Goal: Task Accomplishment & Management: Complete application form

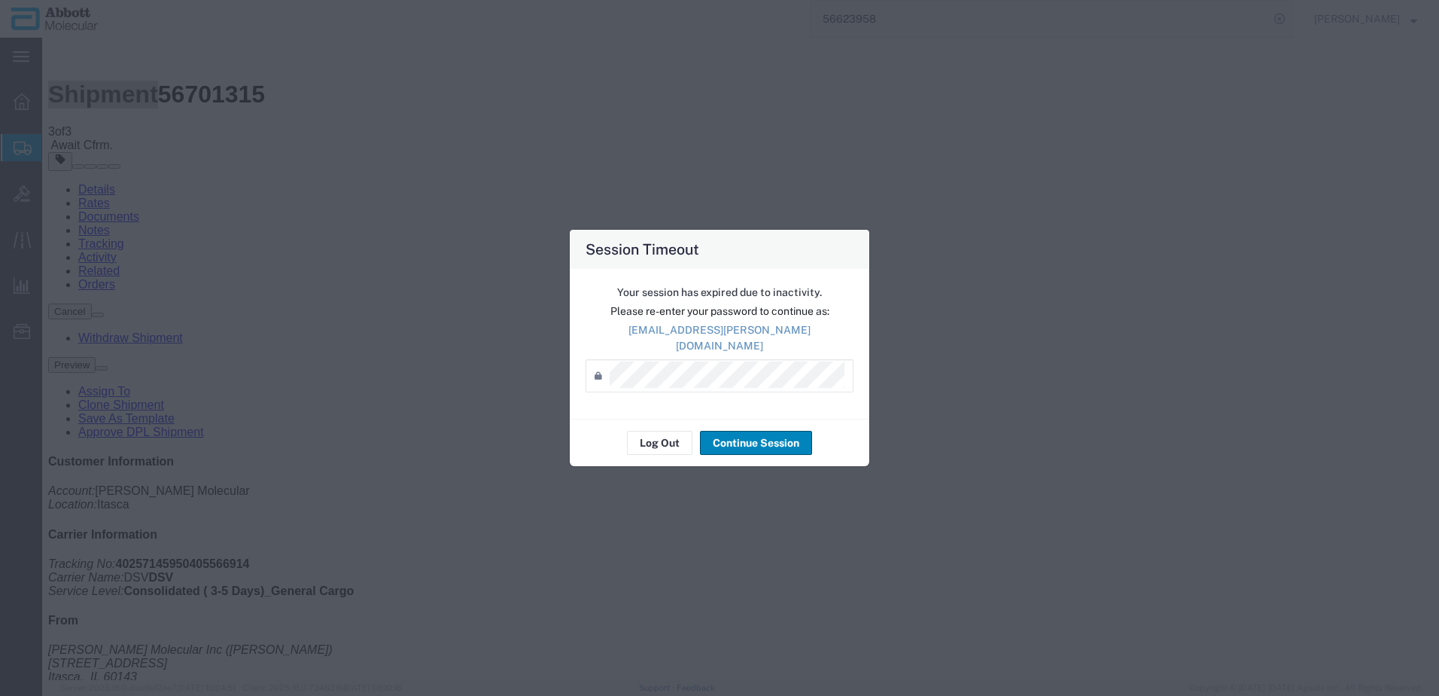
click at [734, 433] on button "Continue Session" at bounding box center [756, 443] width 112 height 24
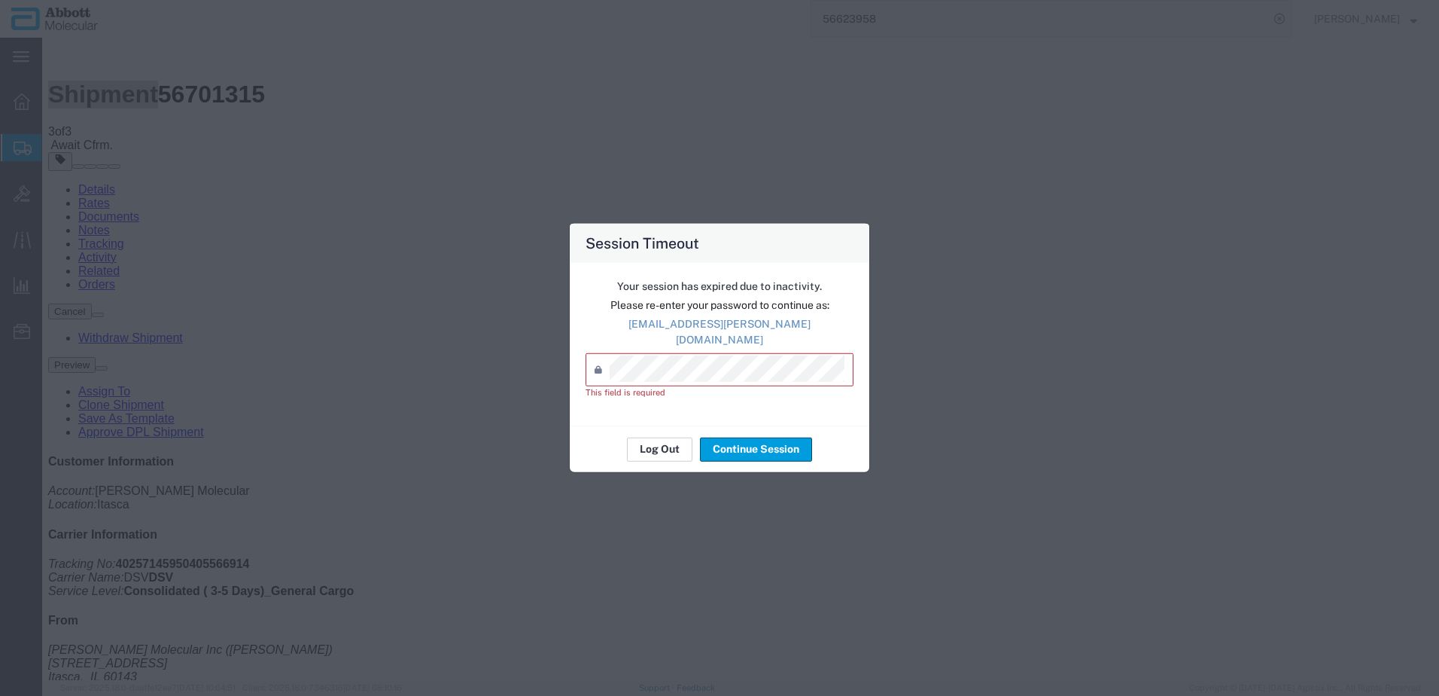
click at [672, 444] on button "Log Out" at bounding box center [659, 449] width 65 height 24
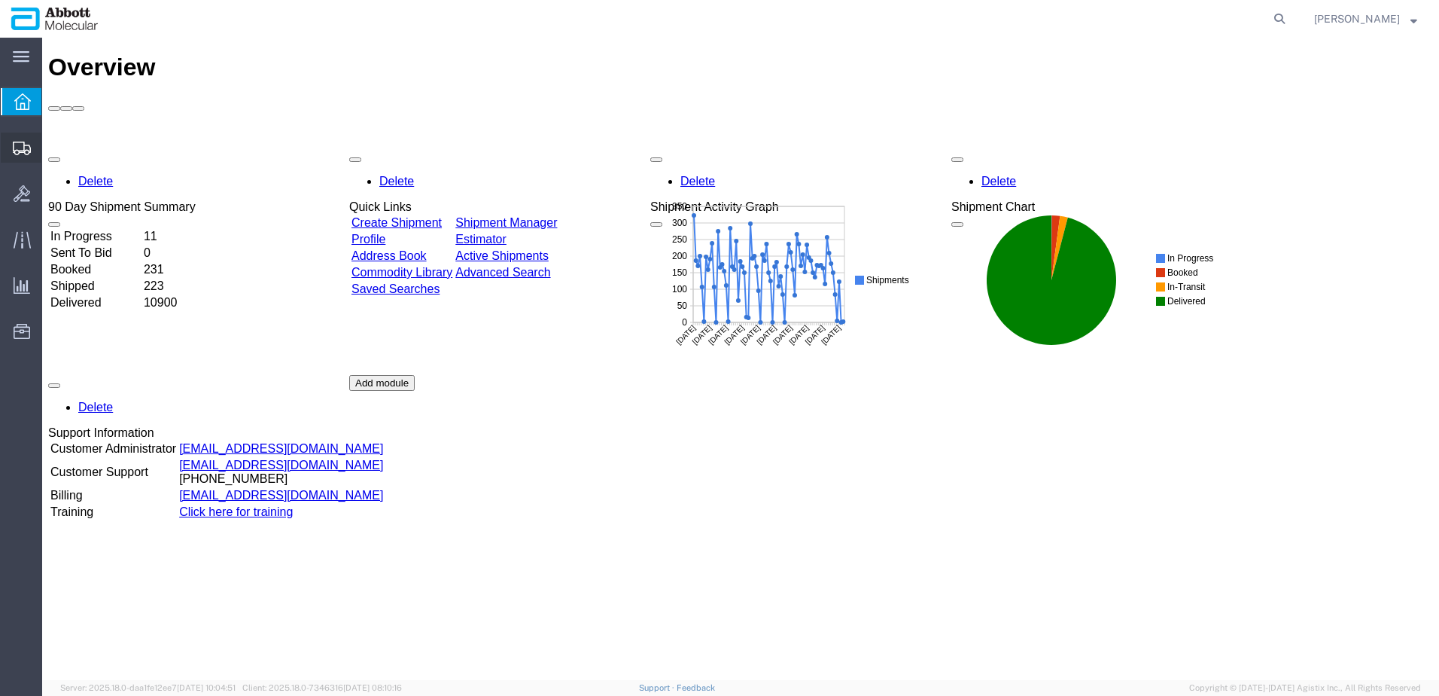
click at [0, 0] on span "Create Shipment" at bounding box center [0, 0] width 0 height 0
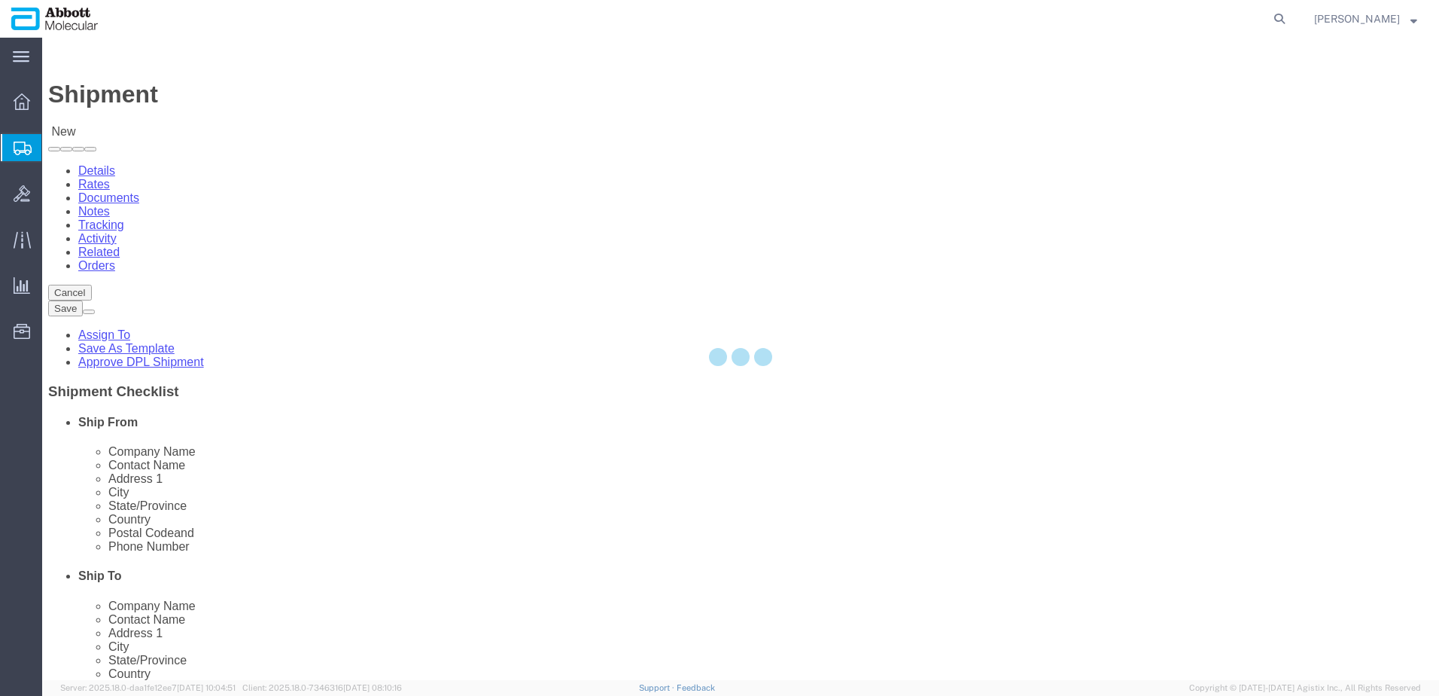
select select
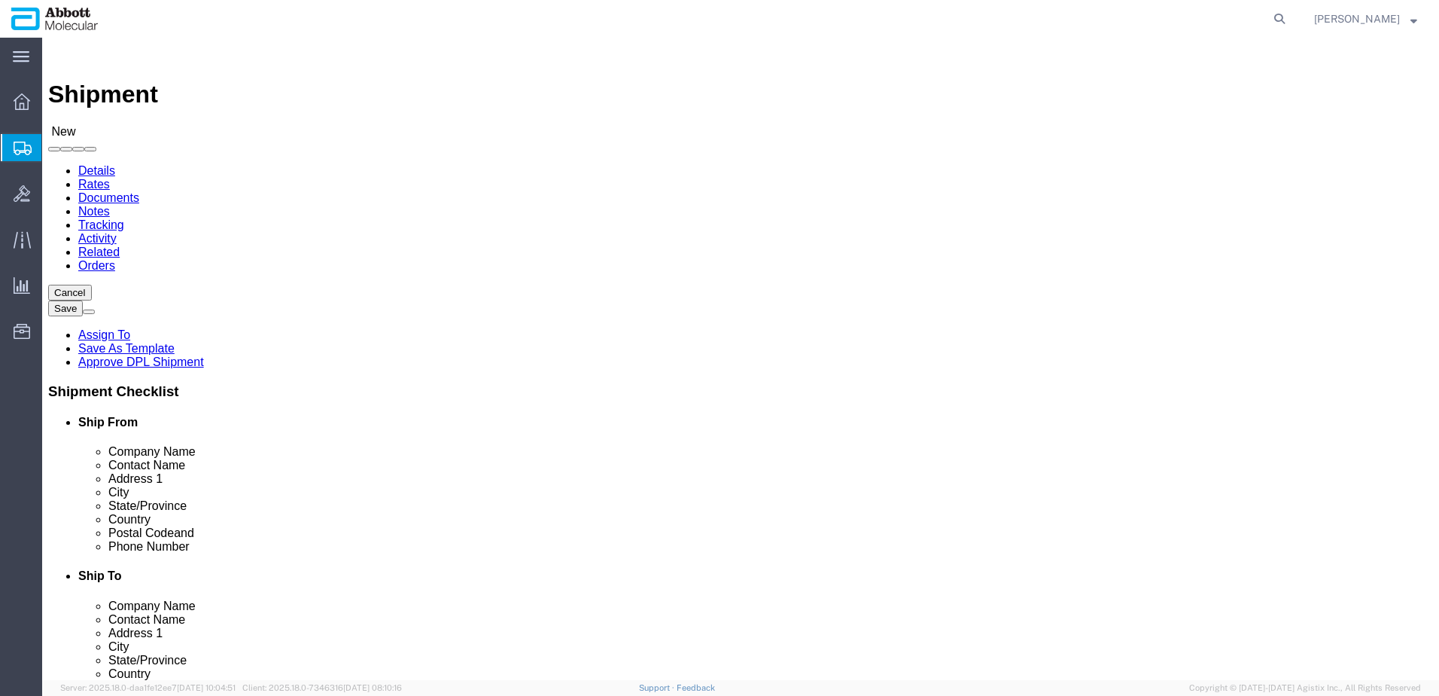
click at [0, 0] on span "Create from Template" at bounding box center [0, 0] width 0 height 0
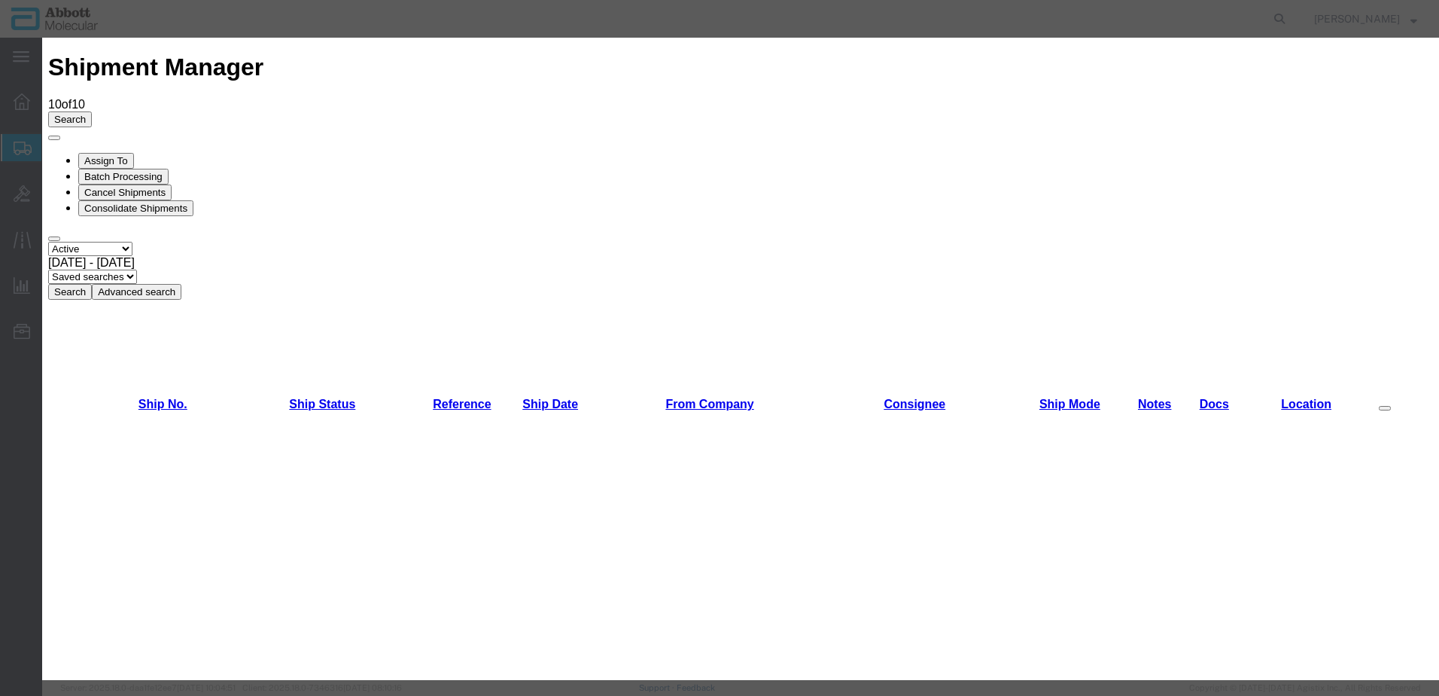
scroll to position [602, 0]
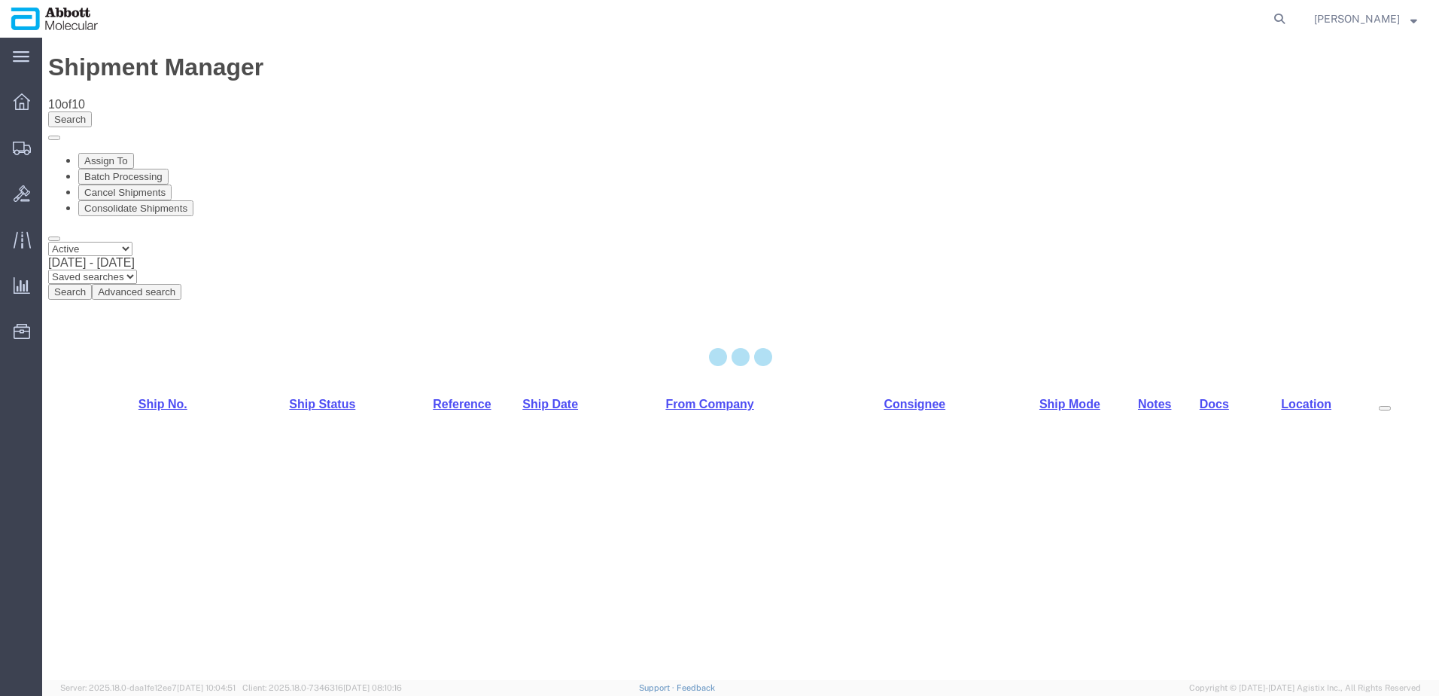
select select "48454"
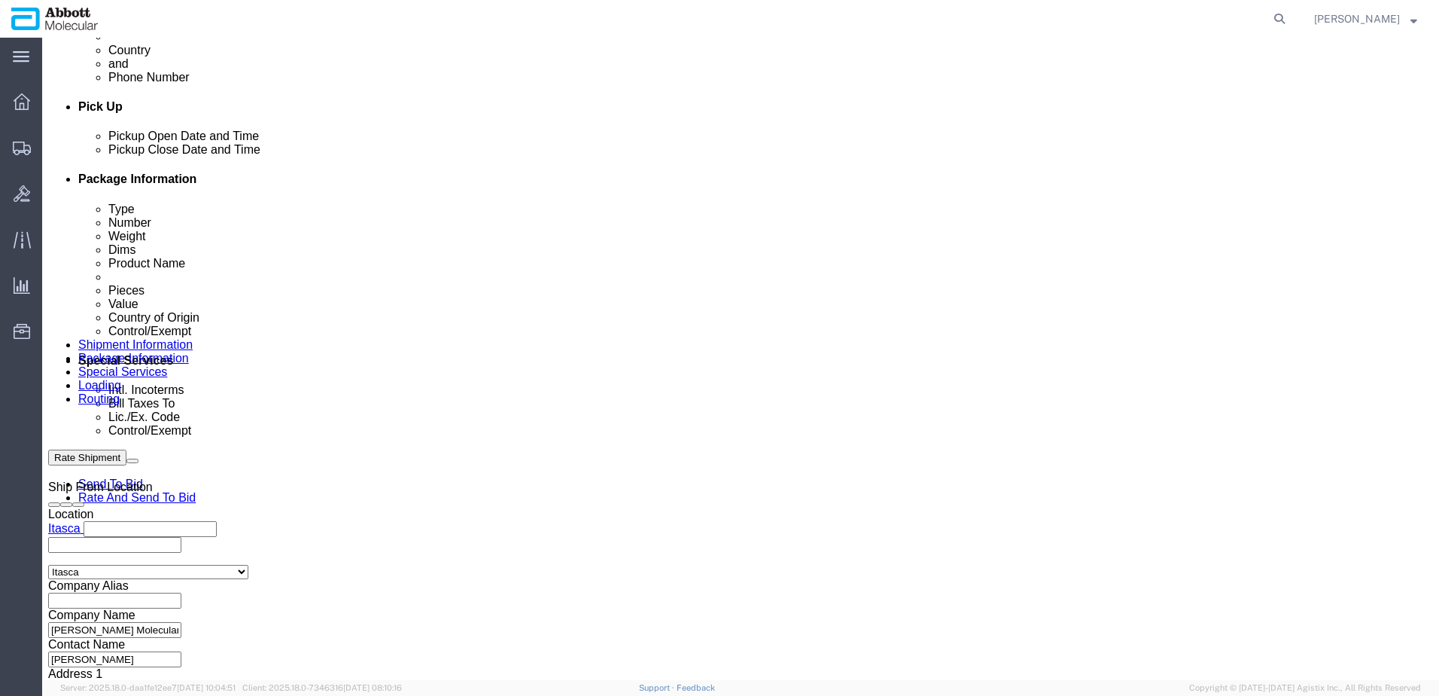
scroll to position [677, 0]
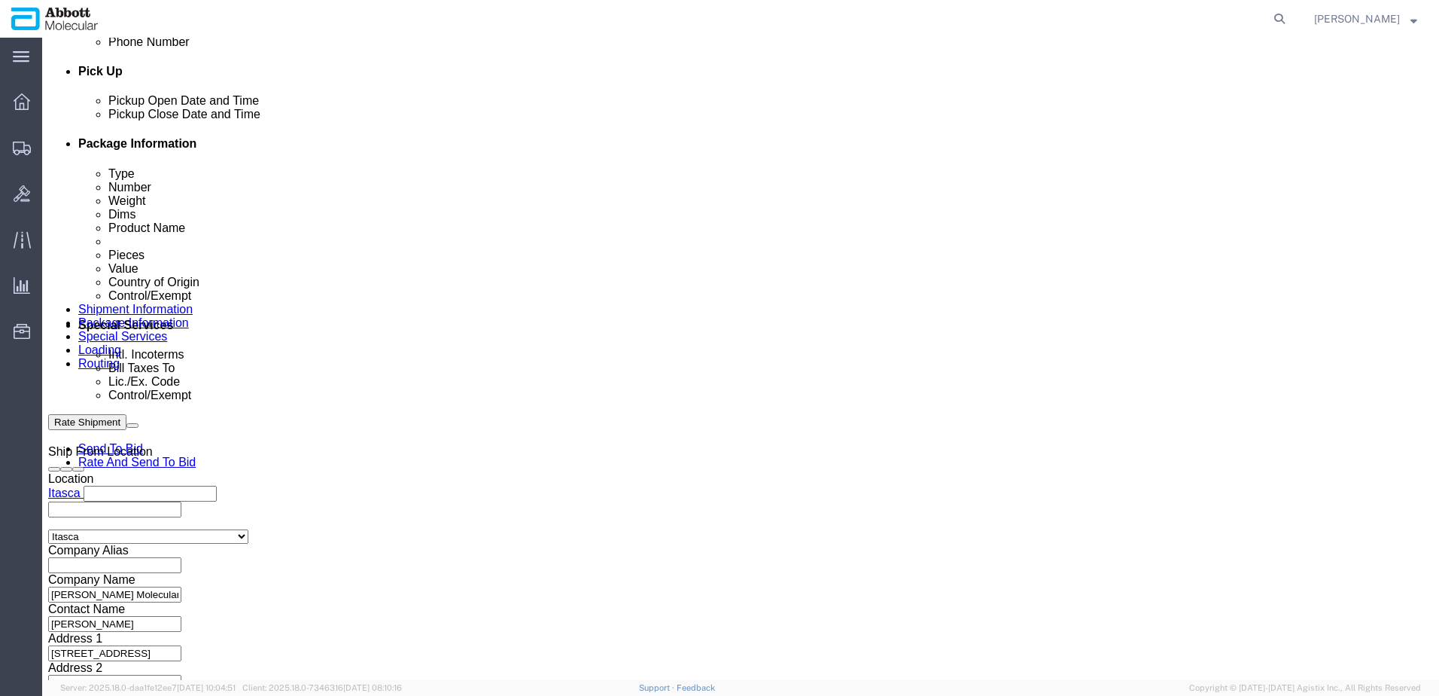
click input "text"
paste input "917999581"
type input "917999581"
select select "INVOICE"
paste input "917999581"
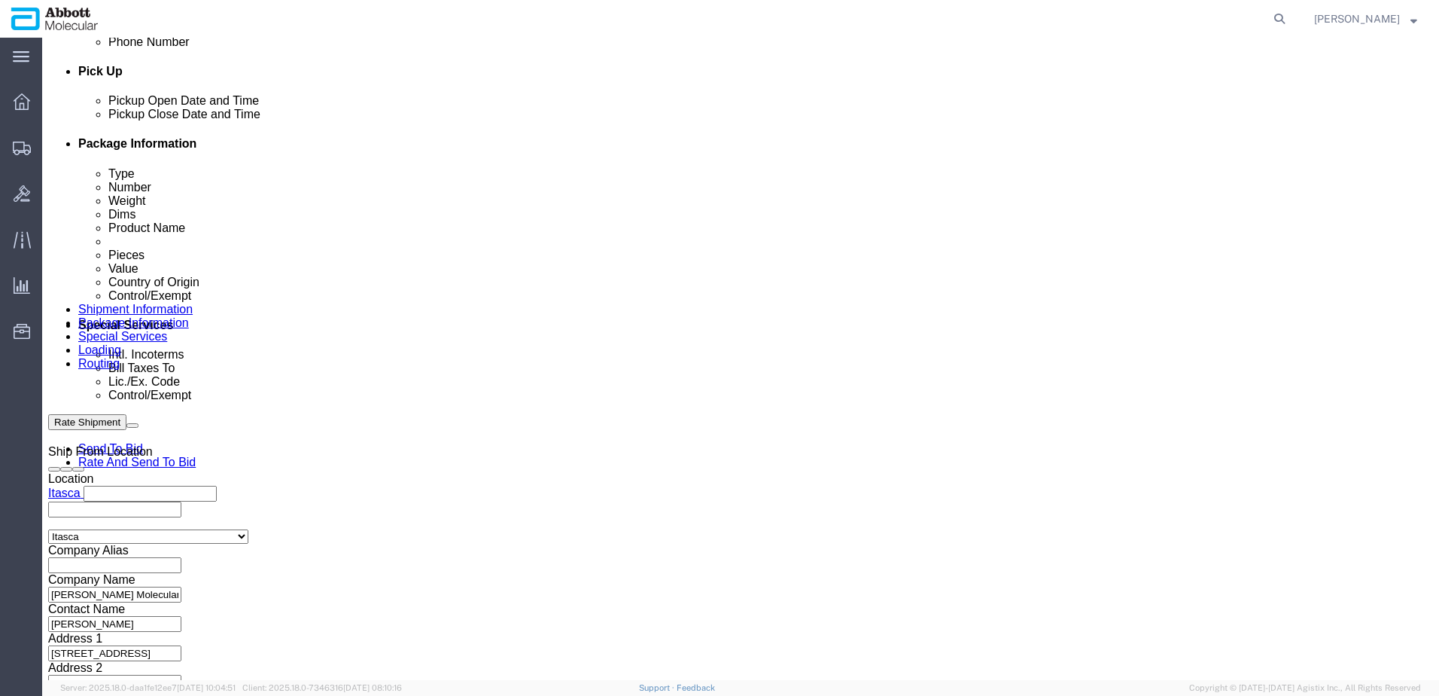
type input "917999582"
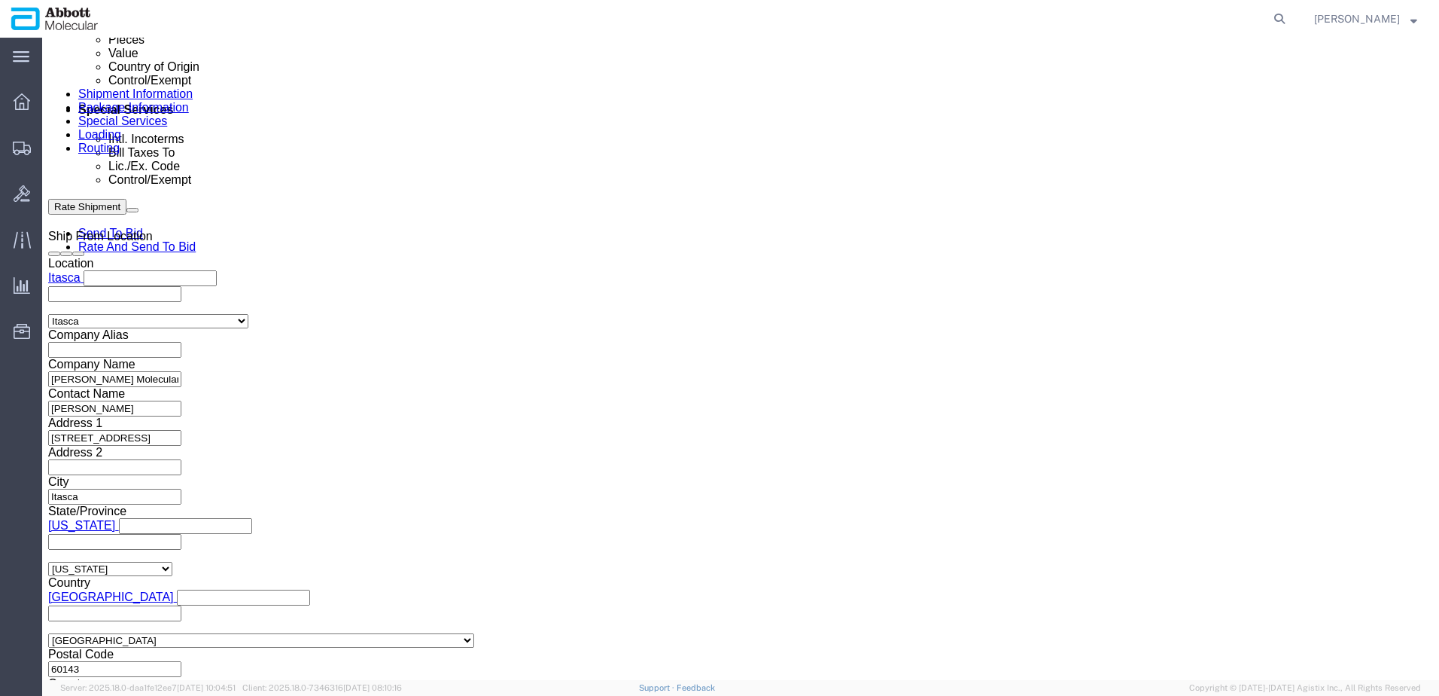
scroll to position [940, 0]
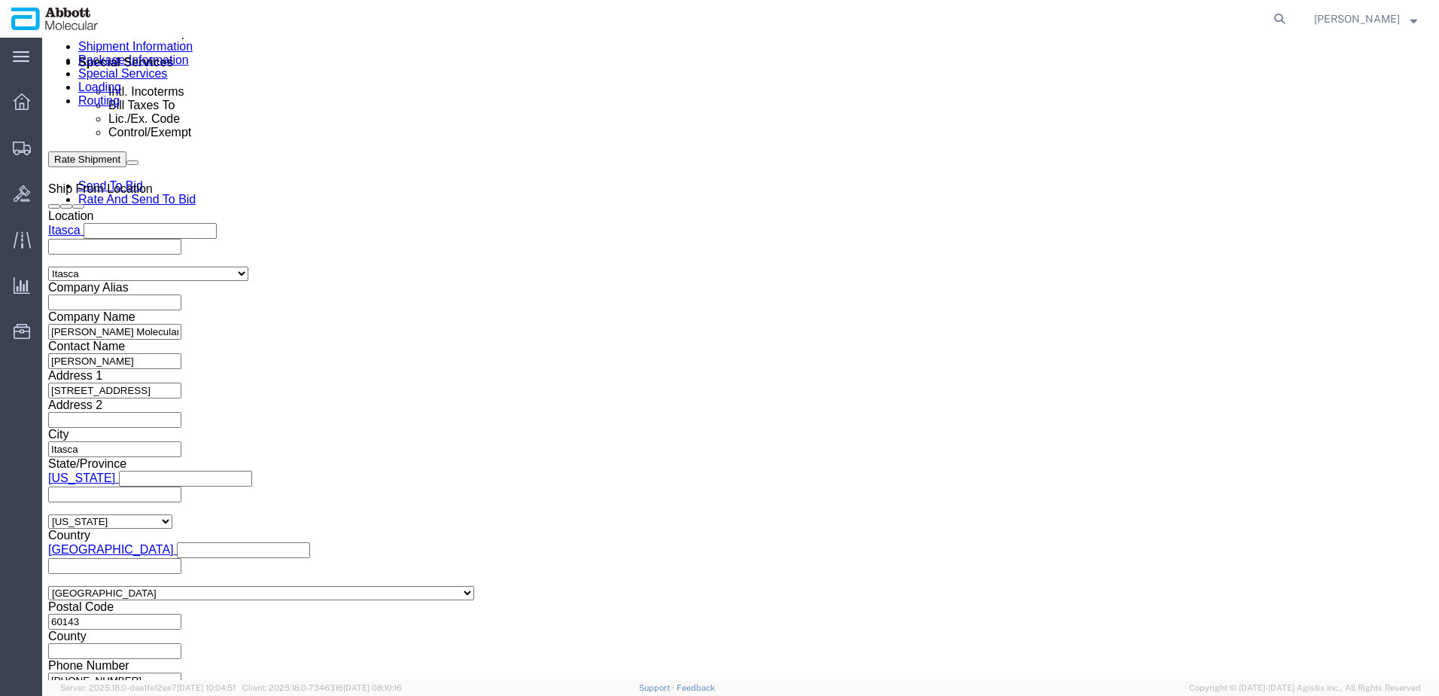
click button "Continue"
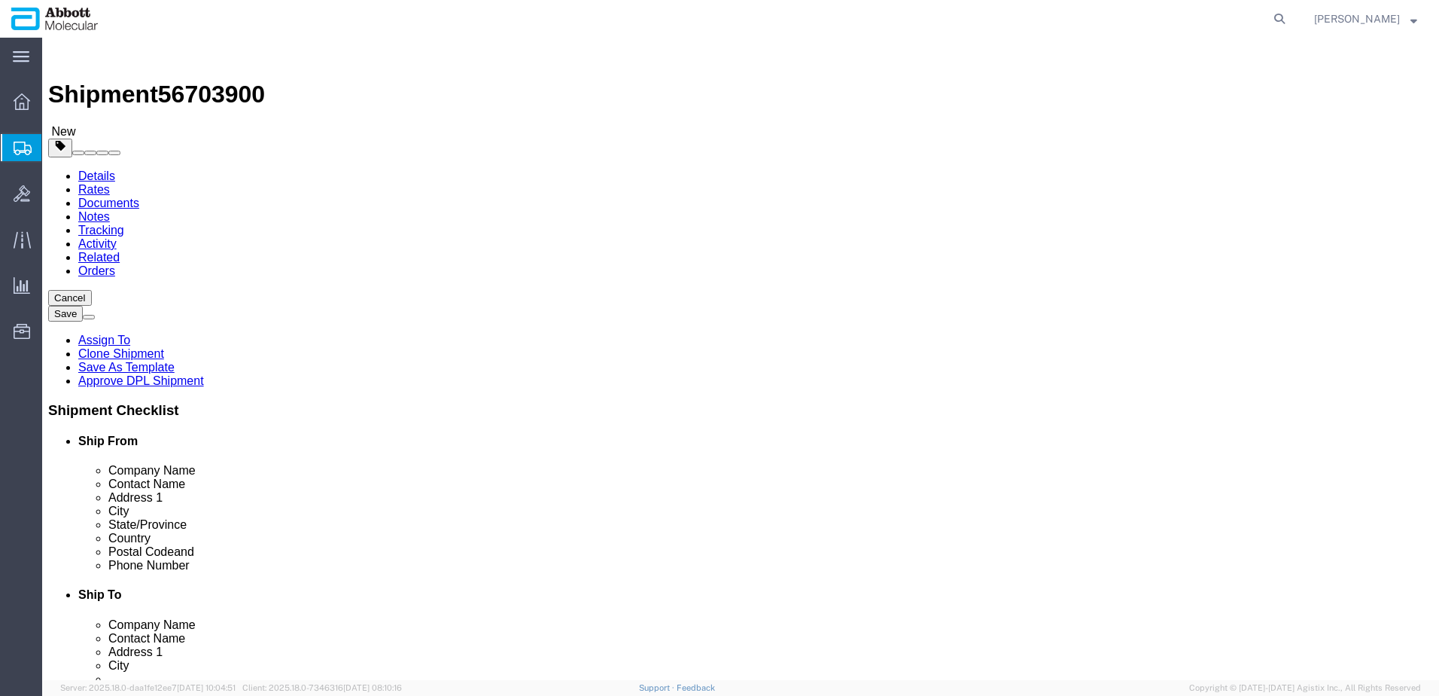
click select "Select Box (B) Box (C) Box (D) Cardboard Box(es) Crate (Instrument) Crate(s) En…"
select select "PSNS"
click select "Select Box (B) Box (C) Box (D) Cardboard Box(es) Crate (Instrument) Crate(s) En…"
click link "Add Package"
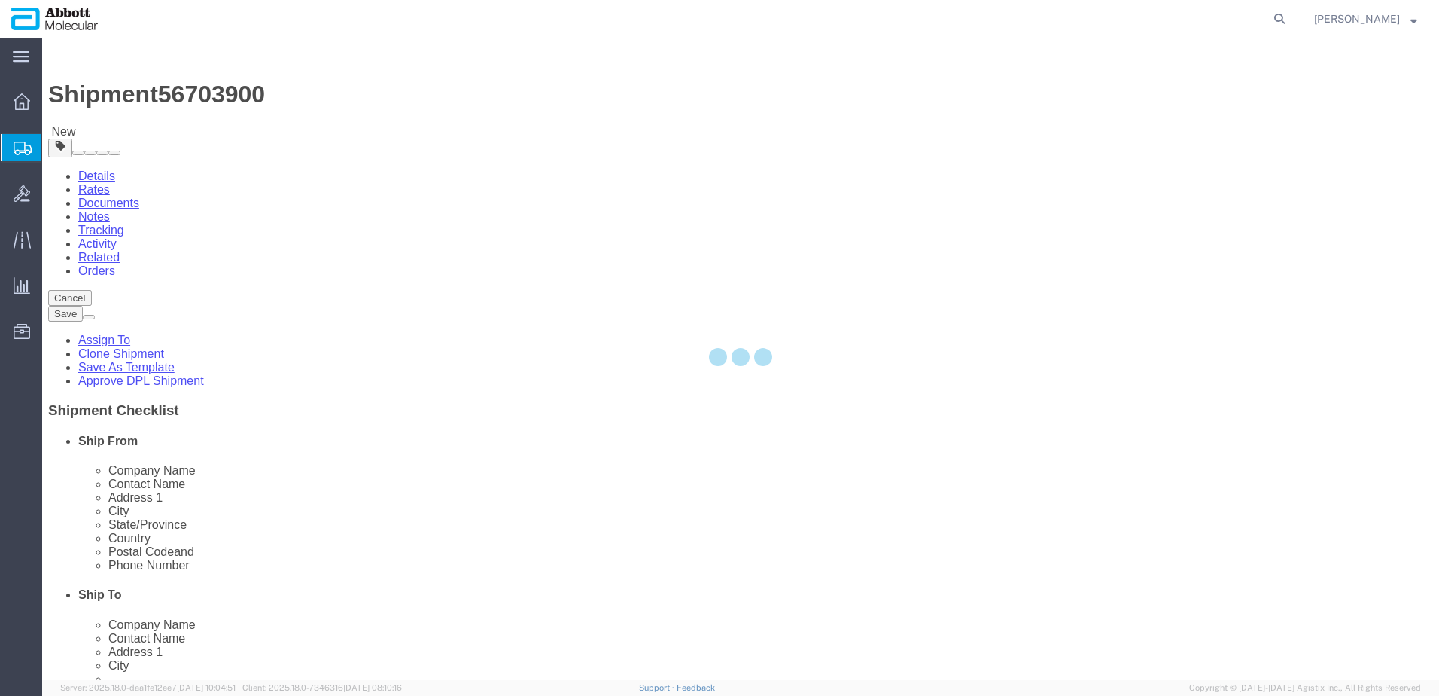
select select "PSNS"
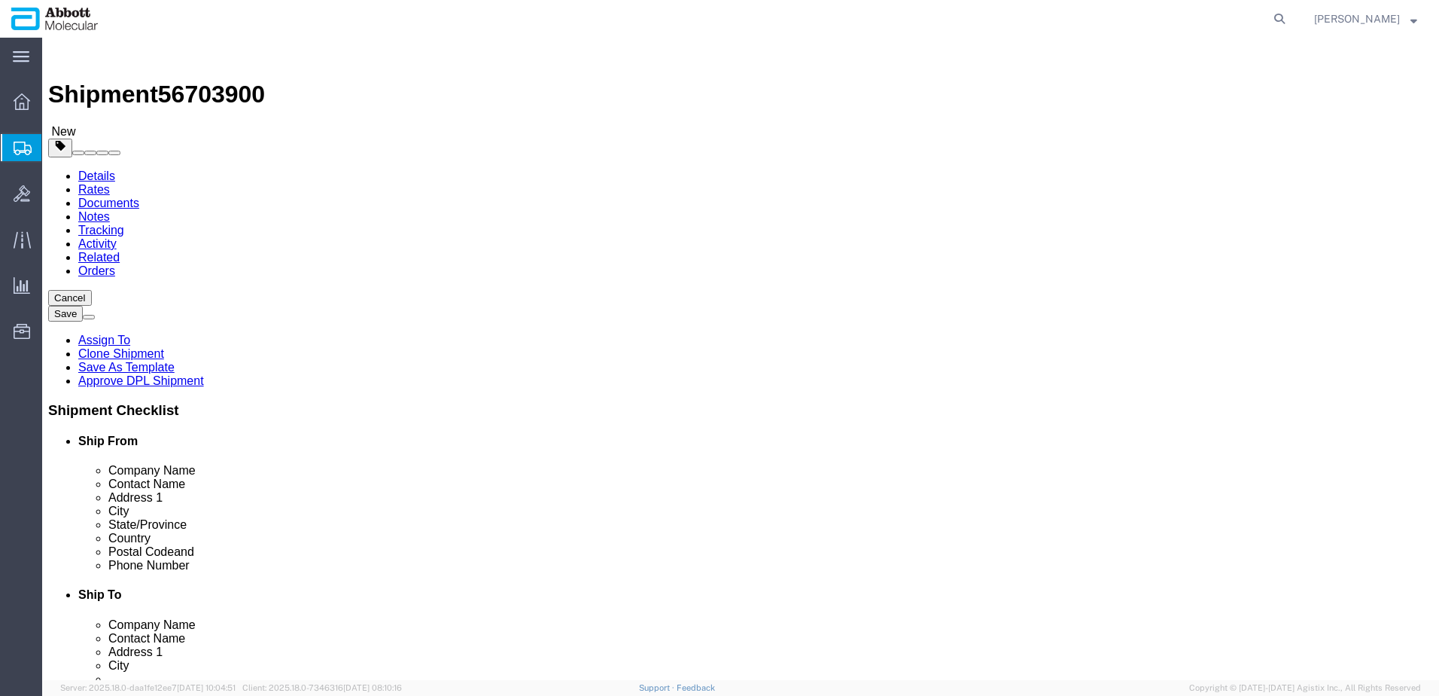
drag, startPoint x: 839, startPoint y: 264, endPoint x: 838, endPoint y: 274, distance: 9.8
click select "Select Box (B) Box (C) Box (D) Cardboard Box(es) Crate (Instrument) Crate(s) En…"
select select "PSNS"
click select "Select Box (B) Box (C) Box (D) Cardboard Box(es) Crate (Instrument) Crate(s) En…"
drag, startPoint x: 247, startPoint y: 327, endPoint x: 8, endPoint y: 288, distance: 242.6
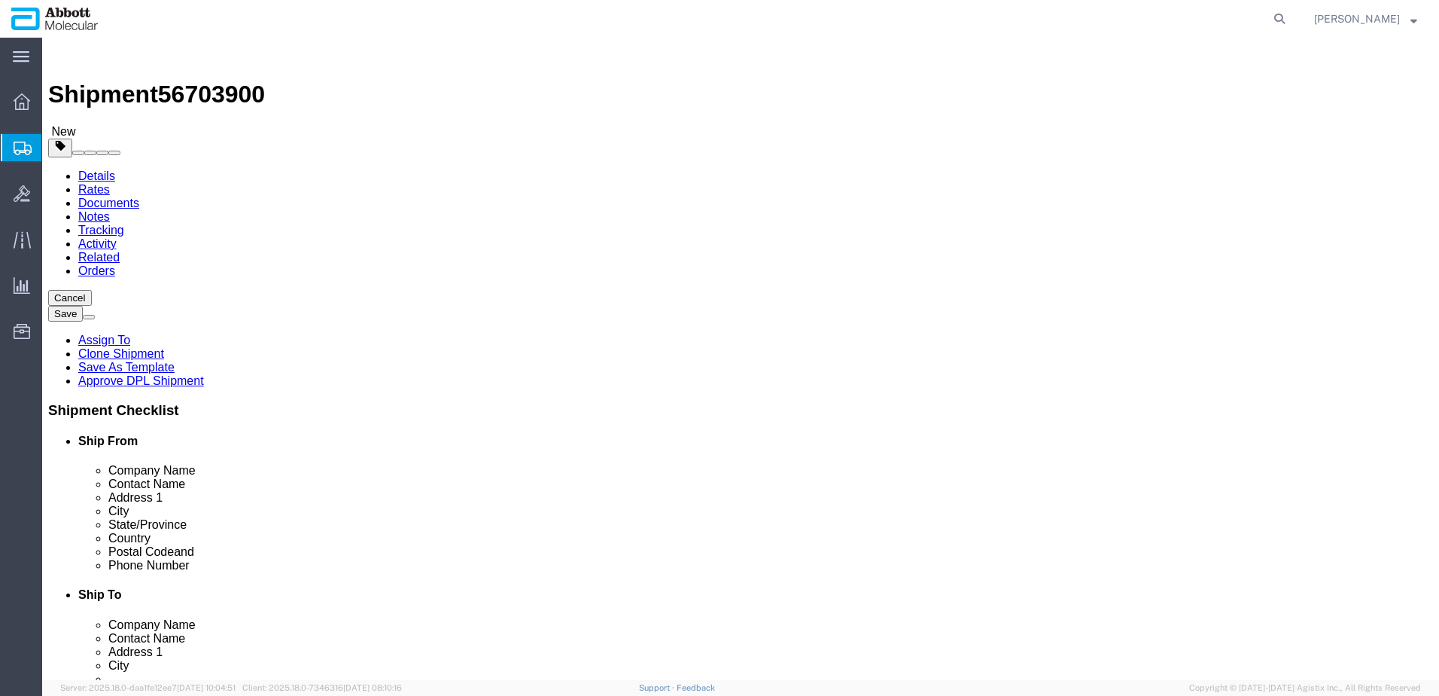
click div "Package Type Select Box (B) Box (C) Box (D) Cardboard Box(es) Crate (Instrument…"
type input "4"
type input "48"
type input "40"
type input "56"
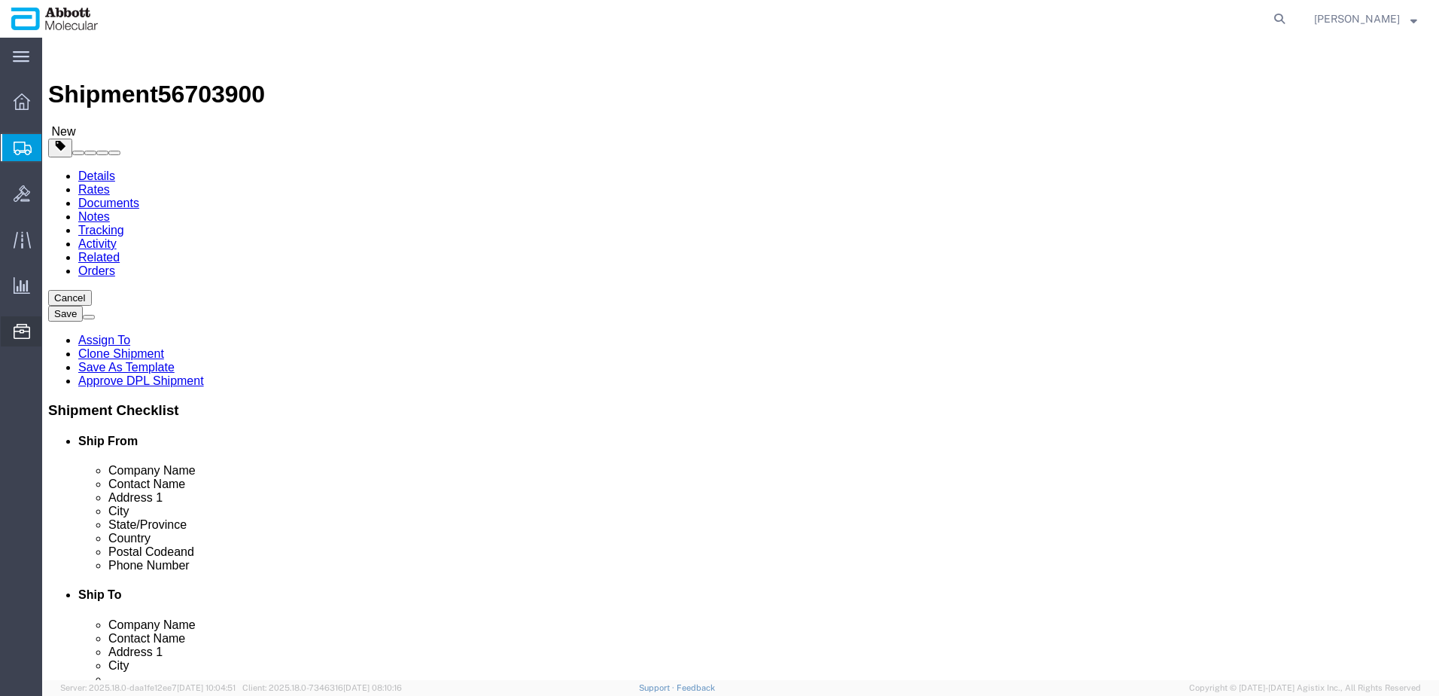
click input "checkbox"
checkbox input "true"
click div "4 x Pallet(s) Standard (Not Stackable) Package Type Select Box (B) Box (C) Box …"
type input "AMBIENT"
drag, startPoint x: 773, startPoint y: 318, endPoint x: 653, endPoint y: 321, distance: 120.5
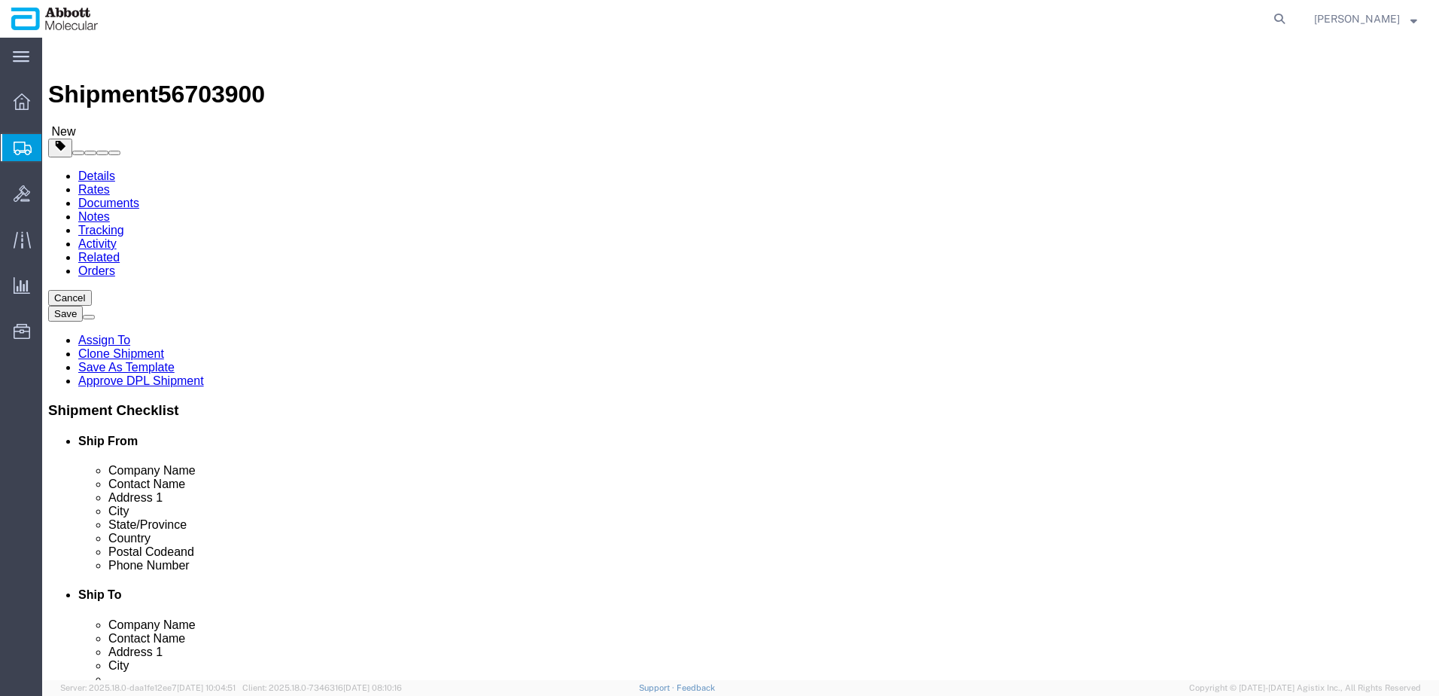
click div "Number 1"
type input "4"
type input "48"
type input "40"
type input "52"
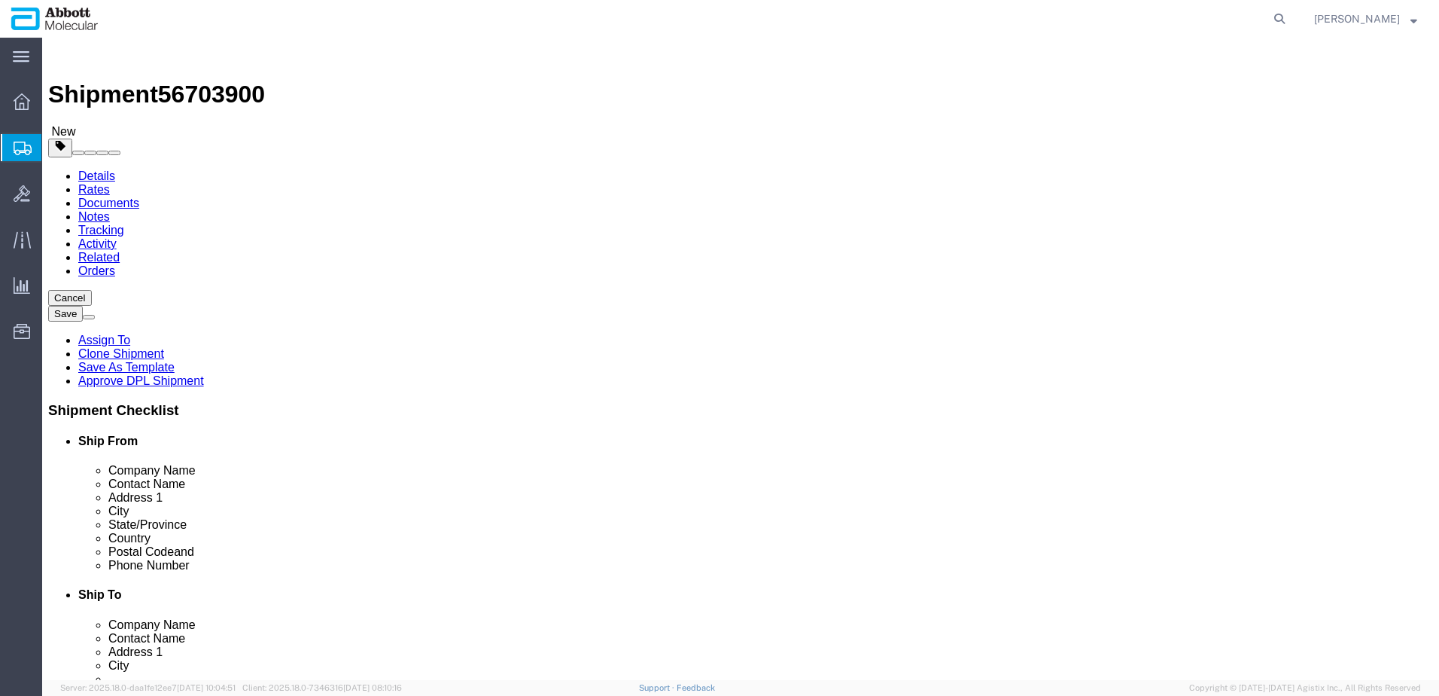
click input "checkbox"
checkbox input "true"
type input "AMBIENT"
click link "Add Package"
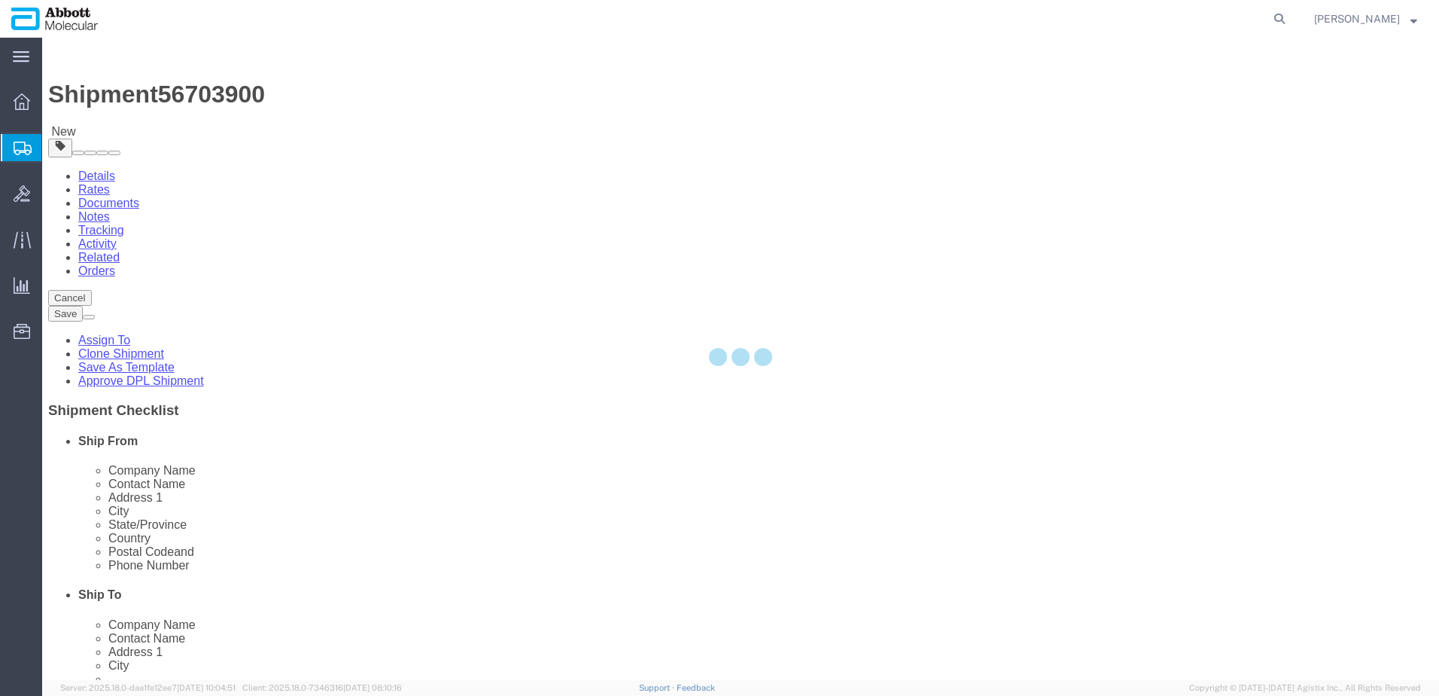
select select "PSNS"
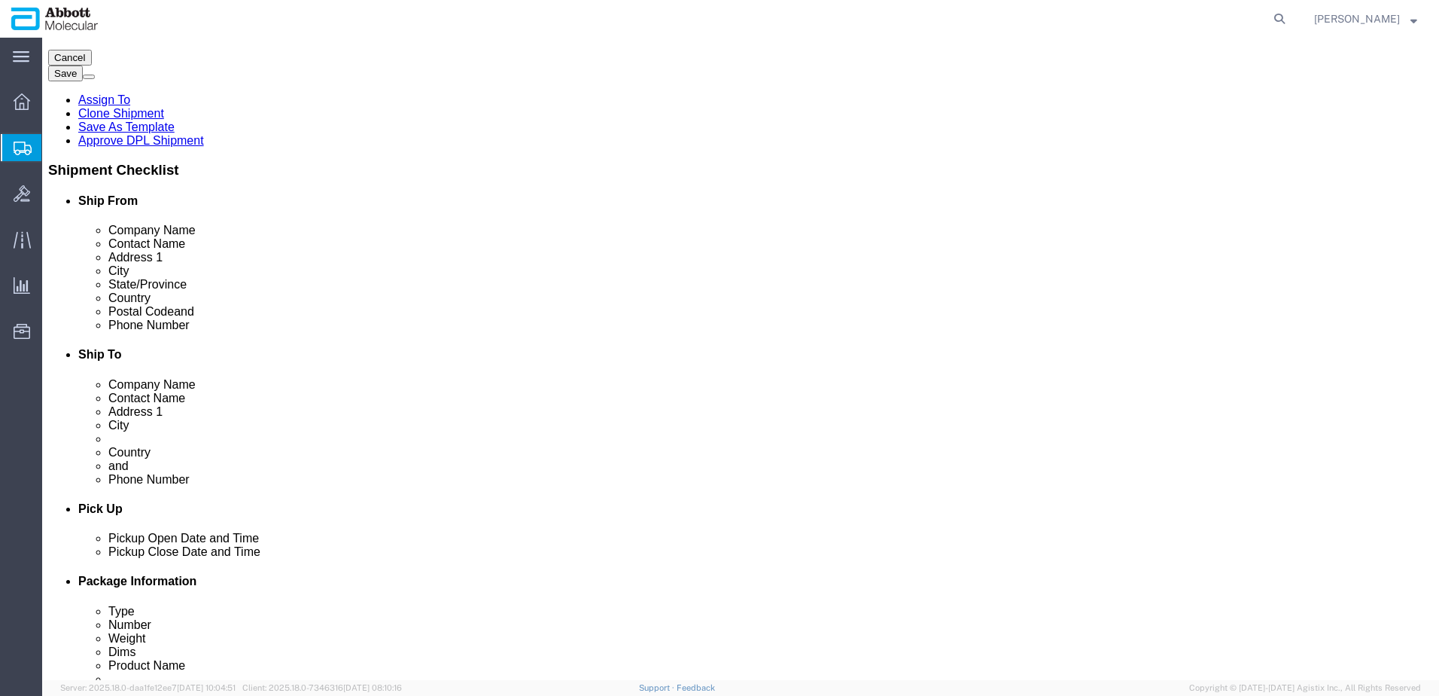
scroll to position [272, 0]
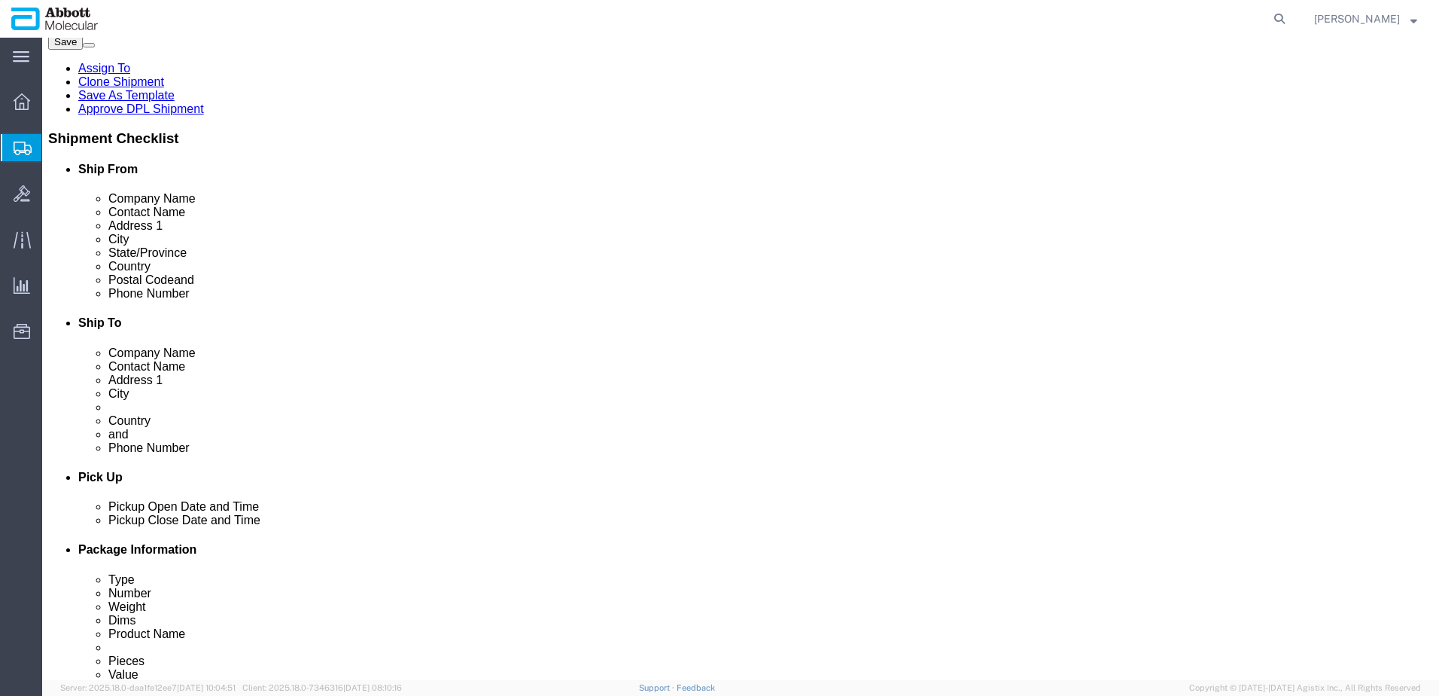
click select "Select Box (B) Box (C) Box (D) Cardboard Box(es) Crate (Instrument) Crate(s) En…"
select select "PSNS"
click select "Select Box (B) Box (C) Box (D) Cardboard Box(es) Crate (Instrument) Crate(s) En…"
click input "text"
type input "48"
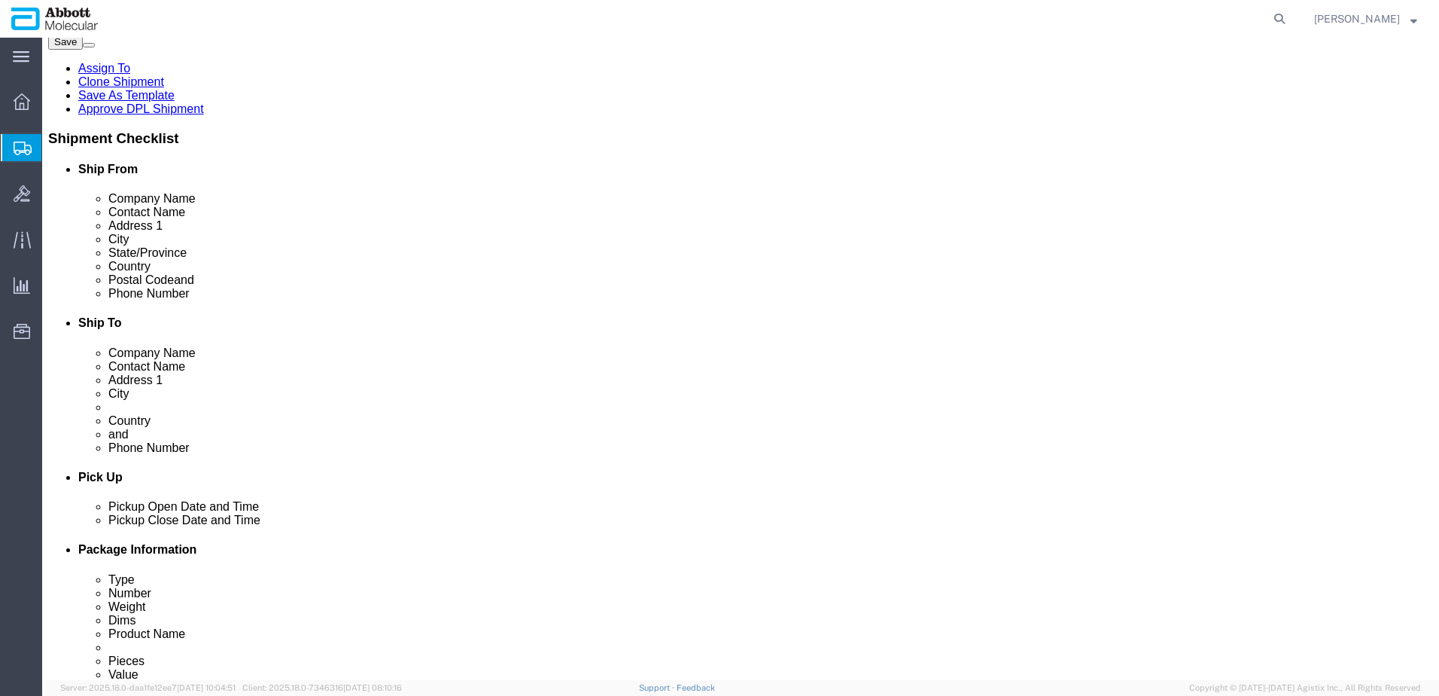
type input "40"
type input "32"
click input "checkbox"
checkbox input "true"
click div "Package Type Select Box (B) Box (C) Box (D) Cardboard Box(es) Crate (Instrument…"
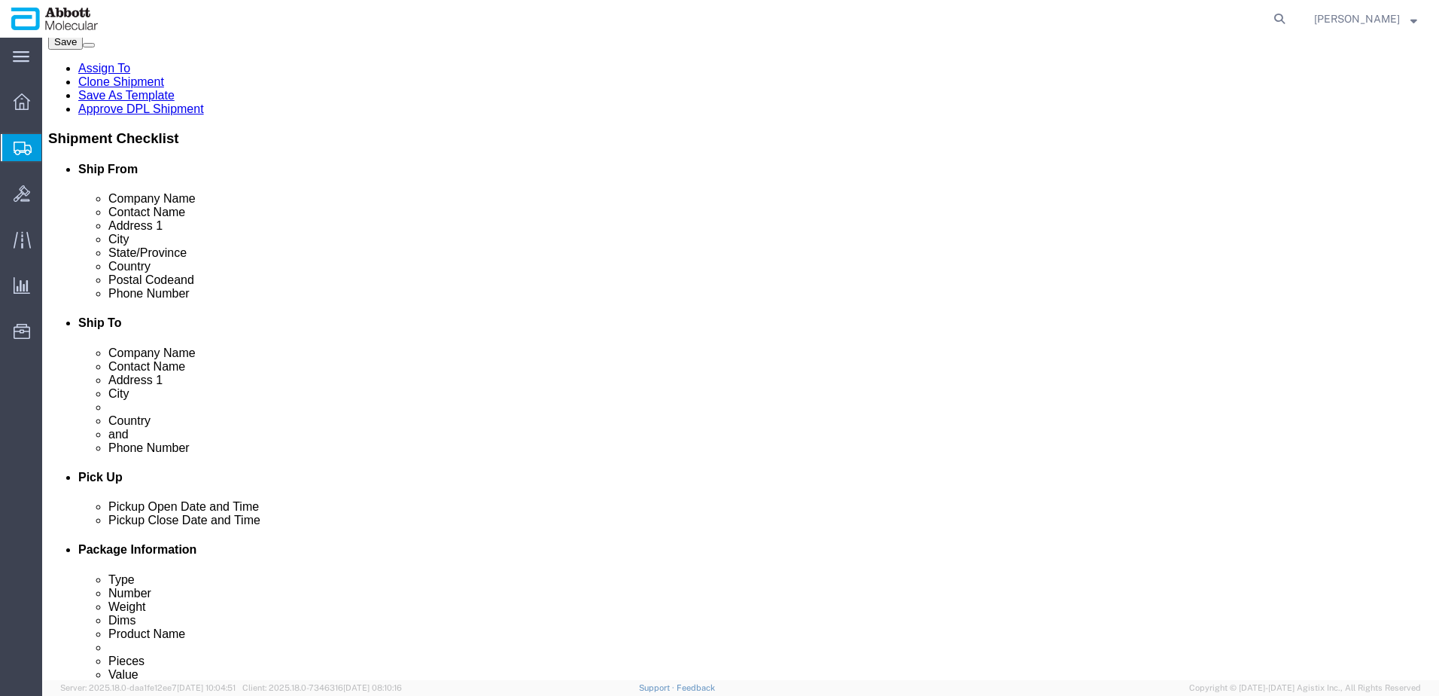
type input "AMBIENT"
click link "Add Package"
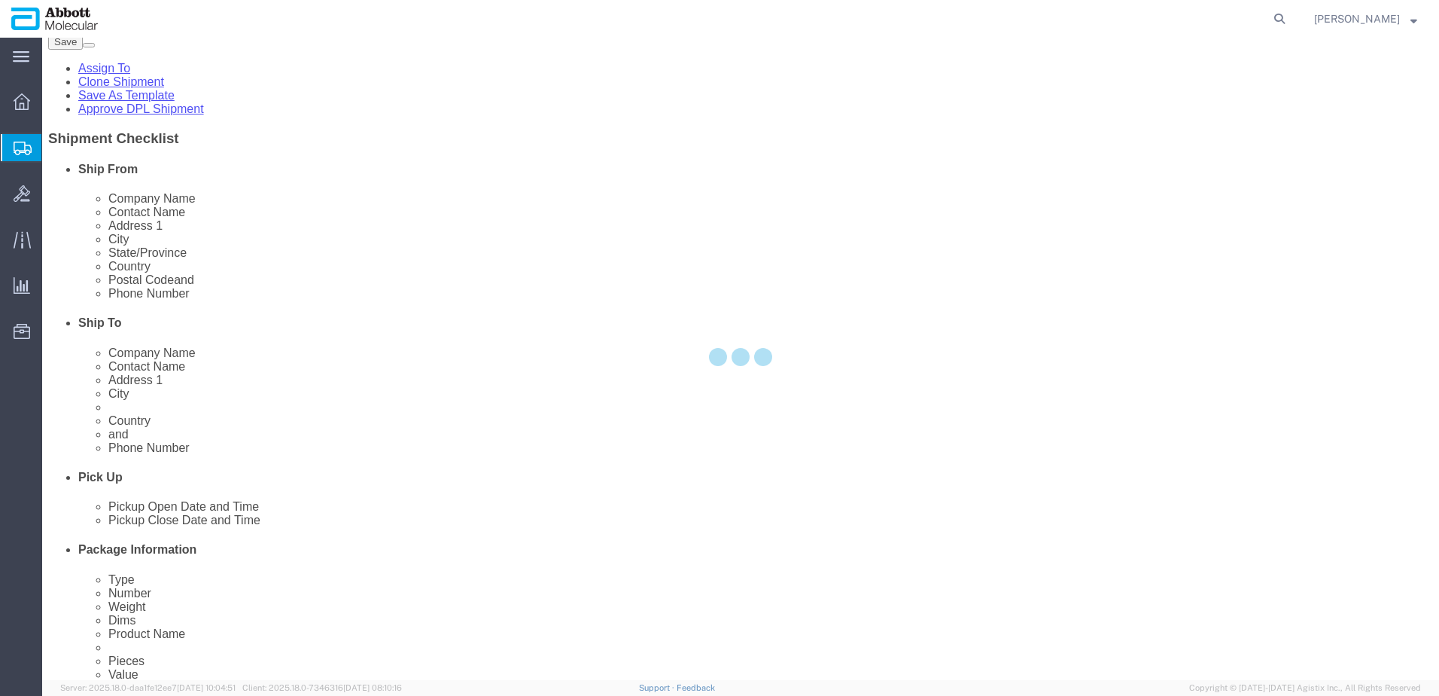
scroll to position [0, 0]
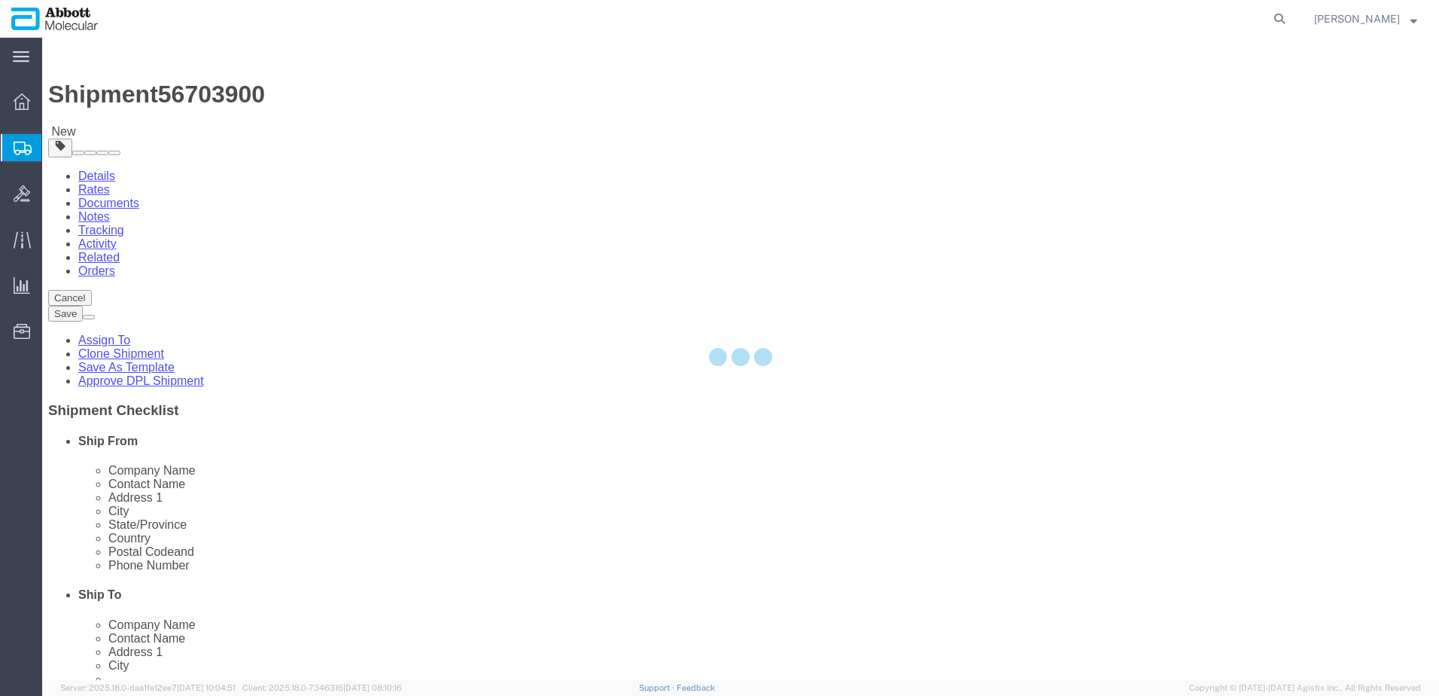
select select "PSNS"
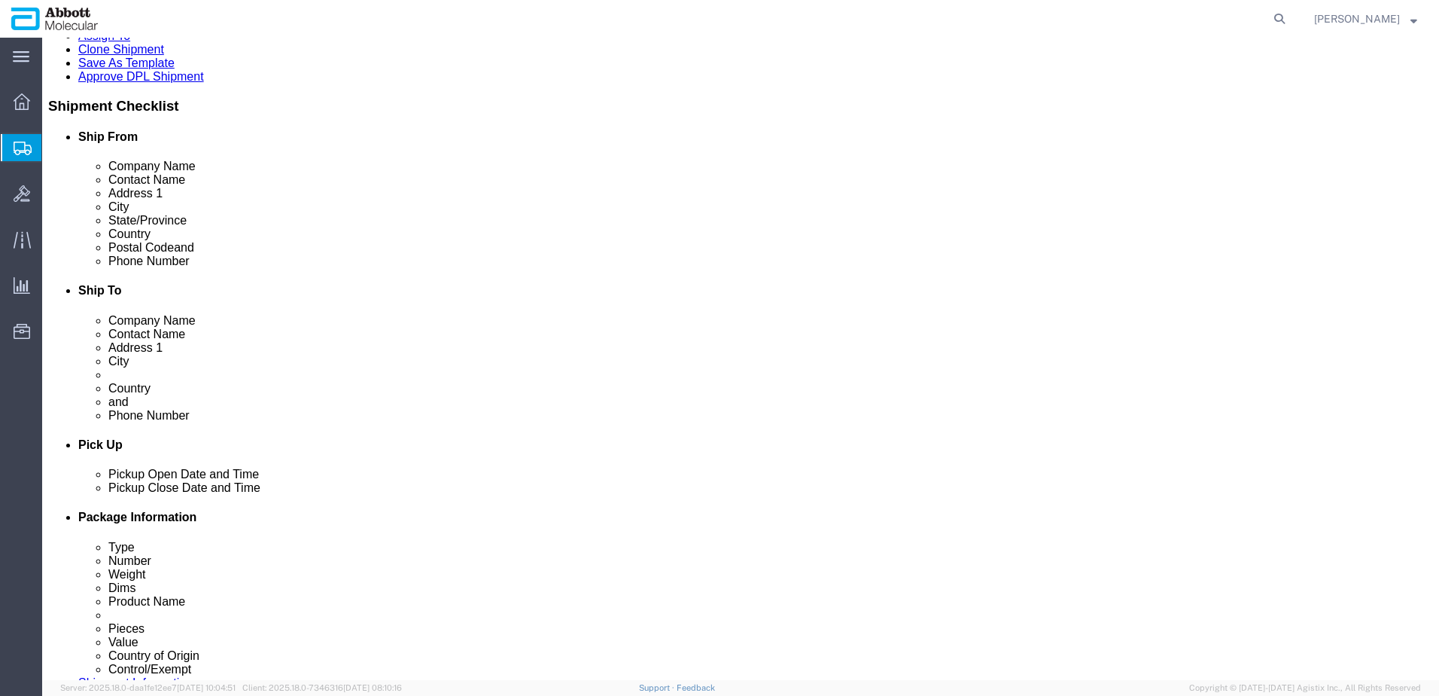
scroll to position [376, 0]
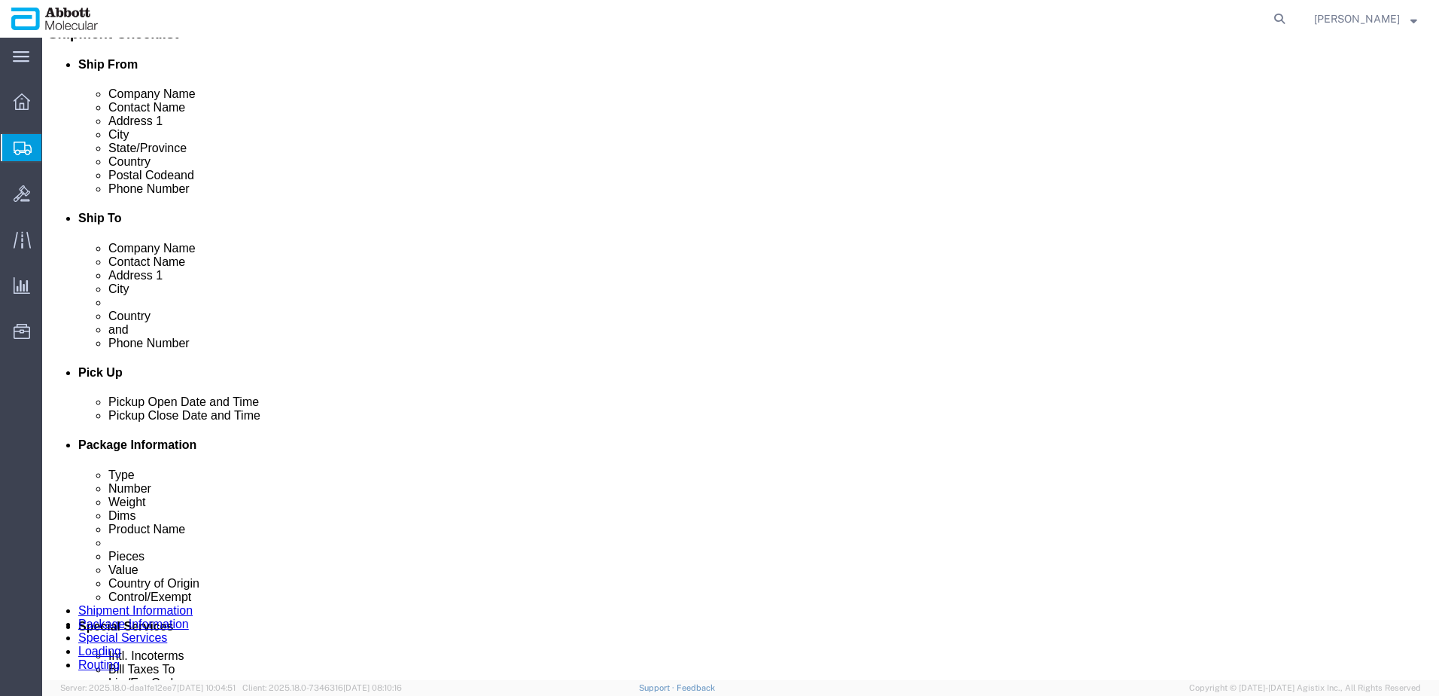
click select "Select Box (B) Box (C) Box (D) Cardboard Box(es) Crate (Instrument) Crate(s) En…"
select select "PSNS"
click select "Select Box (B) Box (C) Box (D) Cardboard Box(es) Crate (Instrument) Crate(s) En…"
type input "48"
type input "40"
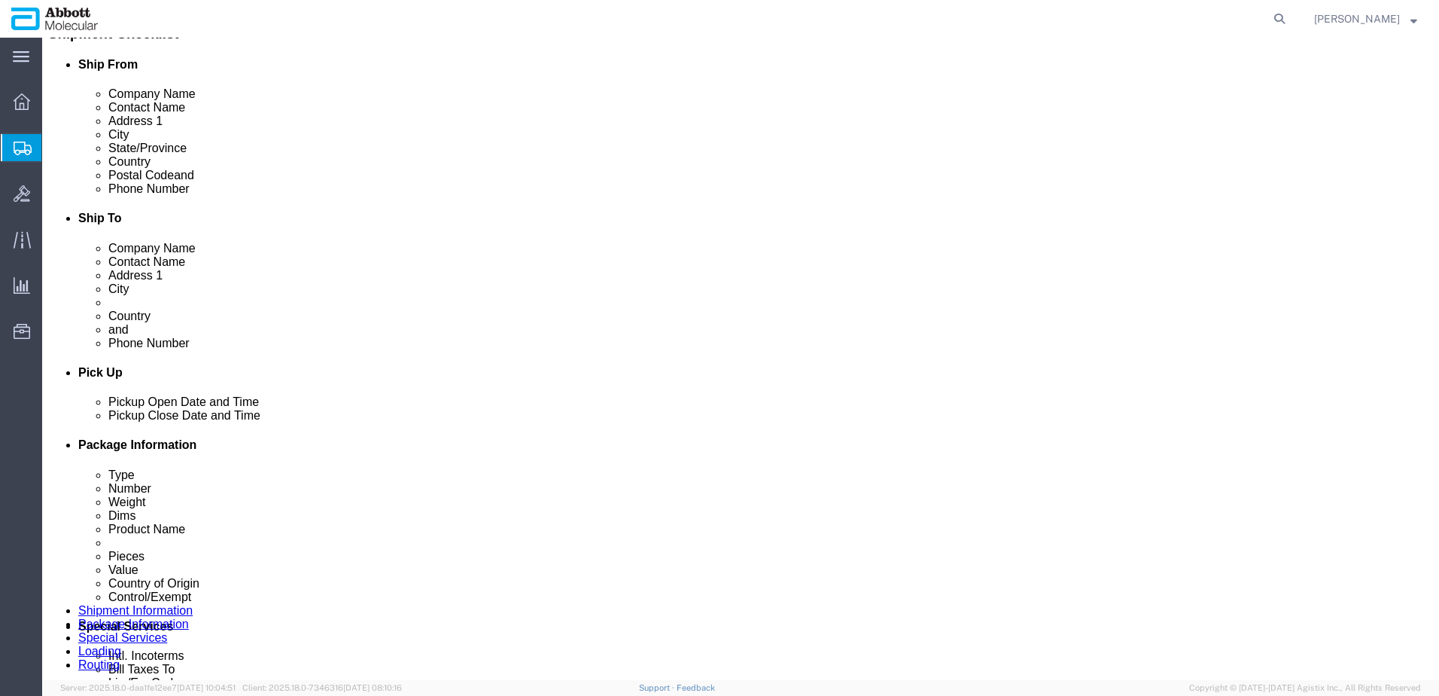
type input "20"
click input "checkbox"
checkbox input "true"
type input "AMBIENT"
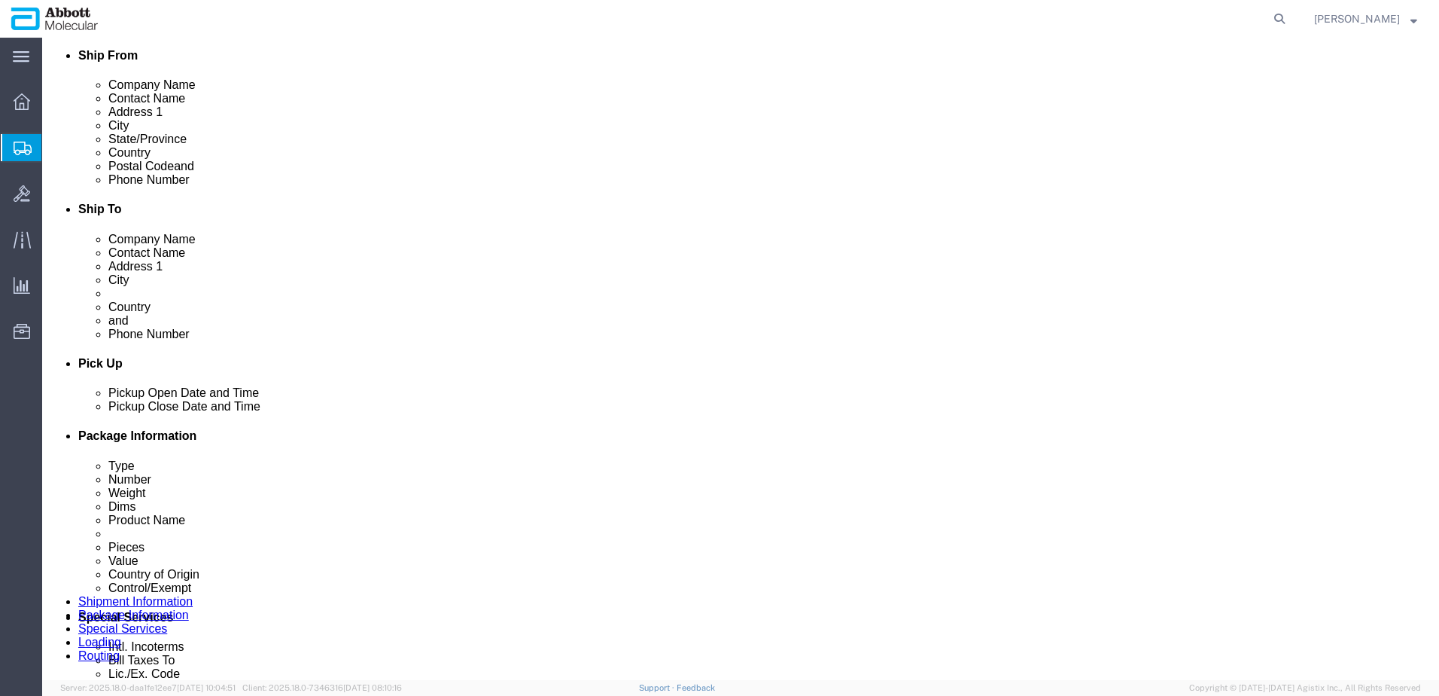
scroll to position [390, 0]
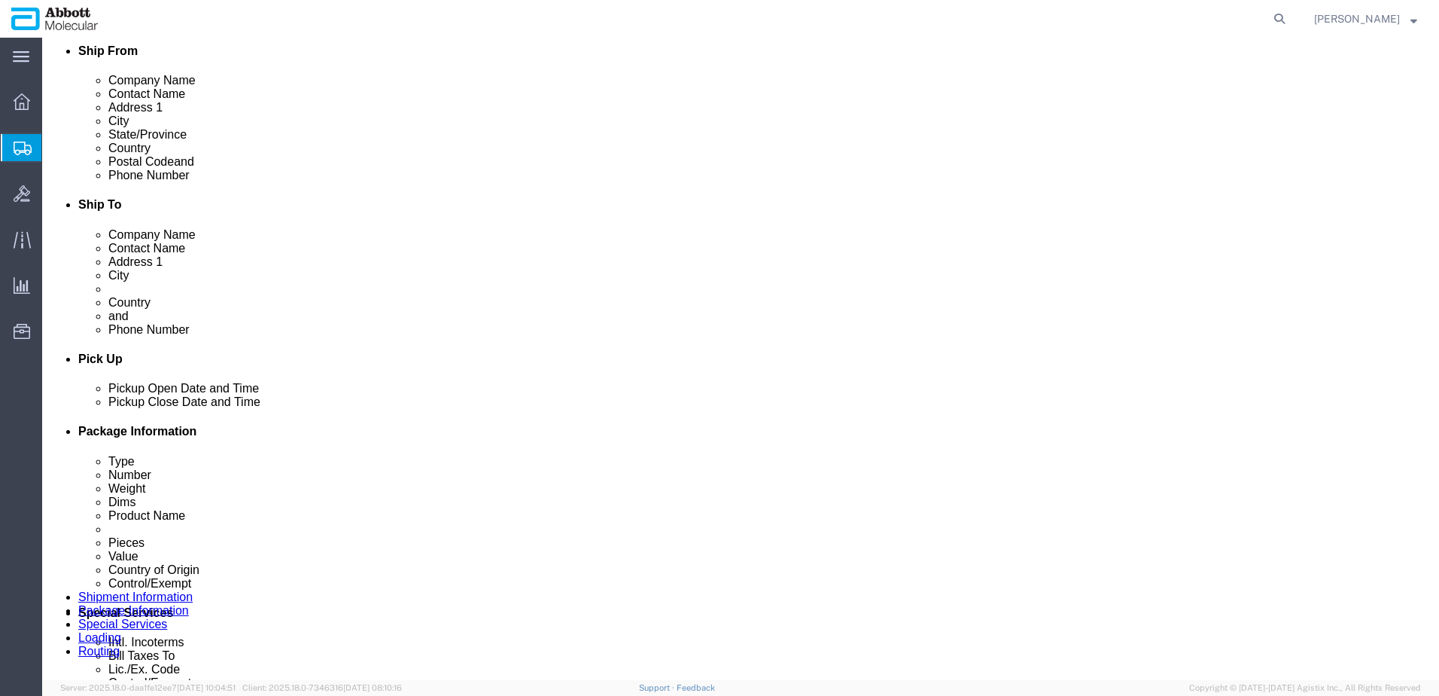
drag, startPoint x: 777, startPoint y: 338, endPoint x: 649, endPoint y: 340, distance: 128.0
click div "Weight 0.00 Select kgs lbs Ship. t°"
type input "222"
click div "Weight 0.00 Select kgs lbs Ship. t°"
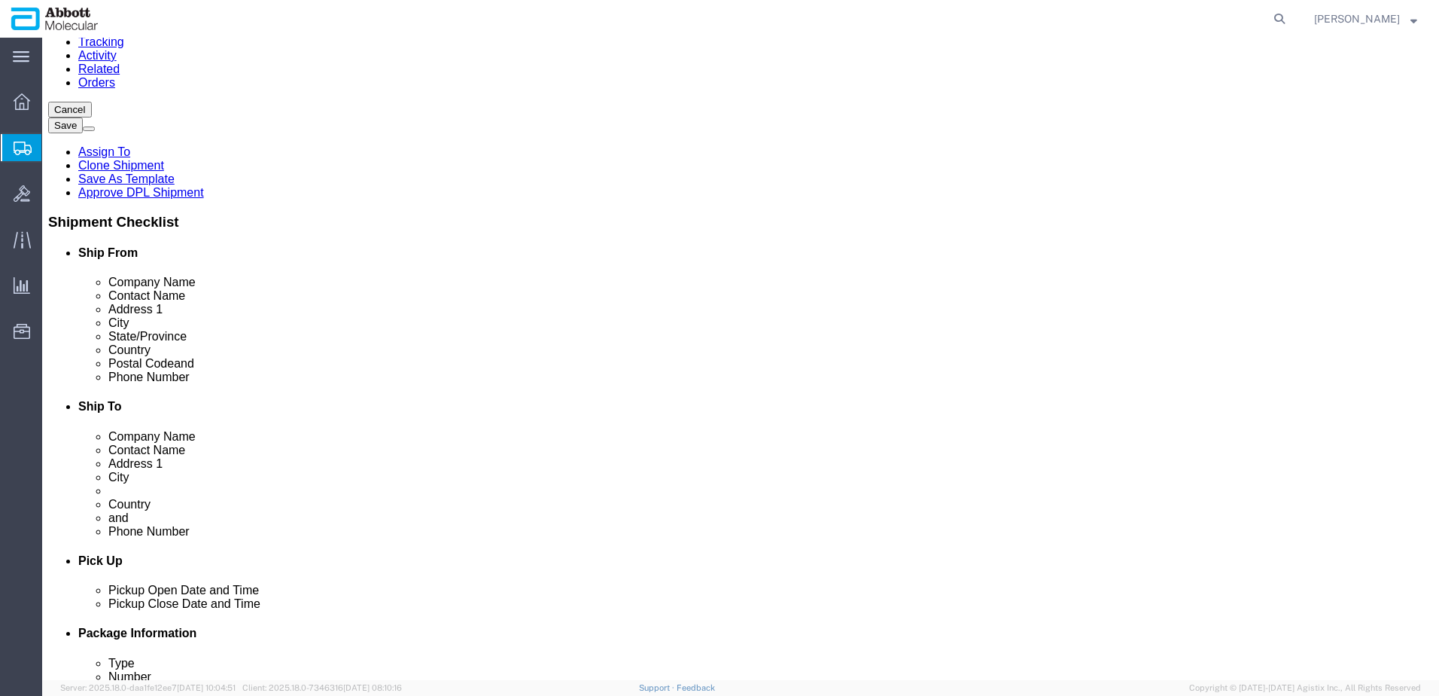
scroll to position [89, 0]
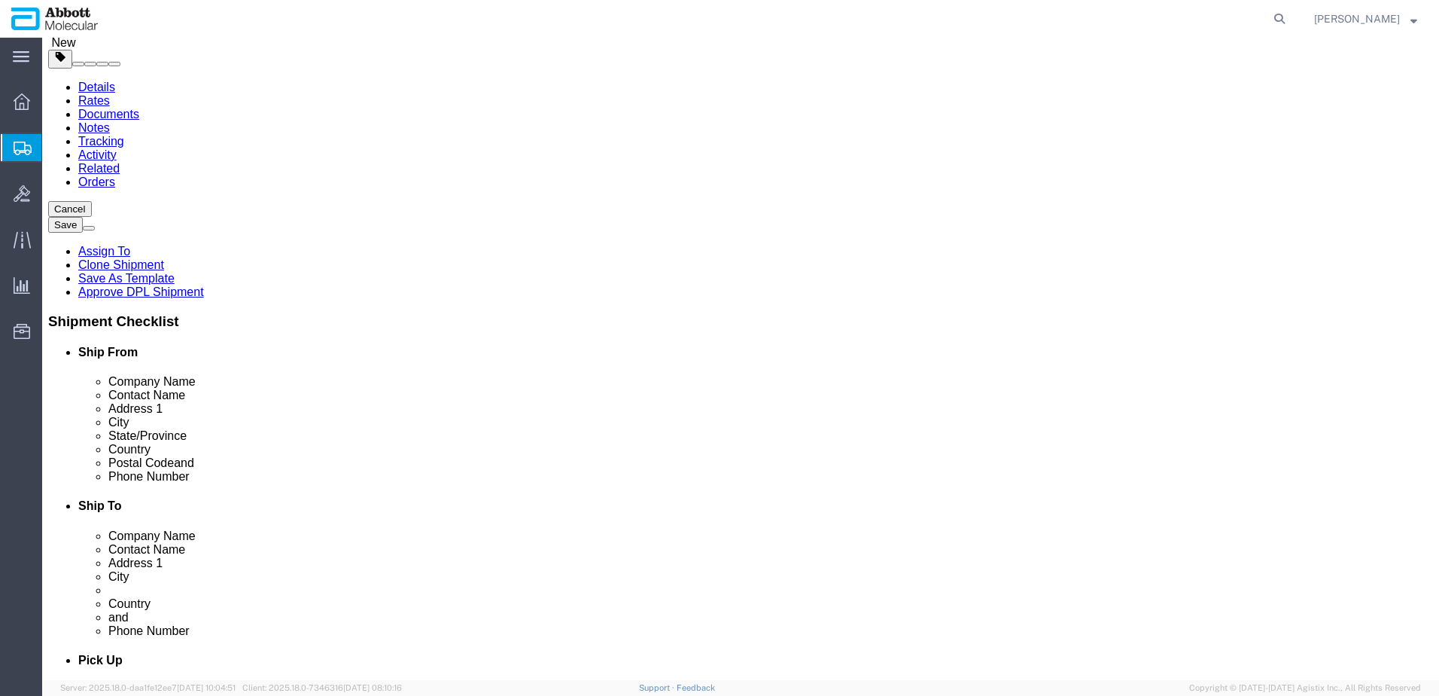
type input "222"
drag, startPoint x: 780, startPoint y: 293, endPoint x: 587, endPoint y: 290, distance: 192.7
click div "Weight 0.00 Select kgs lbs Ship. t°"
type input "888"
drag, startPoint x: 244, startPoint y: 279, endPoint x: 140, endPoint y: 278, distance: 103.9
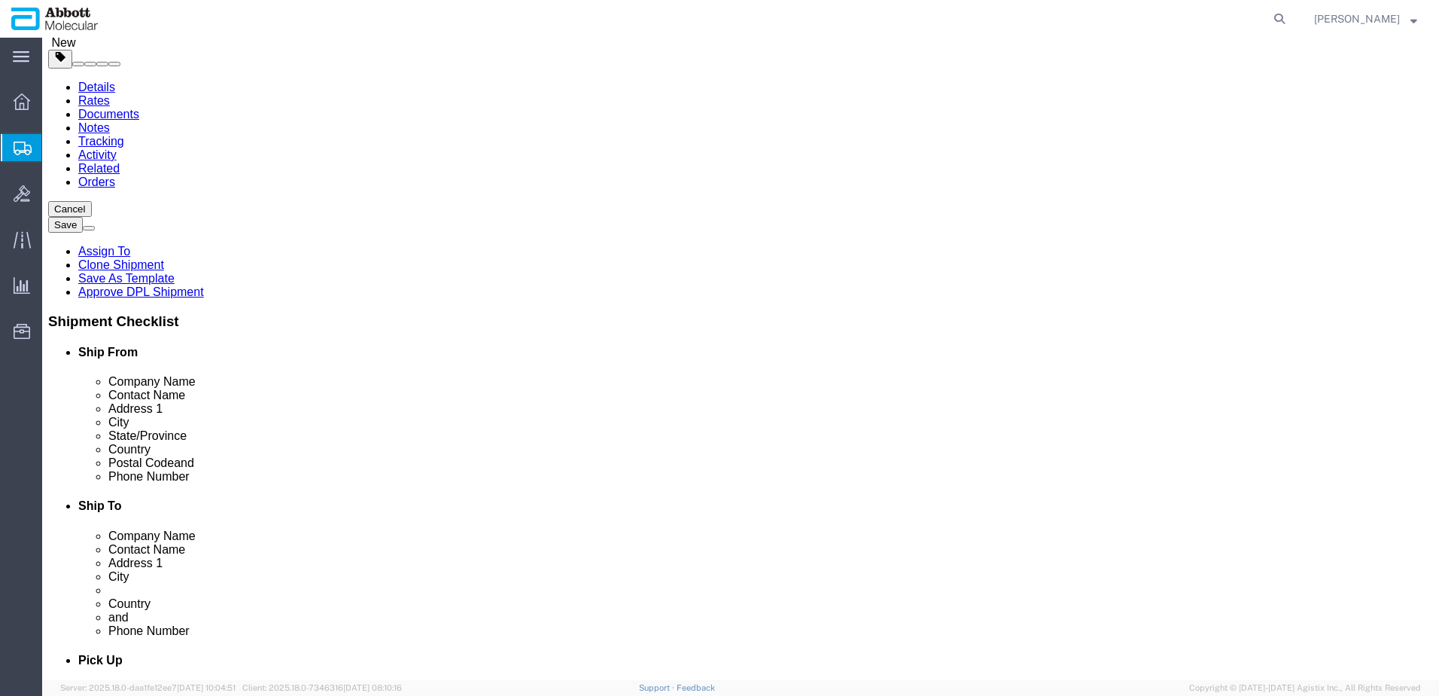
click div "Weight 0.00 Select kgs lbs Ship. t°"
type input "888"
drag, startPoint x: 274, startPoint y: 386, endPoint x: 265, endPoint y: 388, distance: 9.2
click link "Add Content"
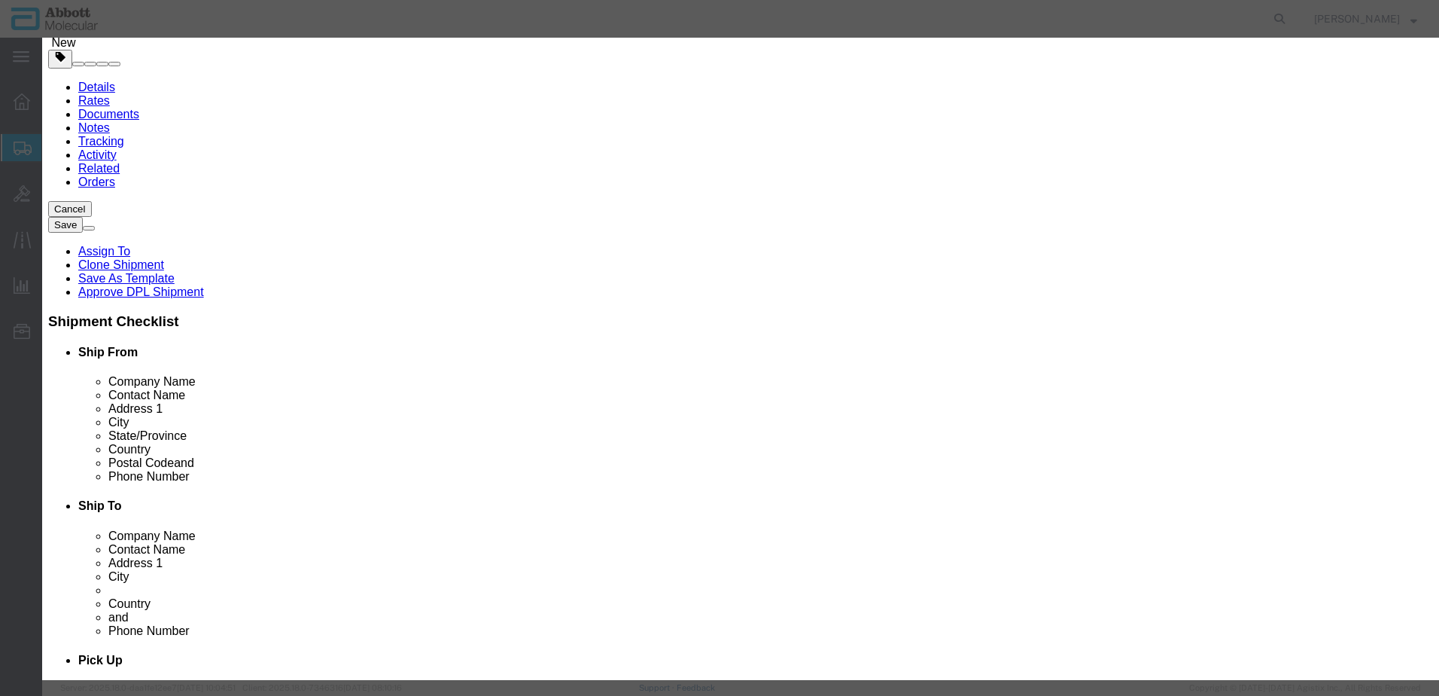
click input "text"
type input "09N2001"
click td "Model: 09N2001"
checkbox input "true"
select select "USD"
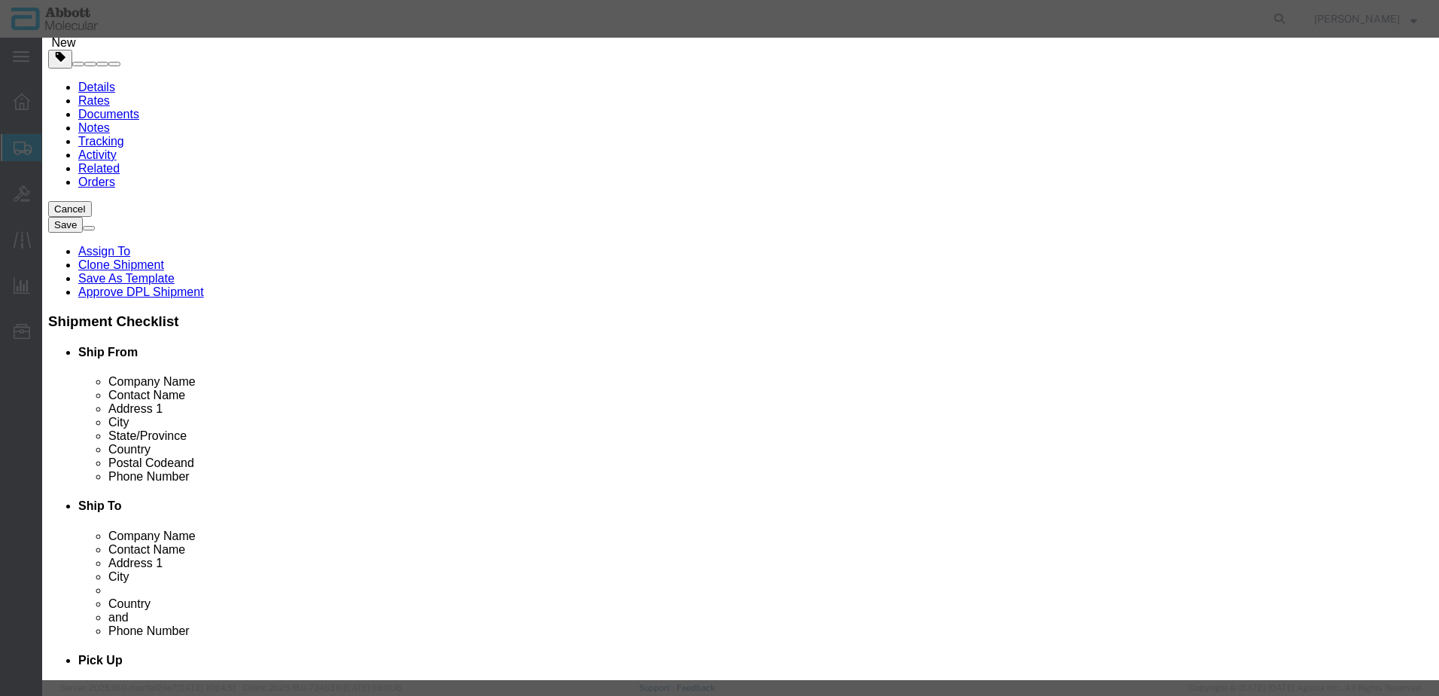
select select "US"
type input "[MEDICAL_DATA] LIQUID, N.O.S. (GUANIDINE THIOCYANATE SOLUTION)"
type input "1760"
select select "8 Corrosive"
select select "II"
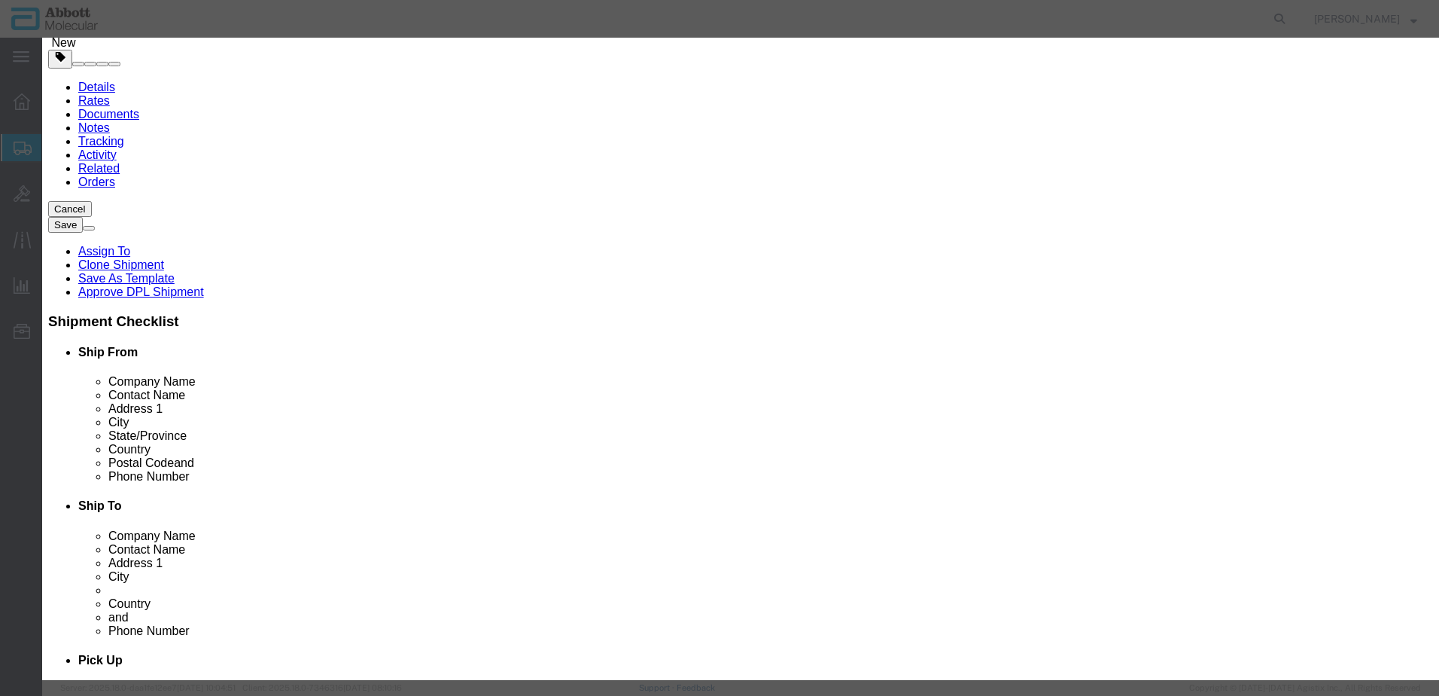
select select "BOXES"
select select "FIBERBOARD"
type input "[PERSON_NAME] Molecular"
type input "[PERSON_NAME]"
type input "[PHONE_NUMBER]"
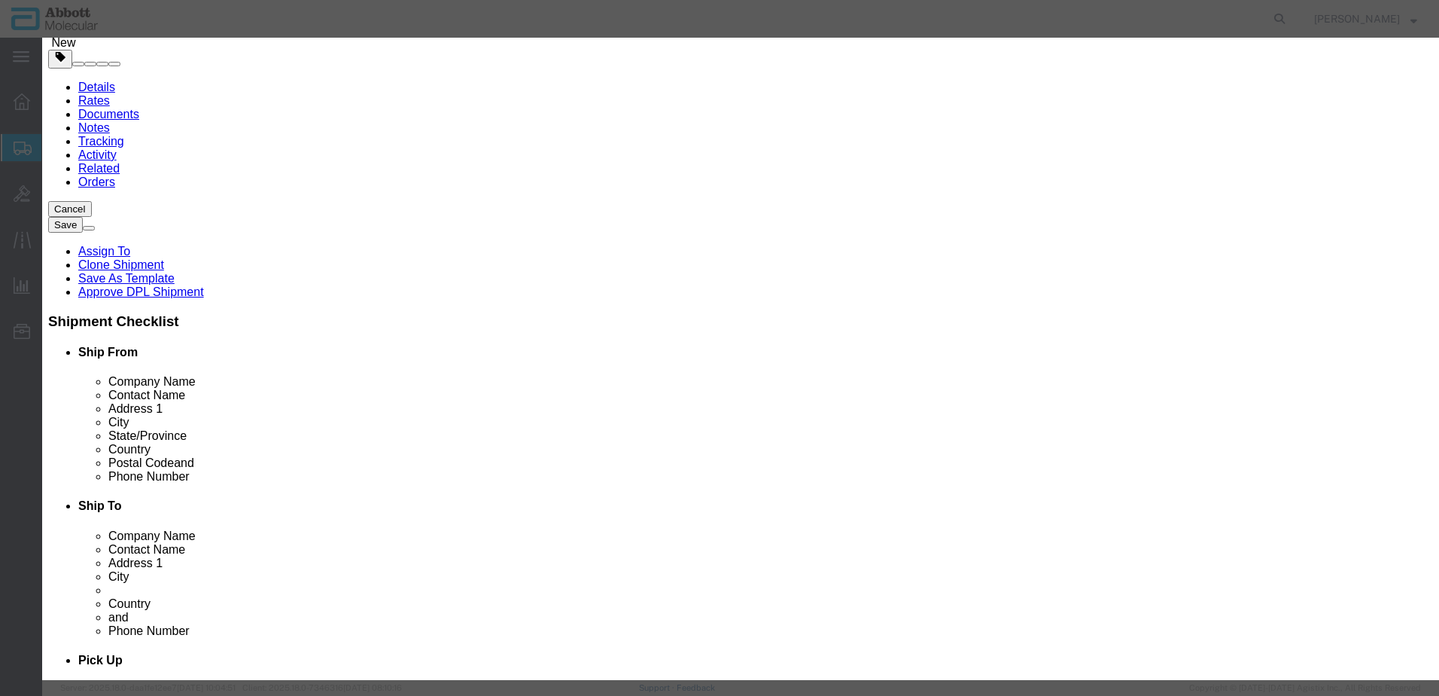
type input "3824999397"
select select "BIS"
checkbox input "false"
type input "09N2001"
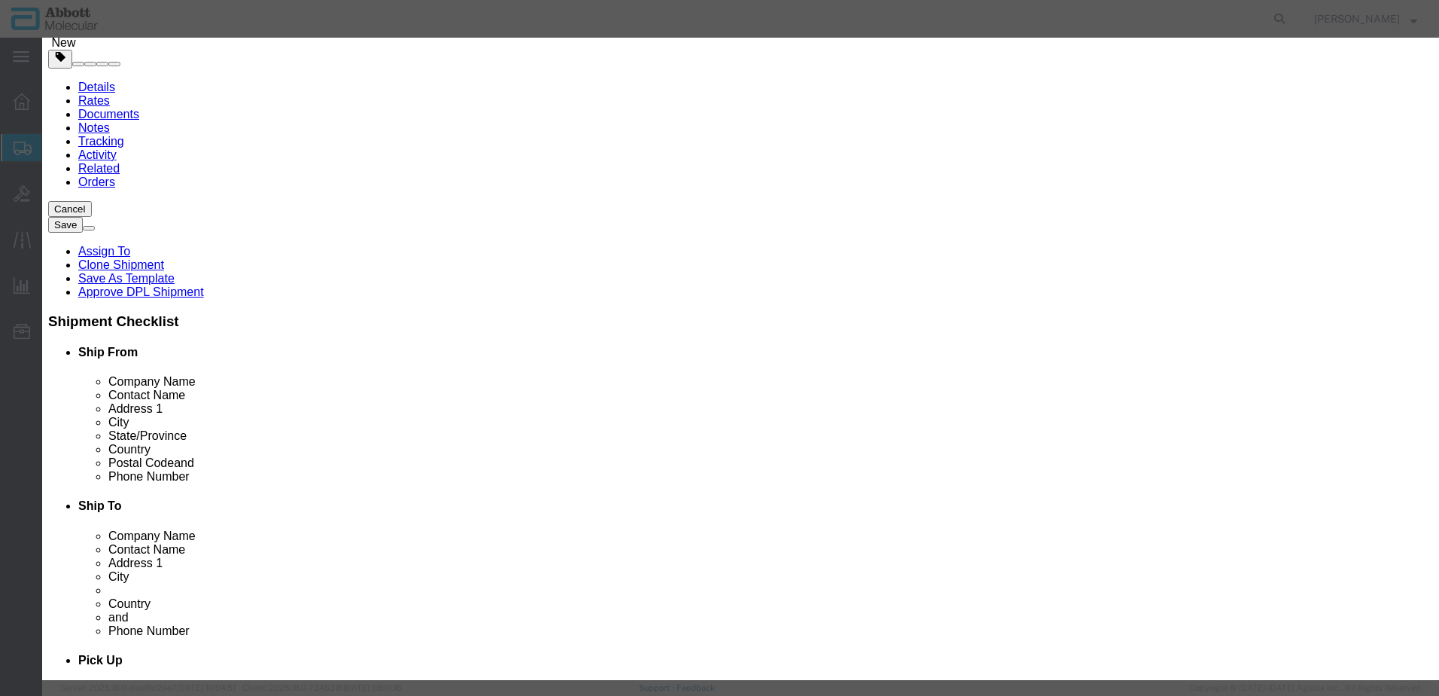
type textarea "Alinity m Lysis Solution"
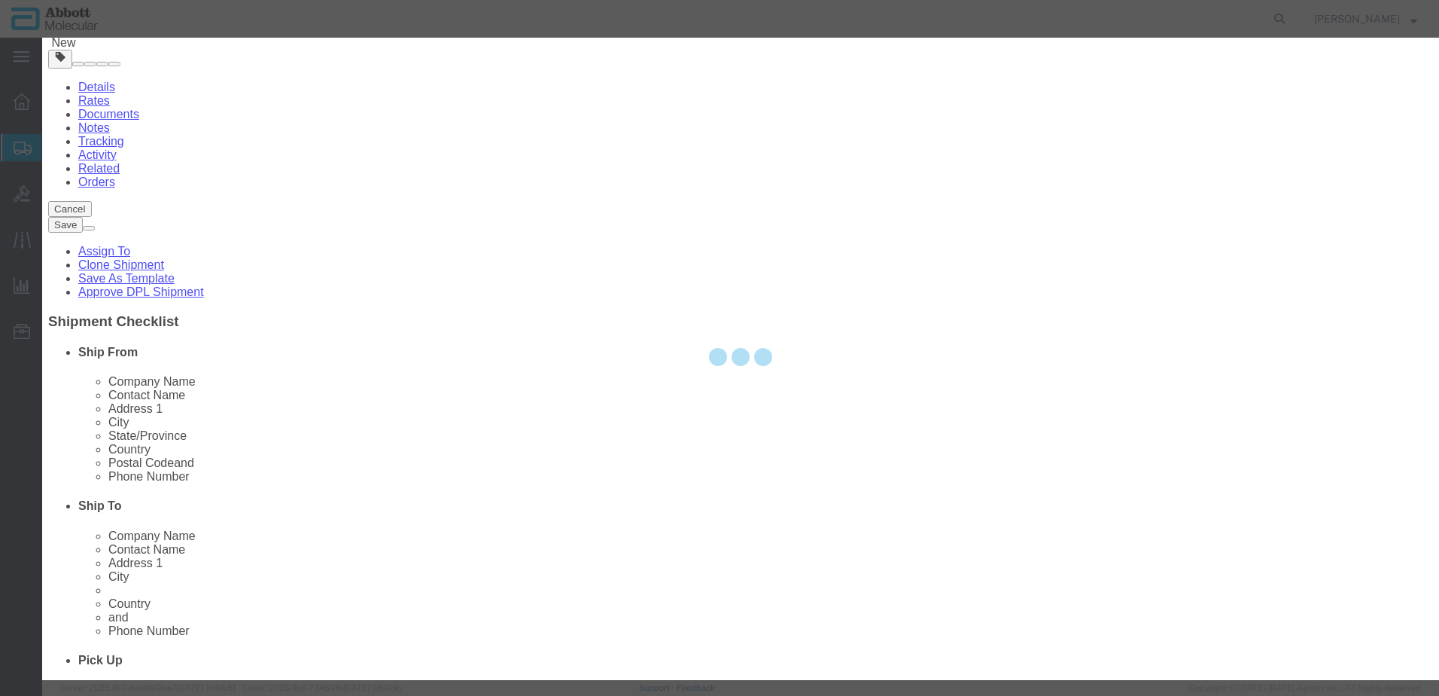
select select "NLR"
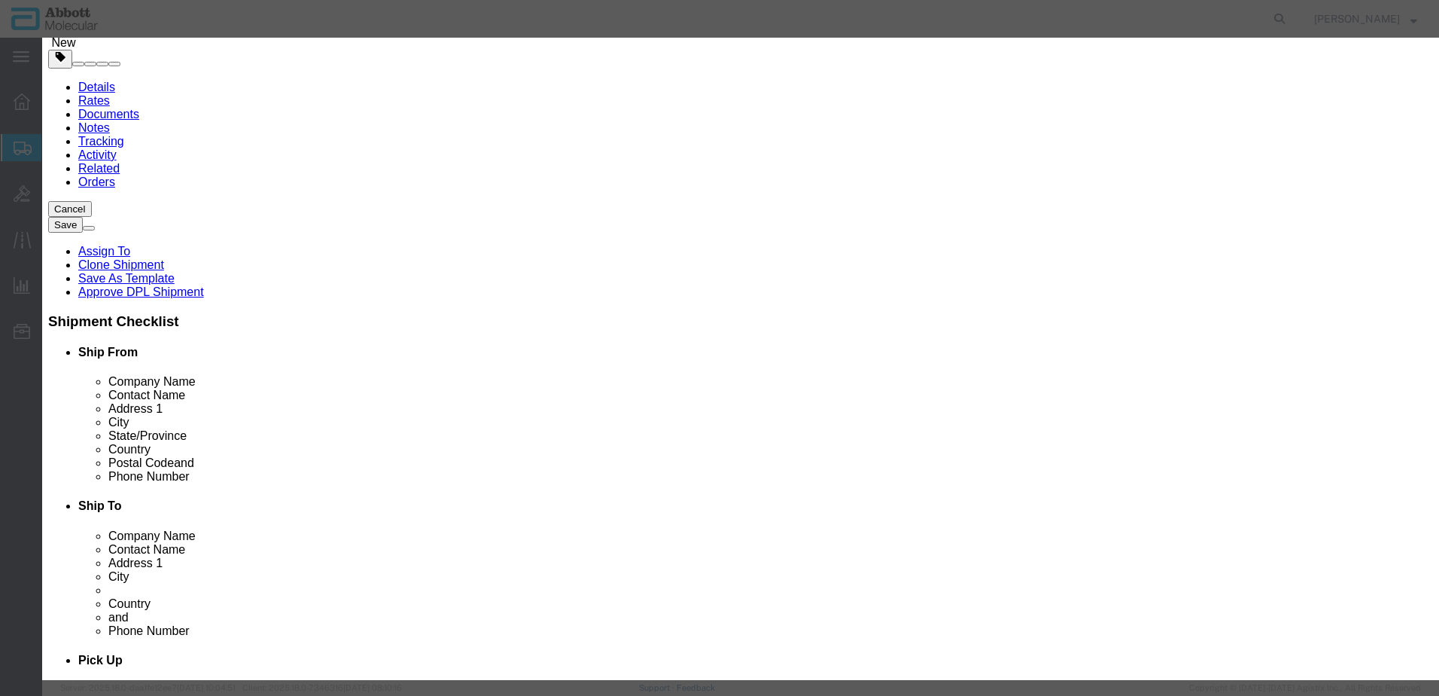
type input "09N2001"
type input "500"
type input "1"
select select "70"
click select "Select Account Type Activity ID Airline Appointment Number ASN Batch Number Bil…"
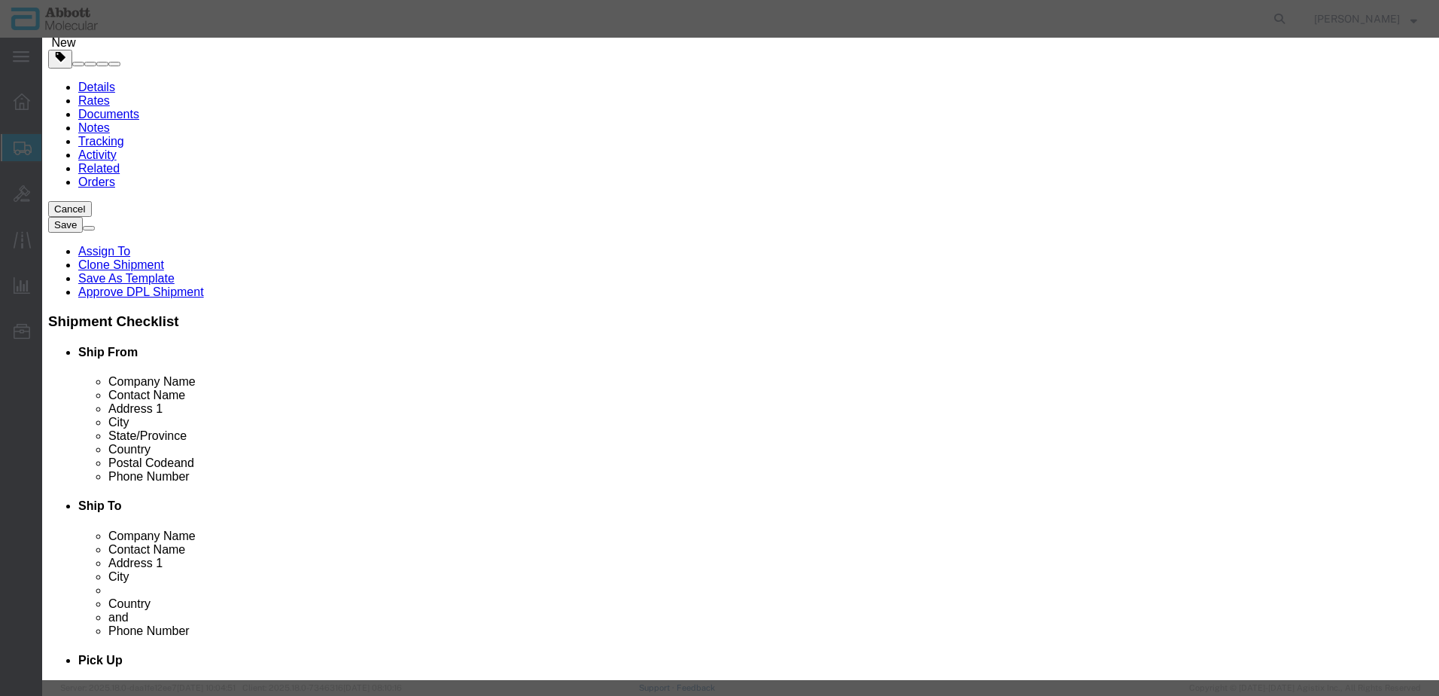
select select "BATCH_NUMBER"
click select "Select Account Type Activity ID Airline Appointment Number ASN Batch Number Bil…"
type input "990020272"
click input "text"
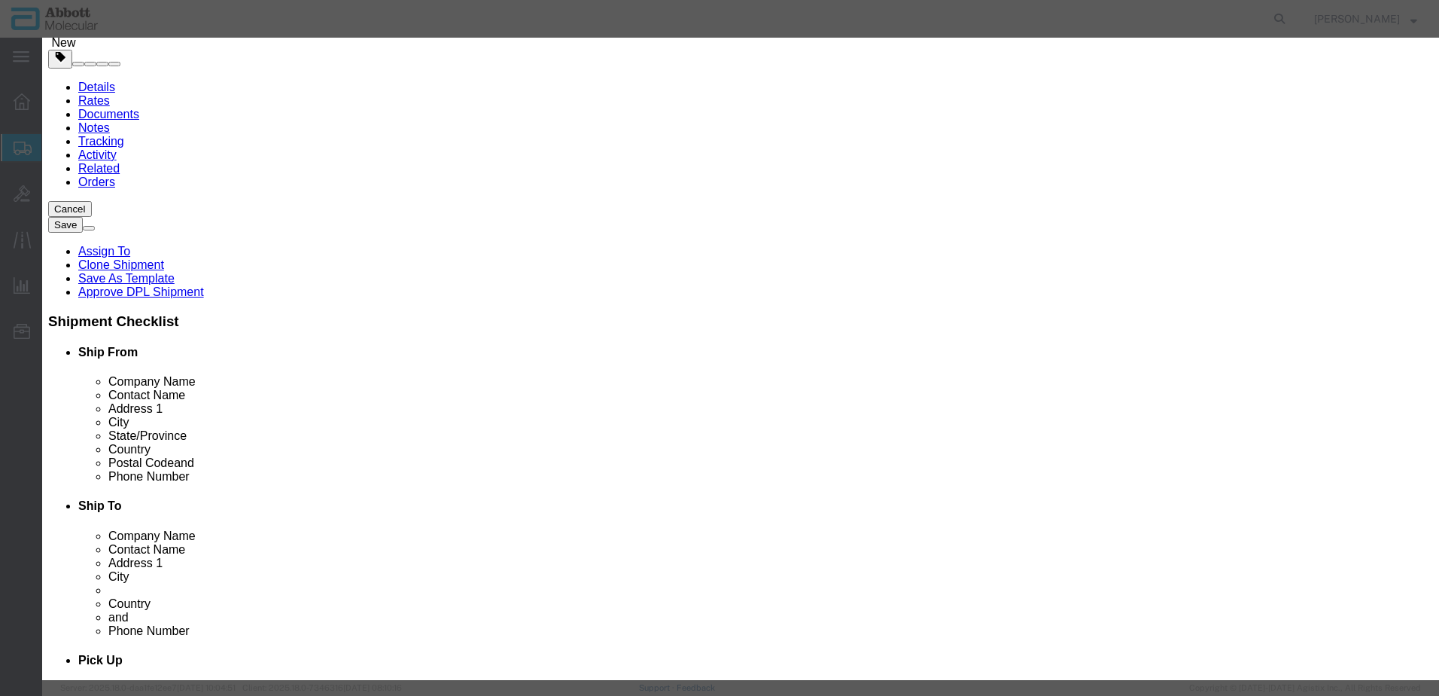
type input "1"
click input "text"
type input "1"
click select "Select curies gallons kgs lbs liters milliliters"
select select "KGS"
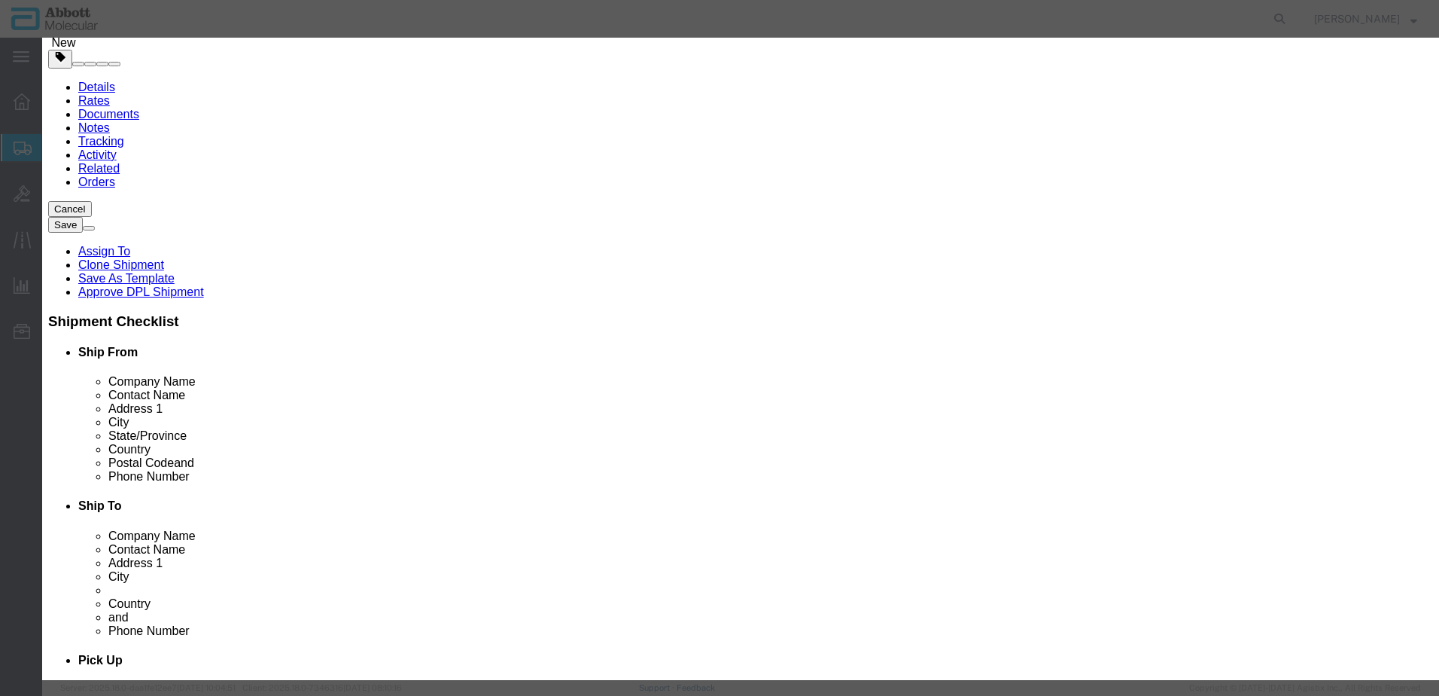
click select "Select curies gallons kgs lbs liters milliliters"
click button "Save & Close"
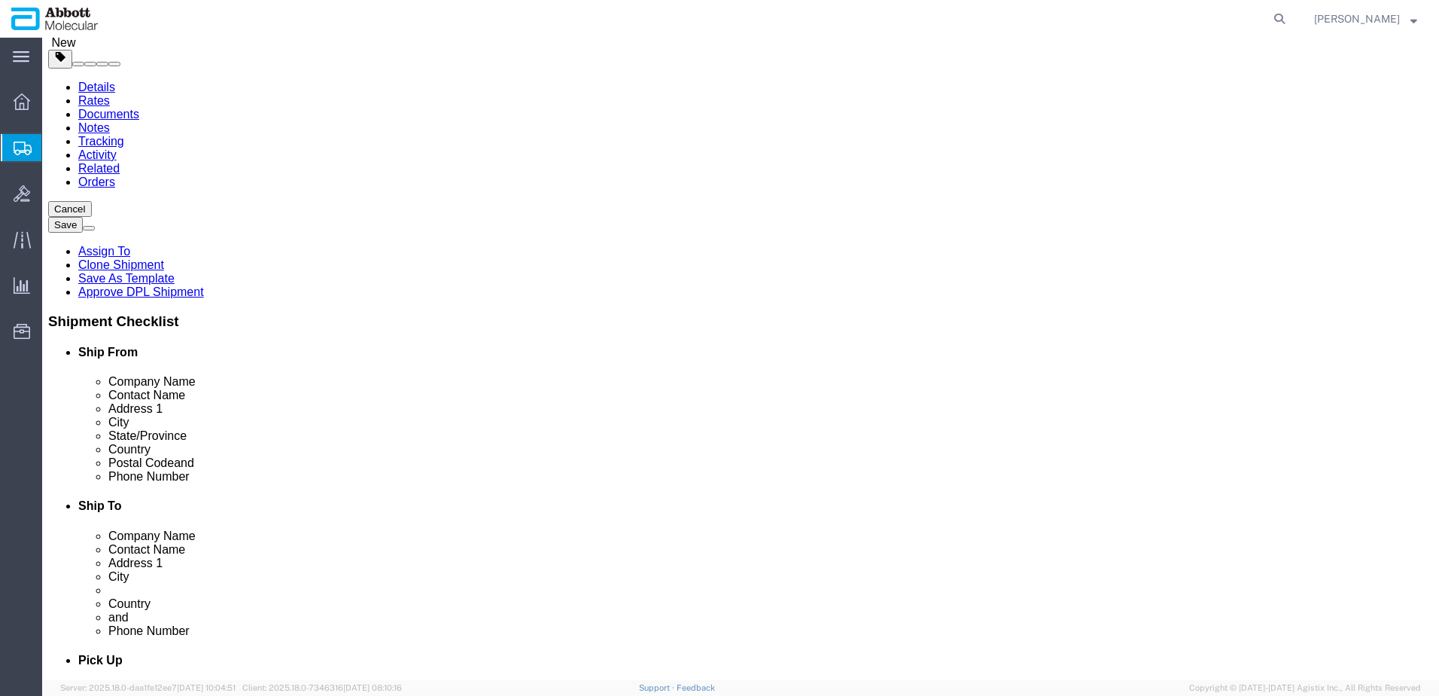
click link "Clone this content"
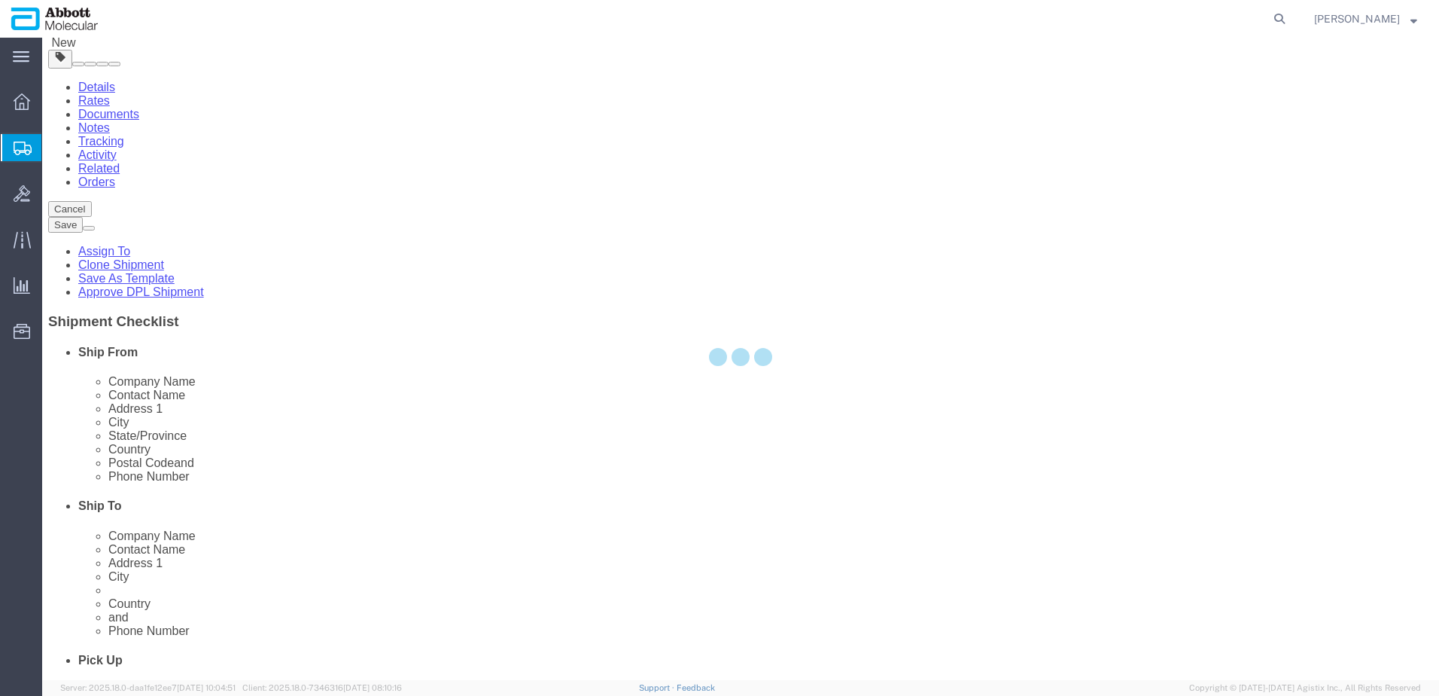
scroll to position [84, 0]
select select "PSNS"
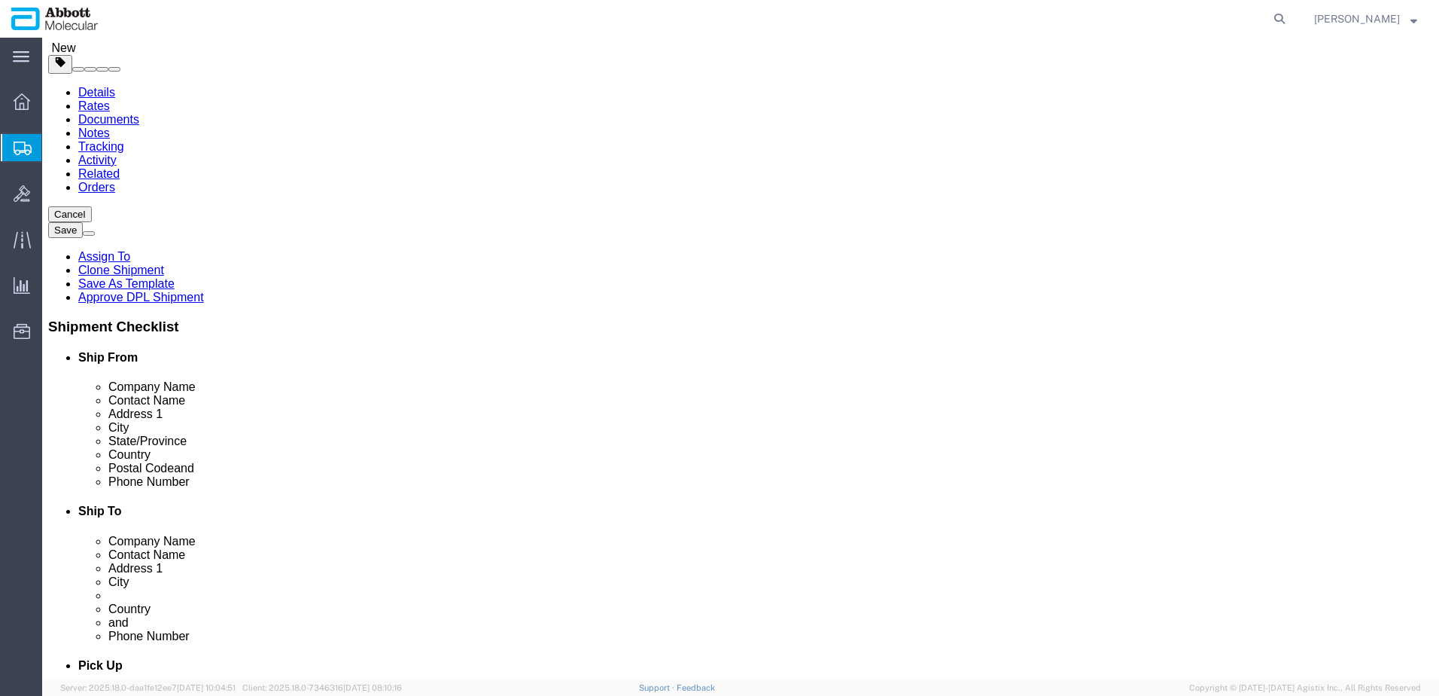
drag, startPoint x: 42, startPoint y: 470, endPoint x: 565, endPoint y: 346, distance: 537.9
click icon
drag, startPoint x: 42, startPoint y: 367, endPoint x: 613, endPoint y: 356, distance: 571.5
click icon
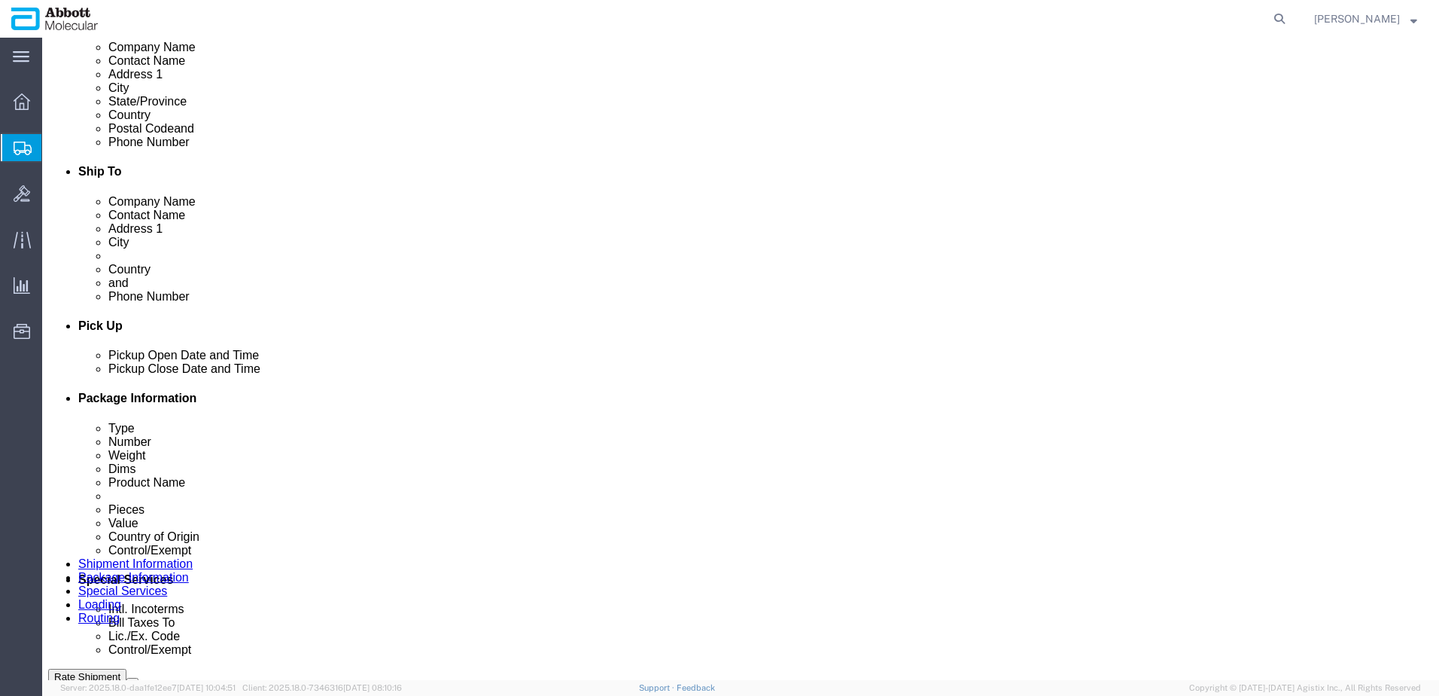
scroll to position [460, 0]
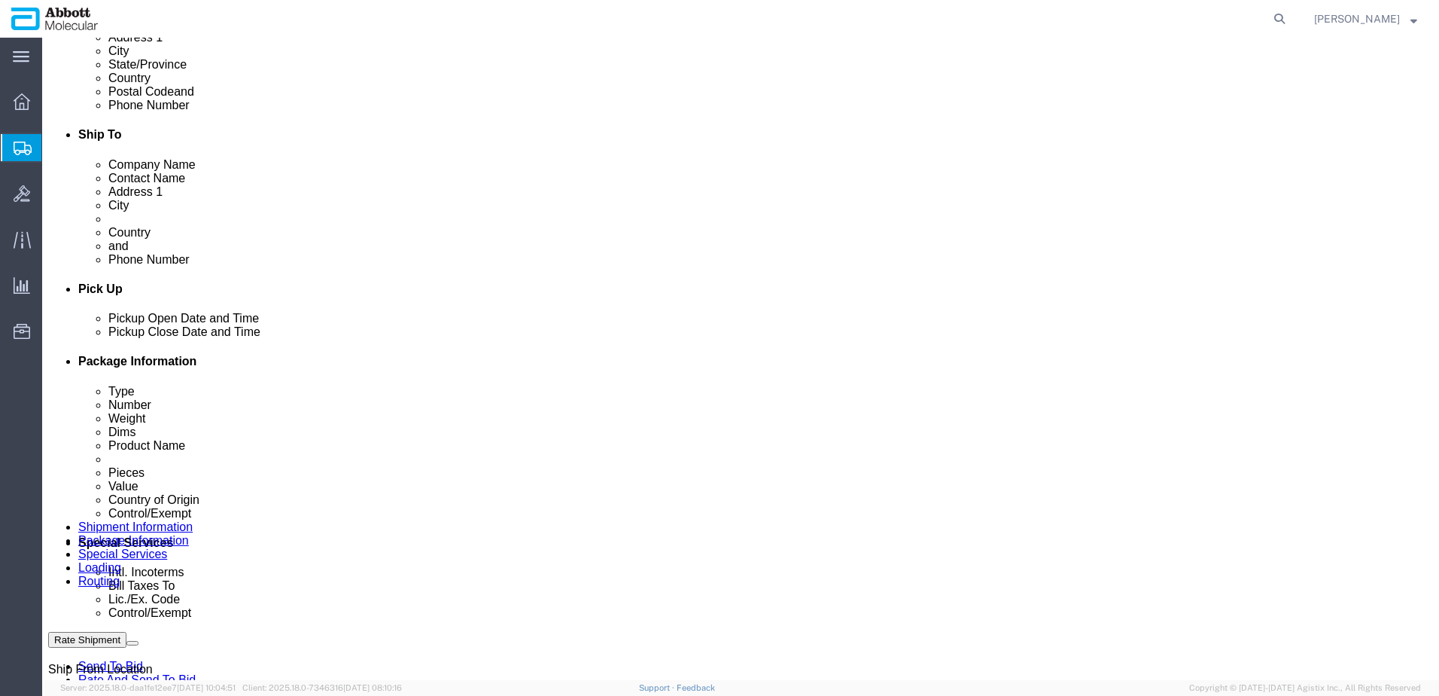
click link "Add Content"
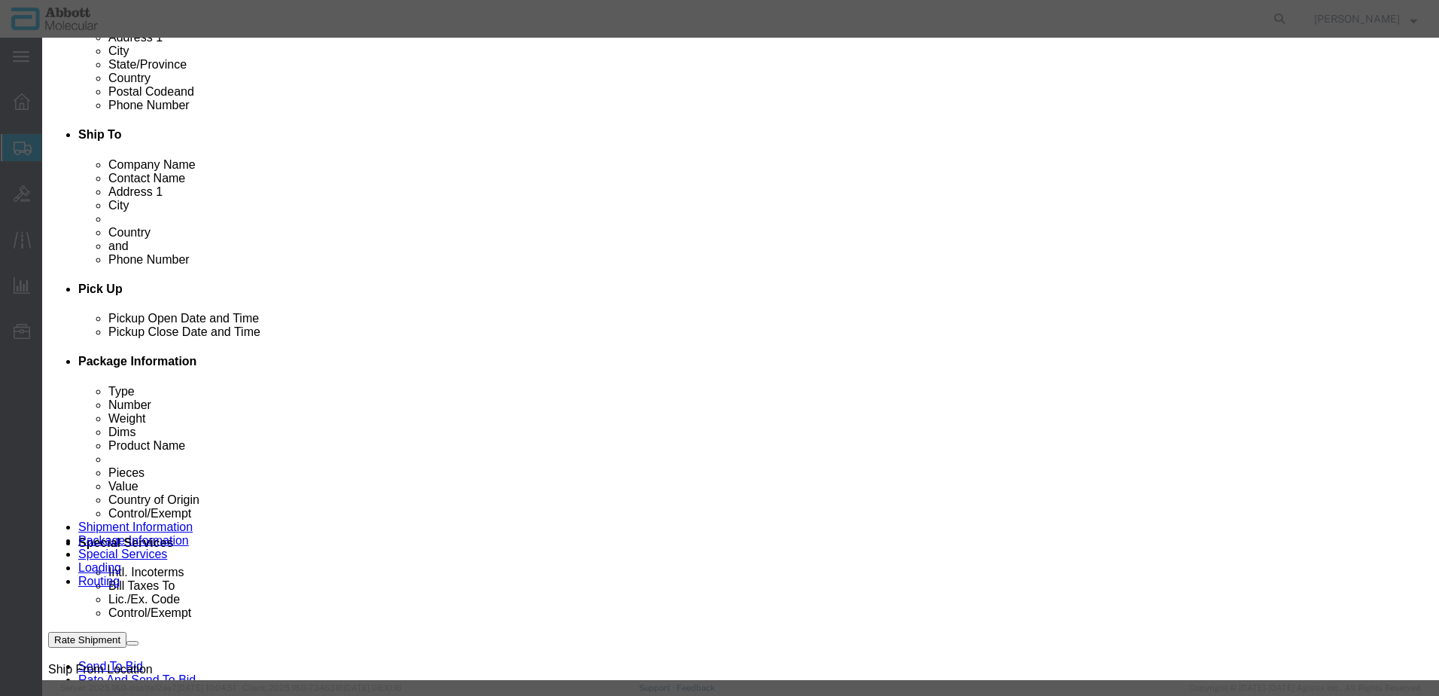
click input "text"
type input "04J7024"
click div "Name: 04J7024 Sku: 04J7024 Model: 04J7024 Description: ASPS SMPL PUR KIT(96T)"
checkbox input "true"
select select "USD"
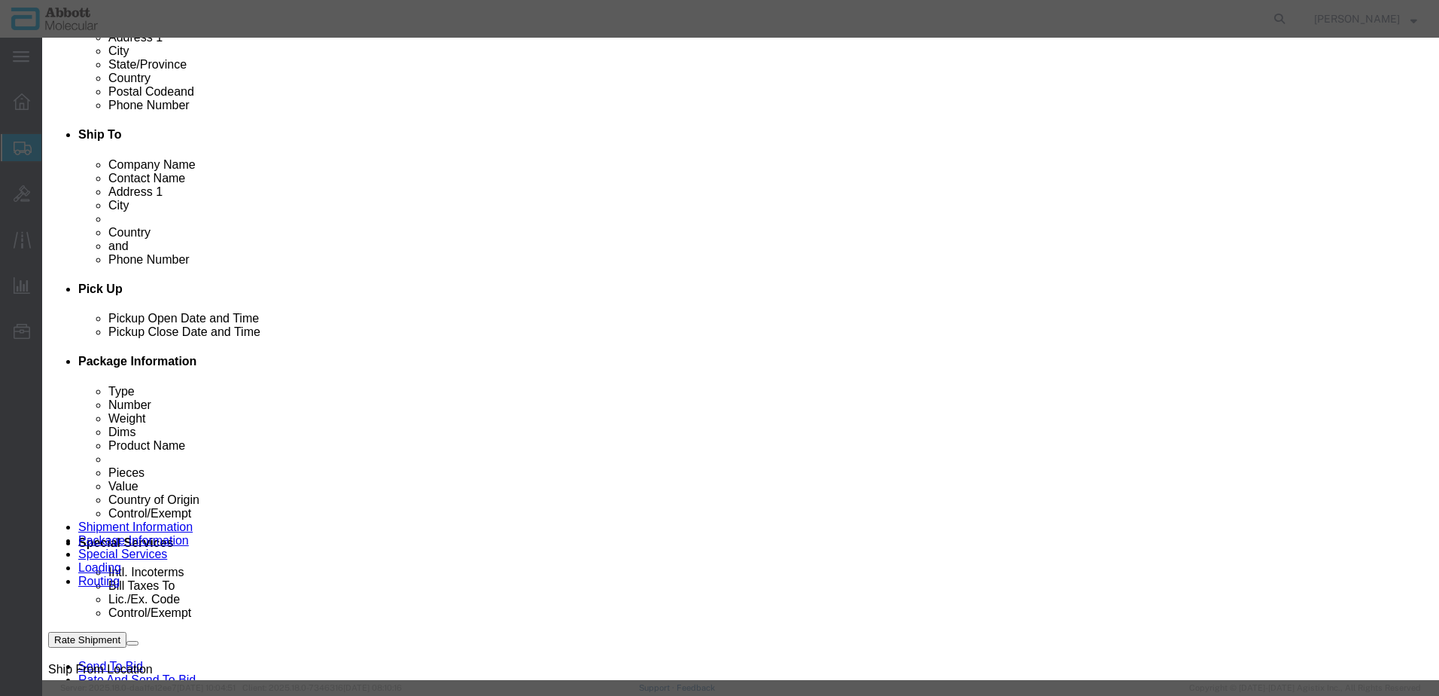
select select "US"
type input "[MEDICAL_DATA] LIQUID, N.O.S. (GUANIDINE THIOCYANATE SOLUTION)"
type input "1760"
select select "8 Corrosive"
select select "II"
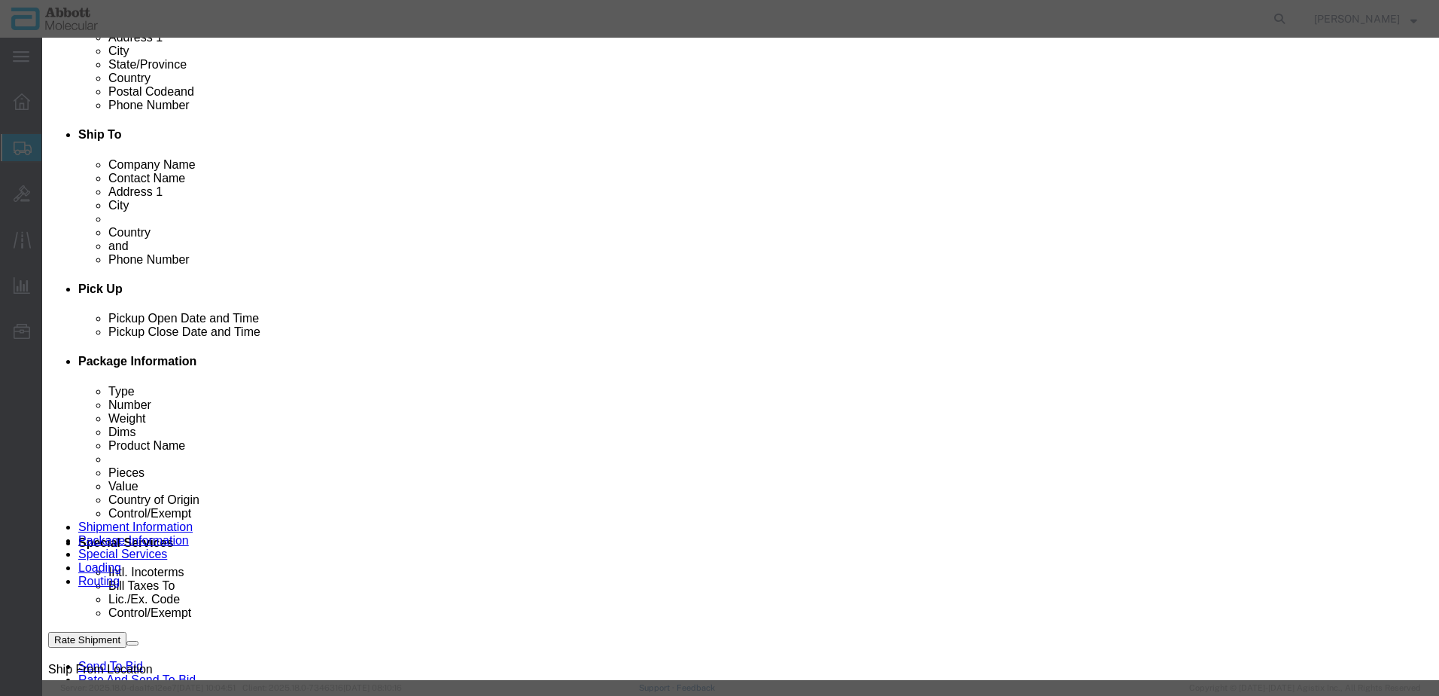
select select "BOXES"
select select "FIBERBOARD"
type input "[PERSON_NAME] Molecular"
type input "[PERSON_NAME]"
type input "[PHONE_NUMBER]"
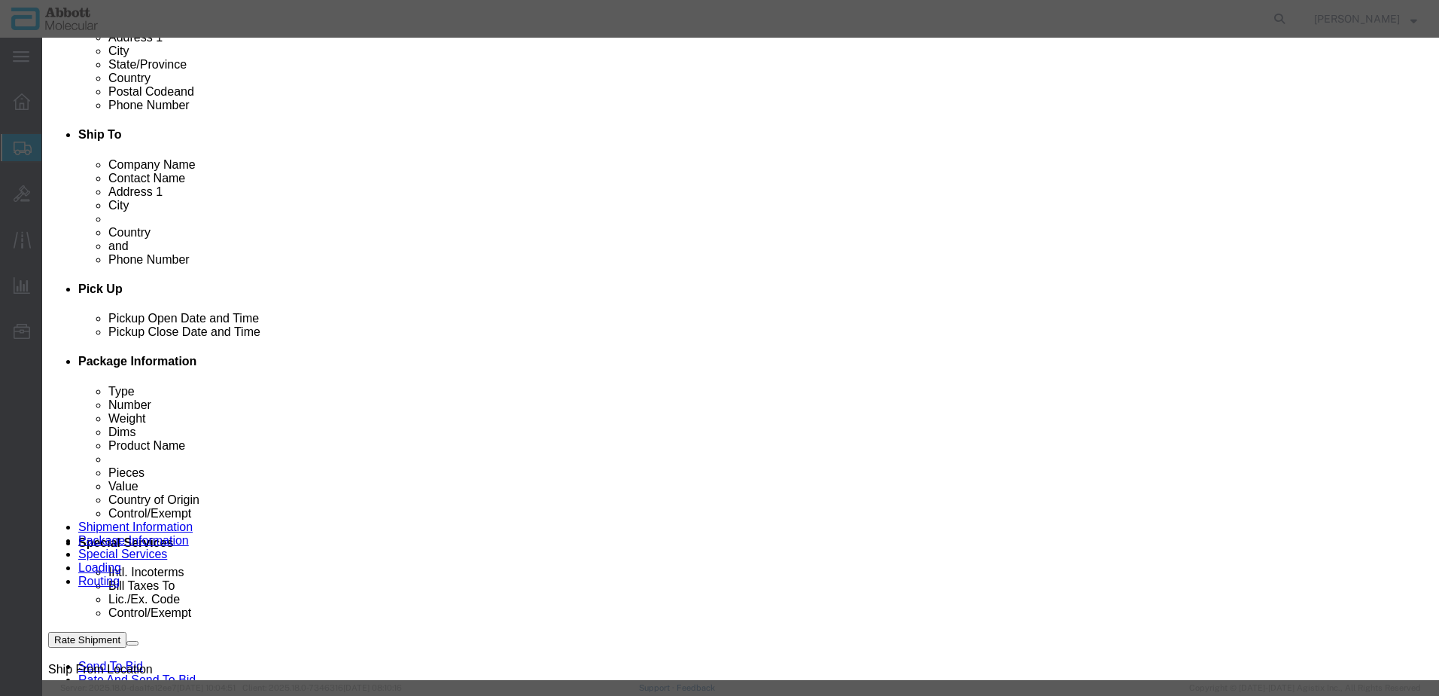
type input "3824999397"
select select "BIS"
checkbox input "false"
type input "04J7024"
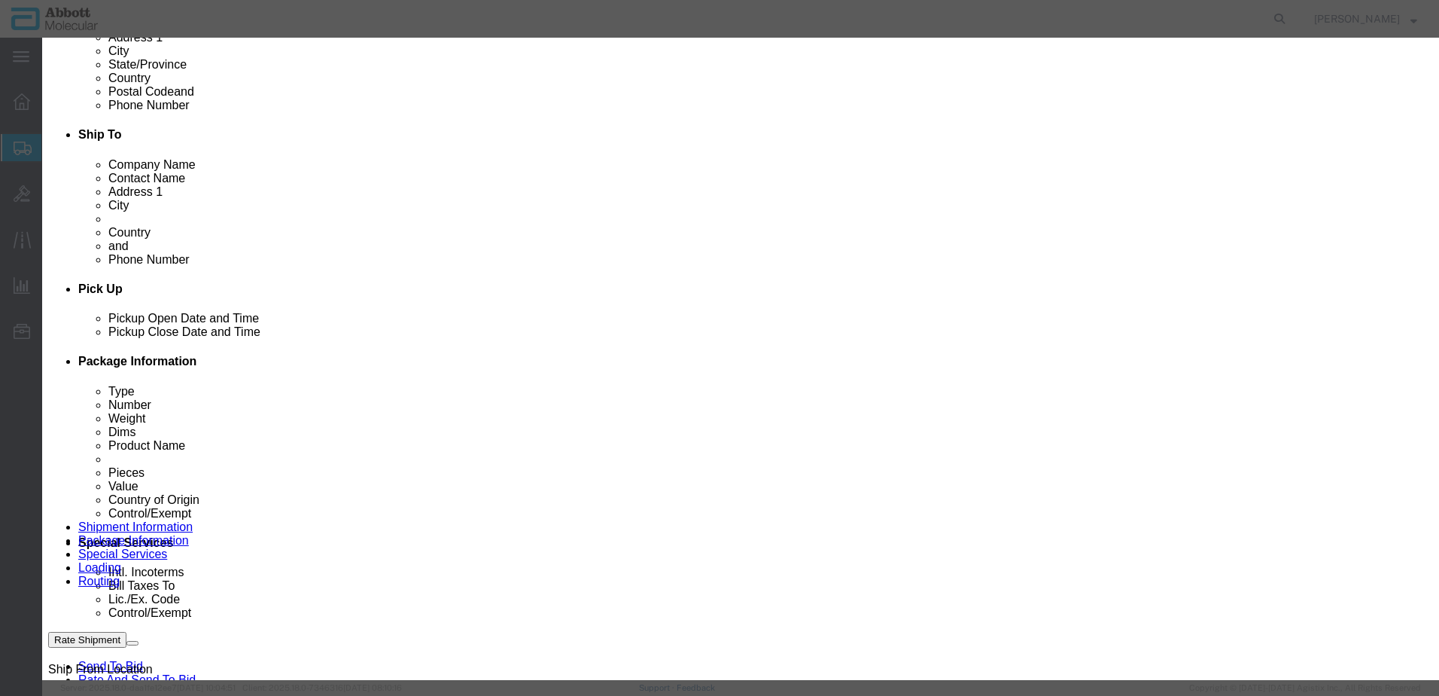
type textarea "ASPS SMPL PUR KIT(96T)"
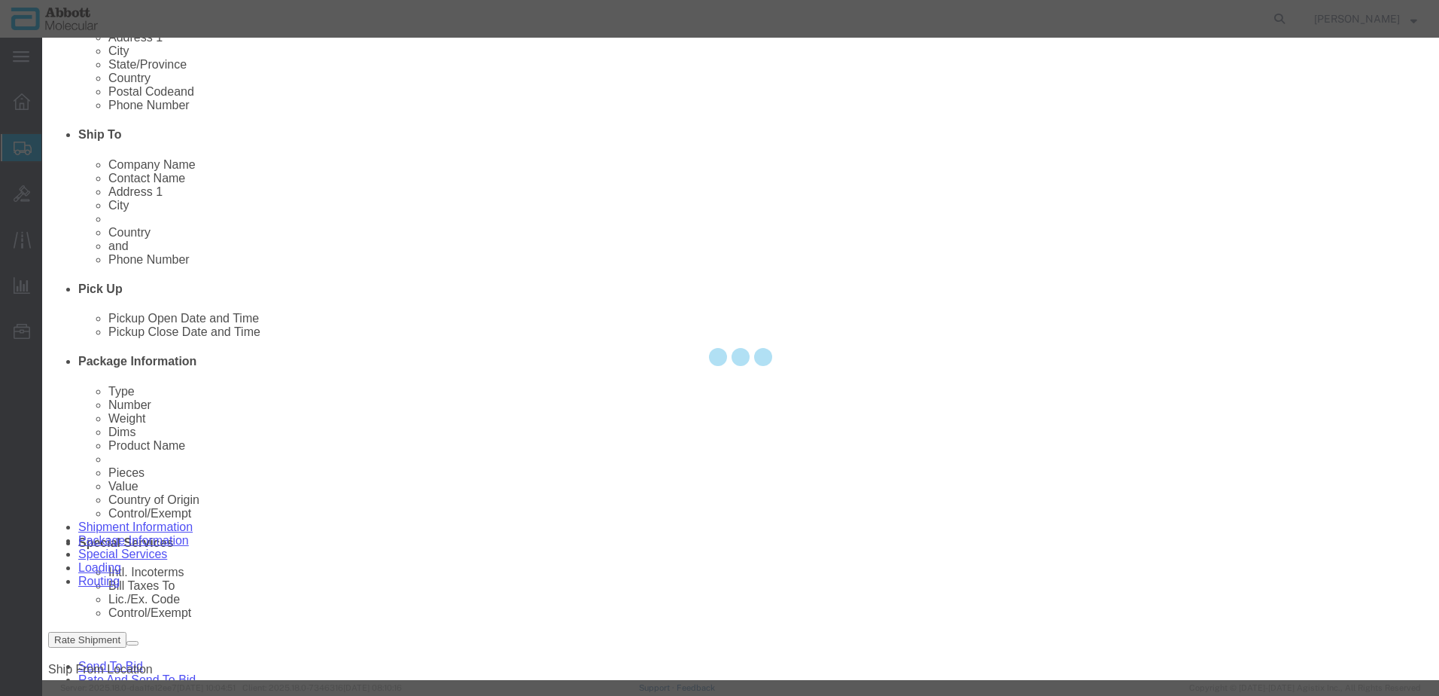
select select "NLR"
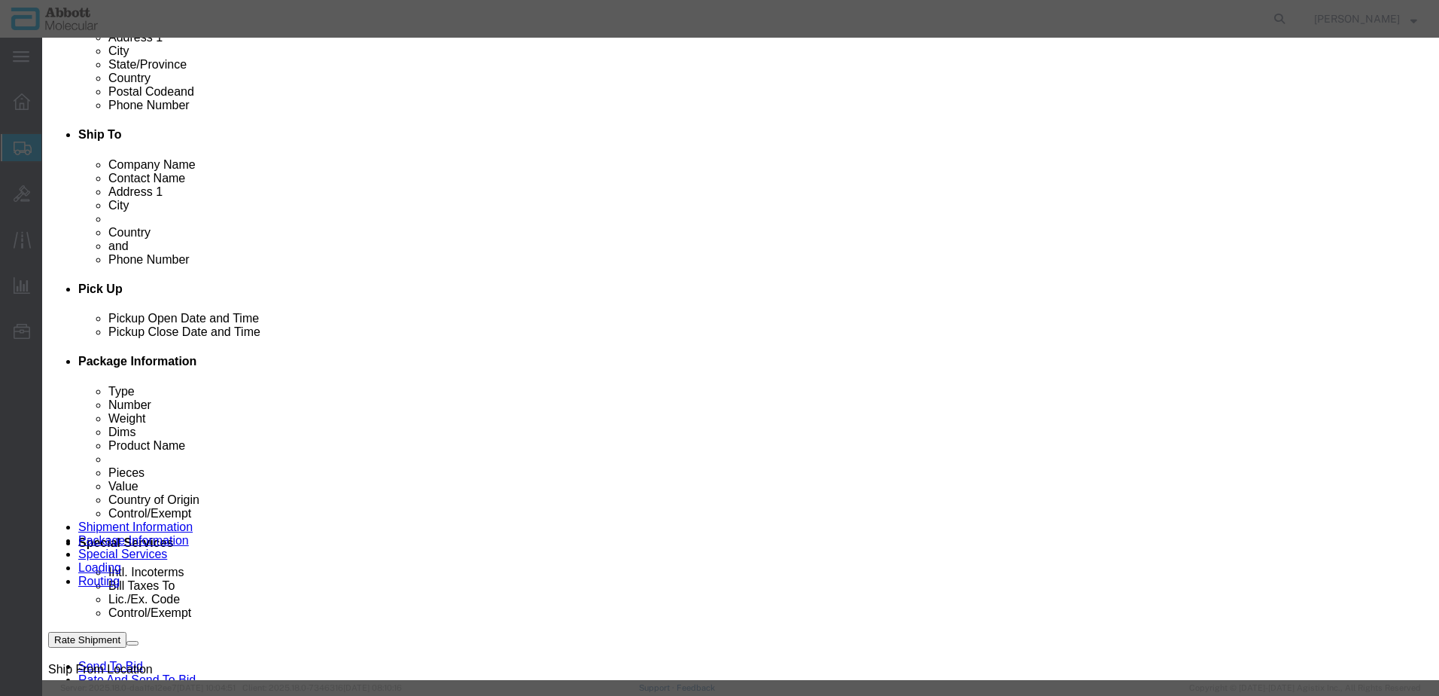
type input "04J7024"
type input "3"
type input "234"
type input "1"
select select "70"
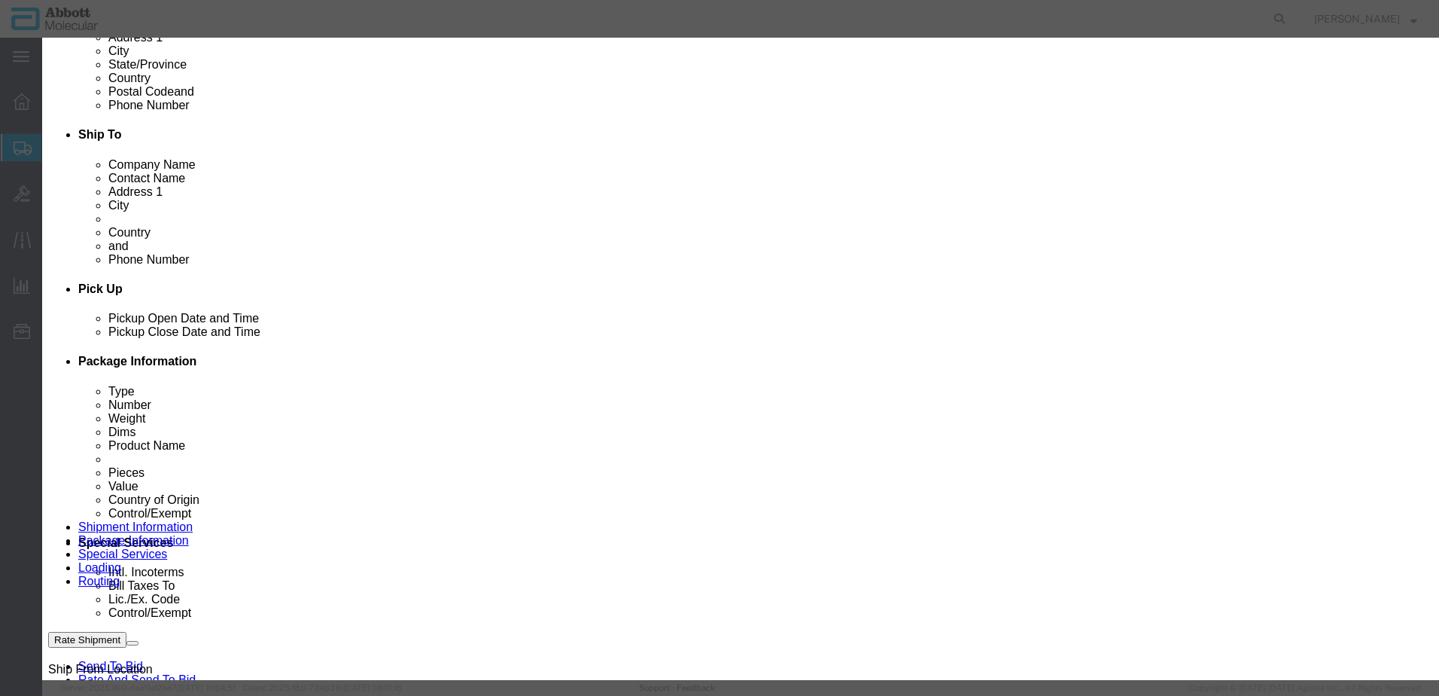
click select "Select Account Type Activity ID Airline Appointment Number ASN Batch Number Bil…"
select select "BATCH_NUMBER"
click select "Select Account Type Activity ID Airline Appointment Number ASN Batch Number Bil…"
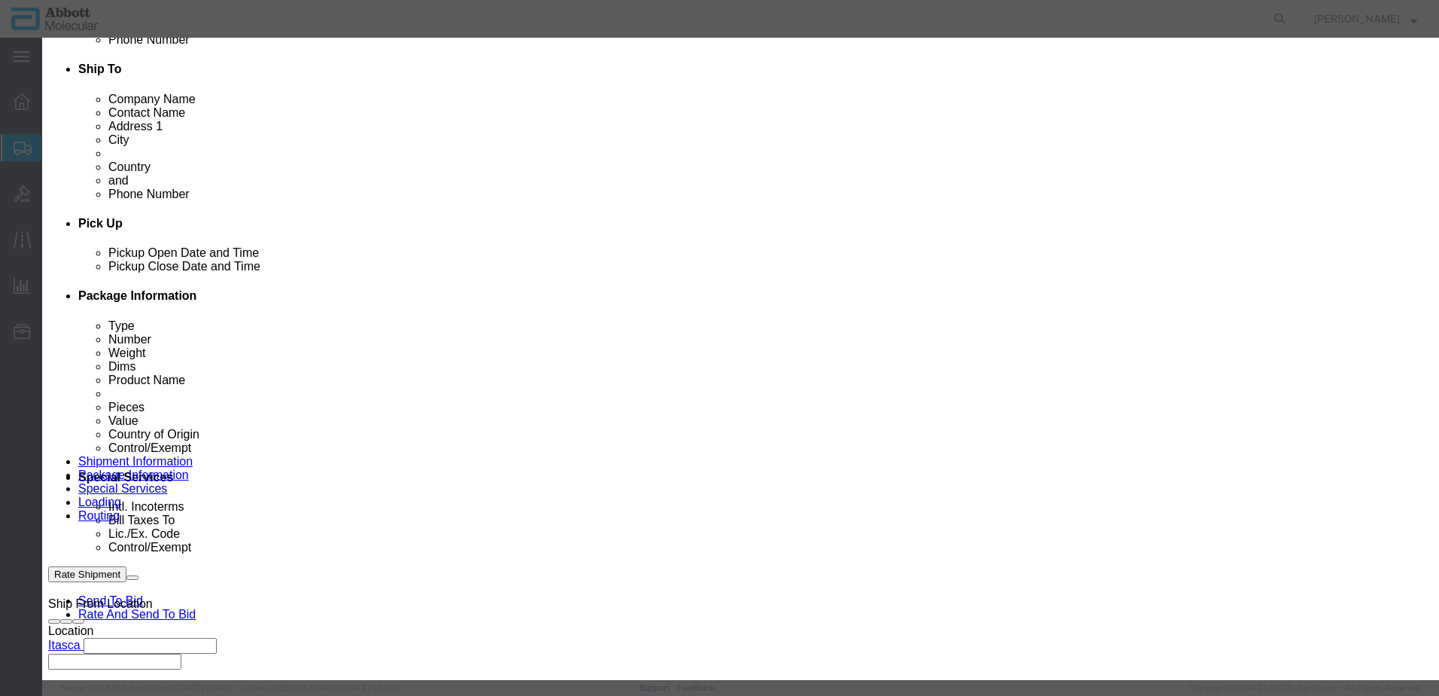
scroll to position [301, 0]
type input "10005439"
click input "text"
type input "1"
click input "text"
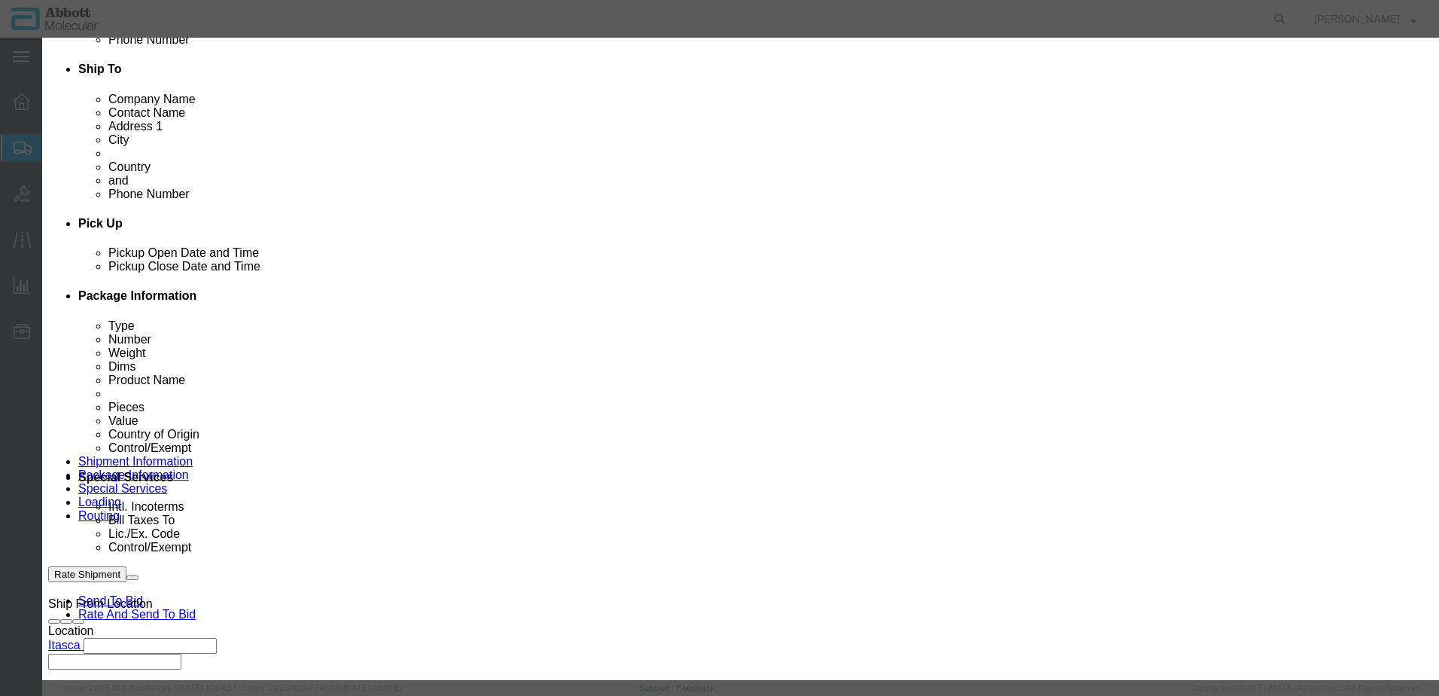
type input "1"
click select "Select curies gallons kgs lbs liters milliliters"
select select "KGS"
click select "Select curies gallons kgs lbs liters milliliters"
click button "Save & Close"
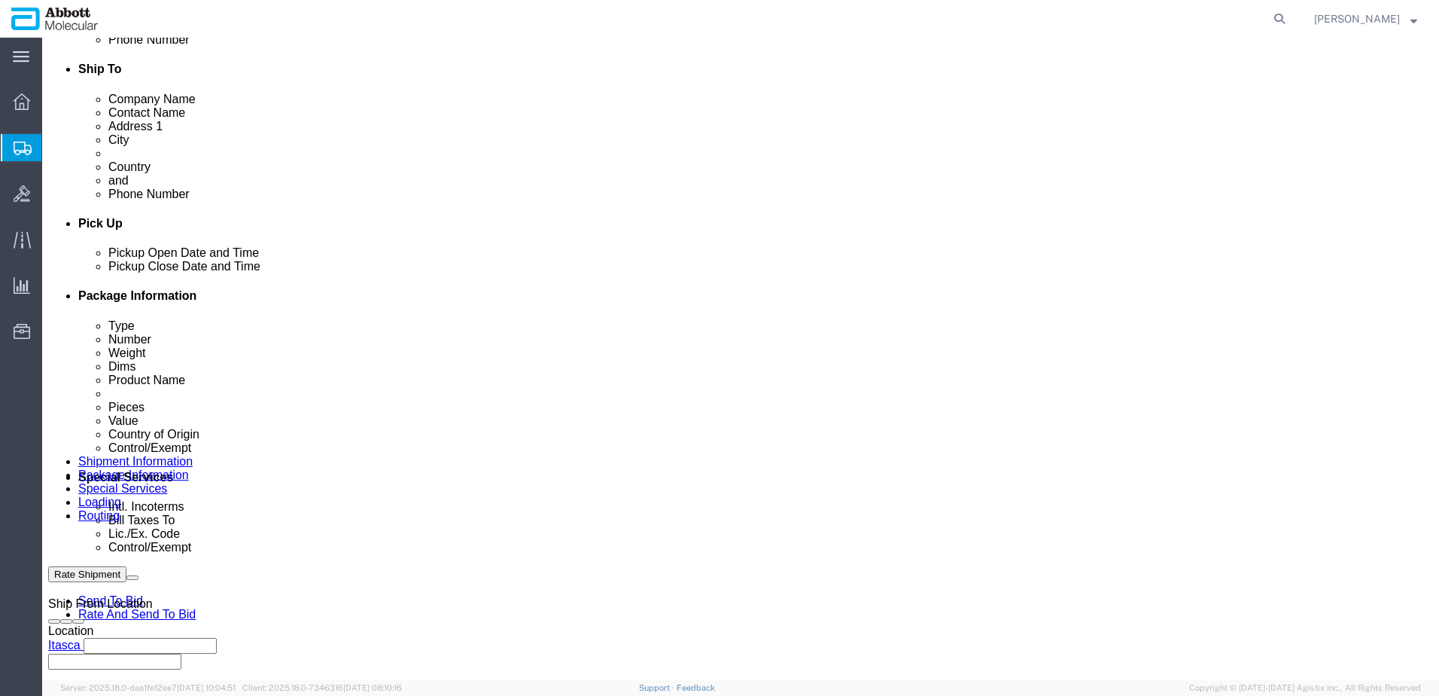
click link
click link "Clone this content"
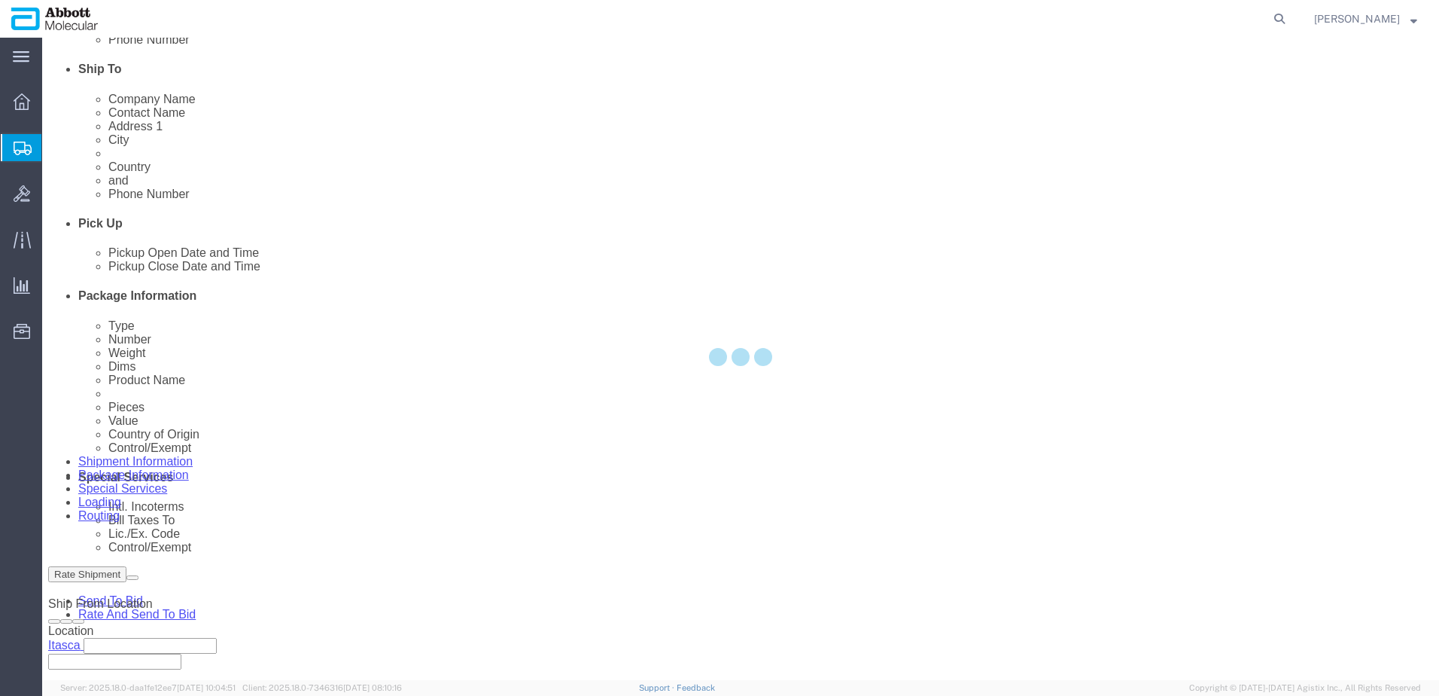
scroll to position [84, 0]
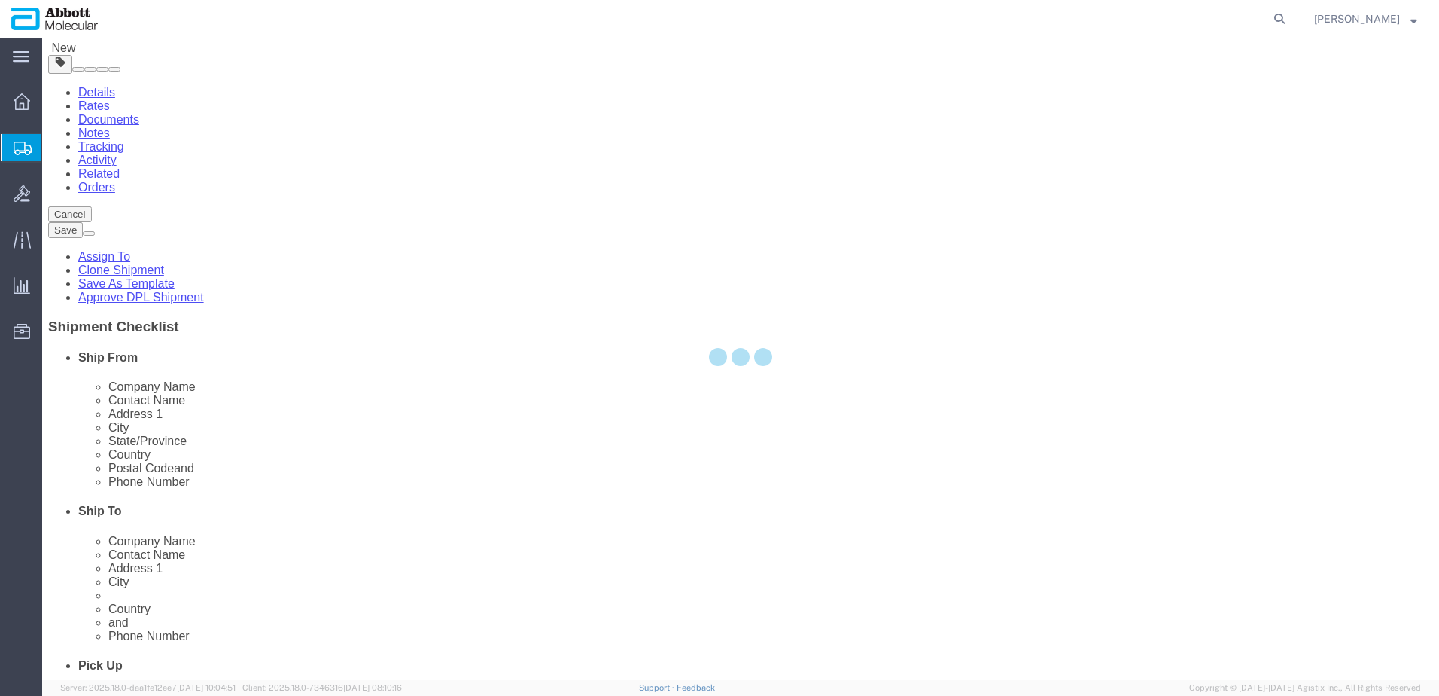
select select "PSNS"
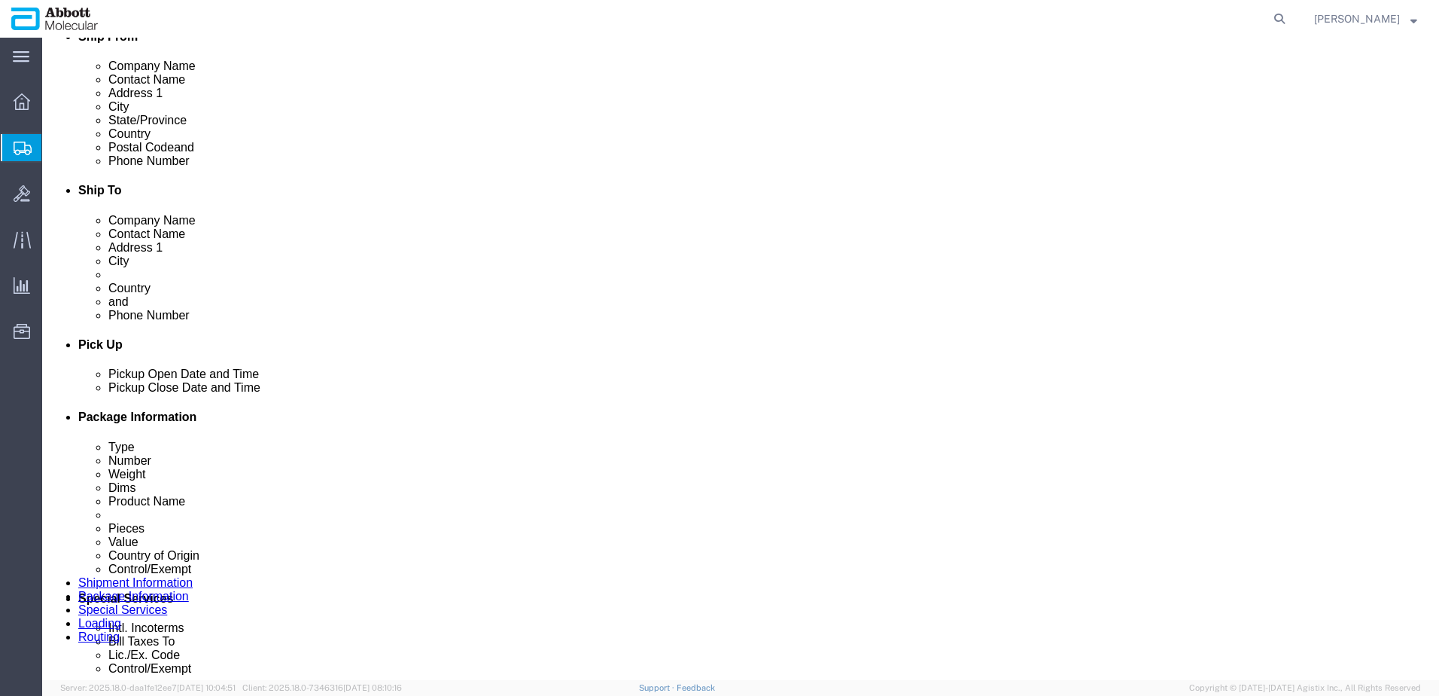
scroll to position [460, 0]
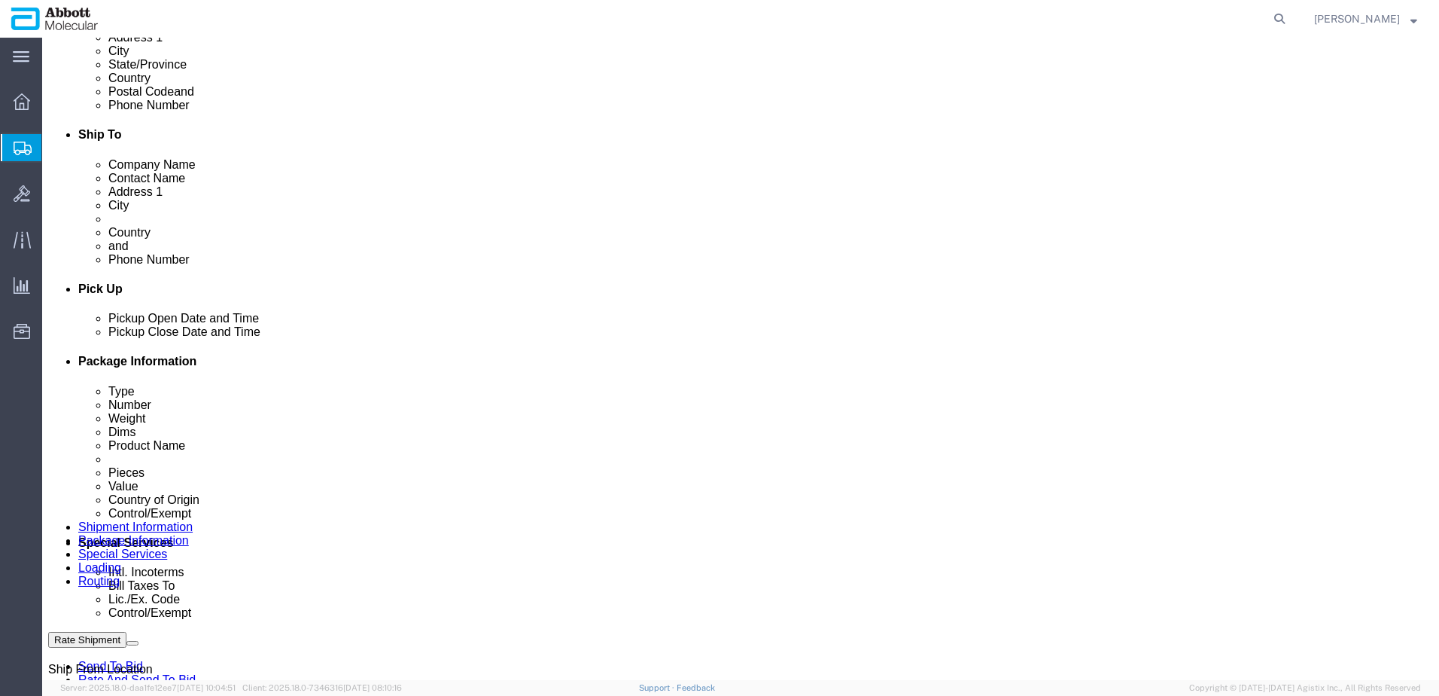
drag, startPoint x: 41, startPoint y: 407, endPoint x: 619, endPoint y: 370, distance: 579.3
click icon
drag, startPoint x: 43, startPoint y: 413, endPoint x: 600, endPoint y: 427, distance: 557.2
click icon
click dd "1.00 USD"
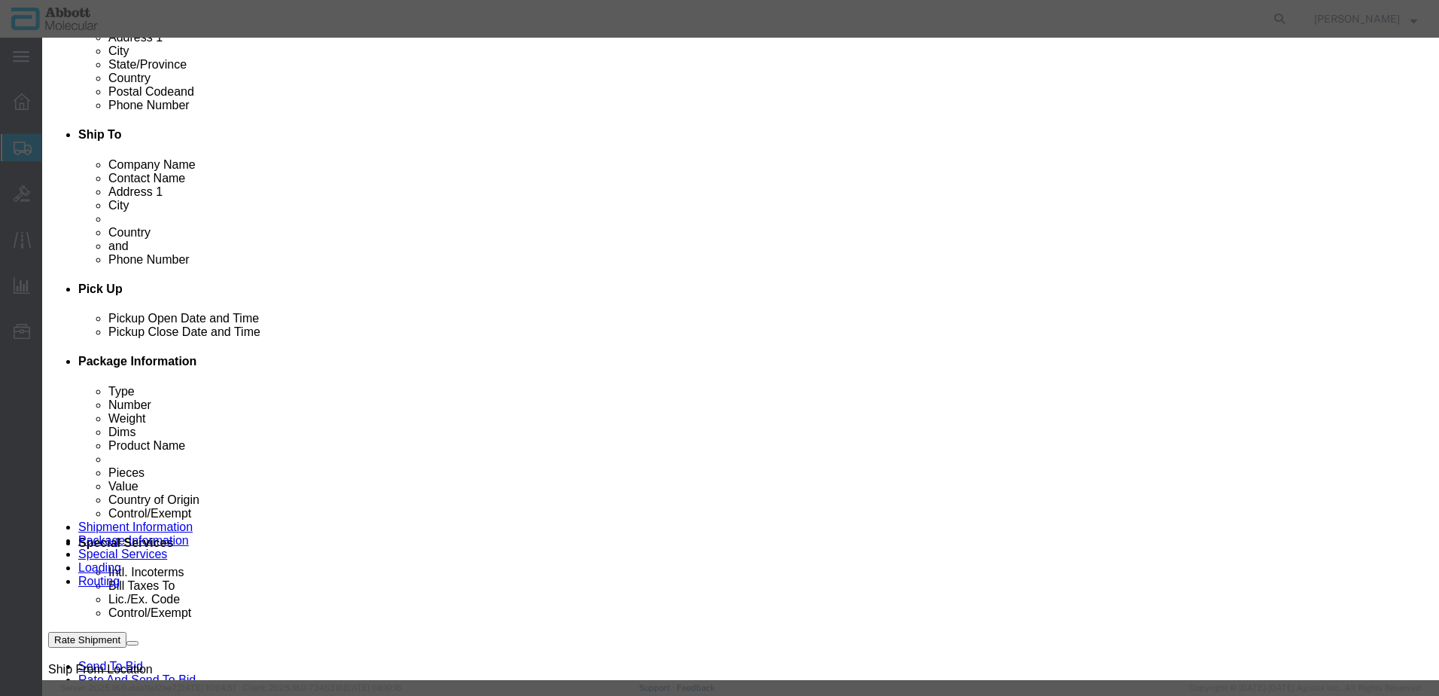
click input "04J7024"
type input "200"
type input "0.85"
type input "1"
select select "USD"
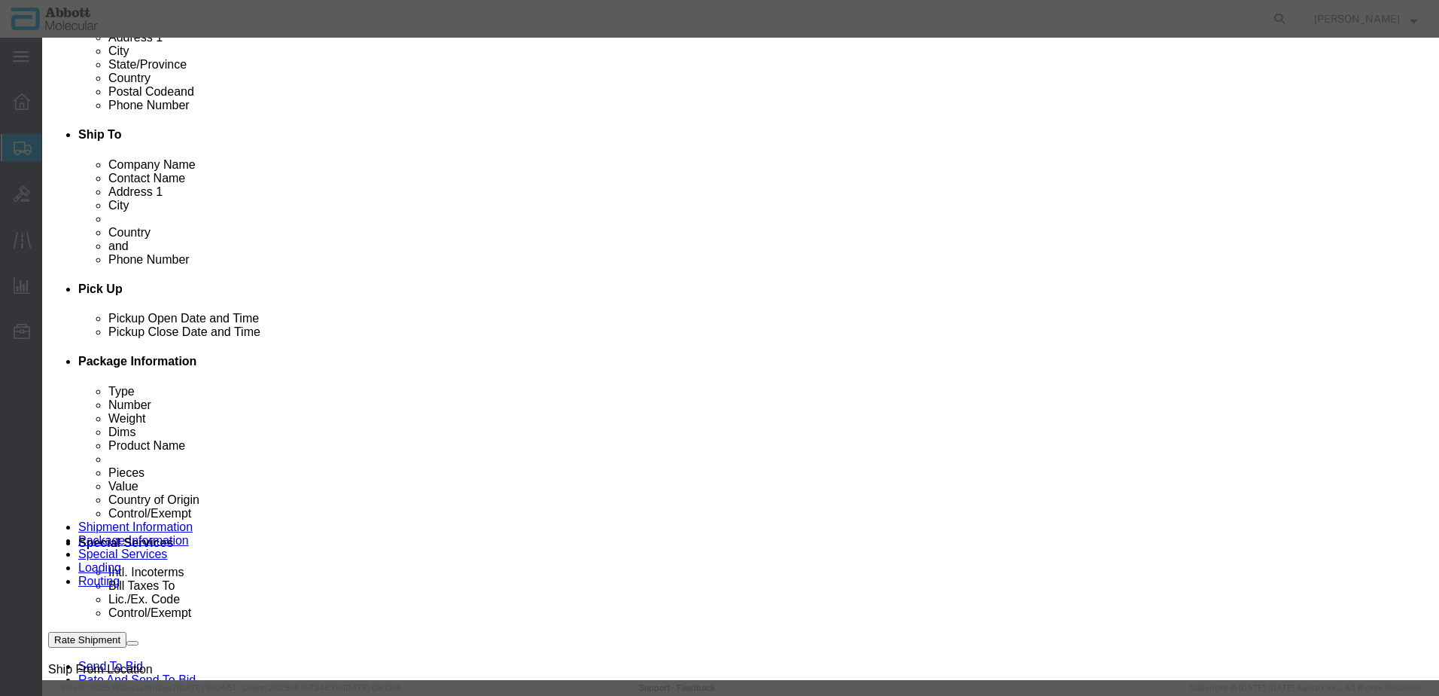
click div "Save & Add Another Save & Close Close"
click button "Save & Close"
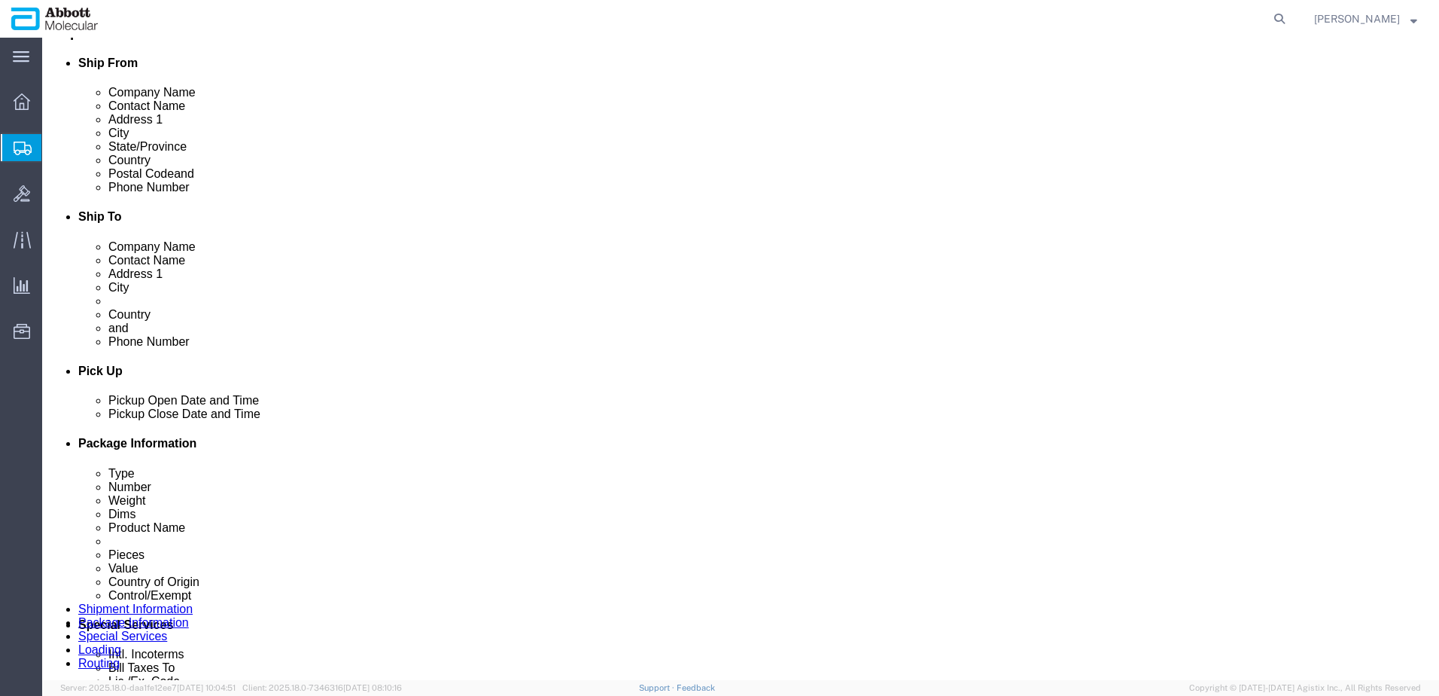
scroll to position [604, 0]
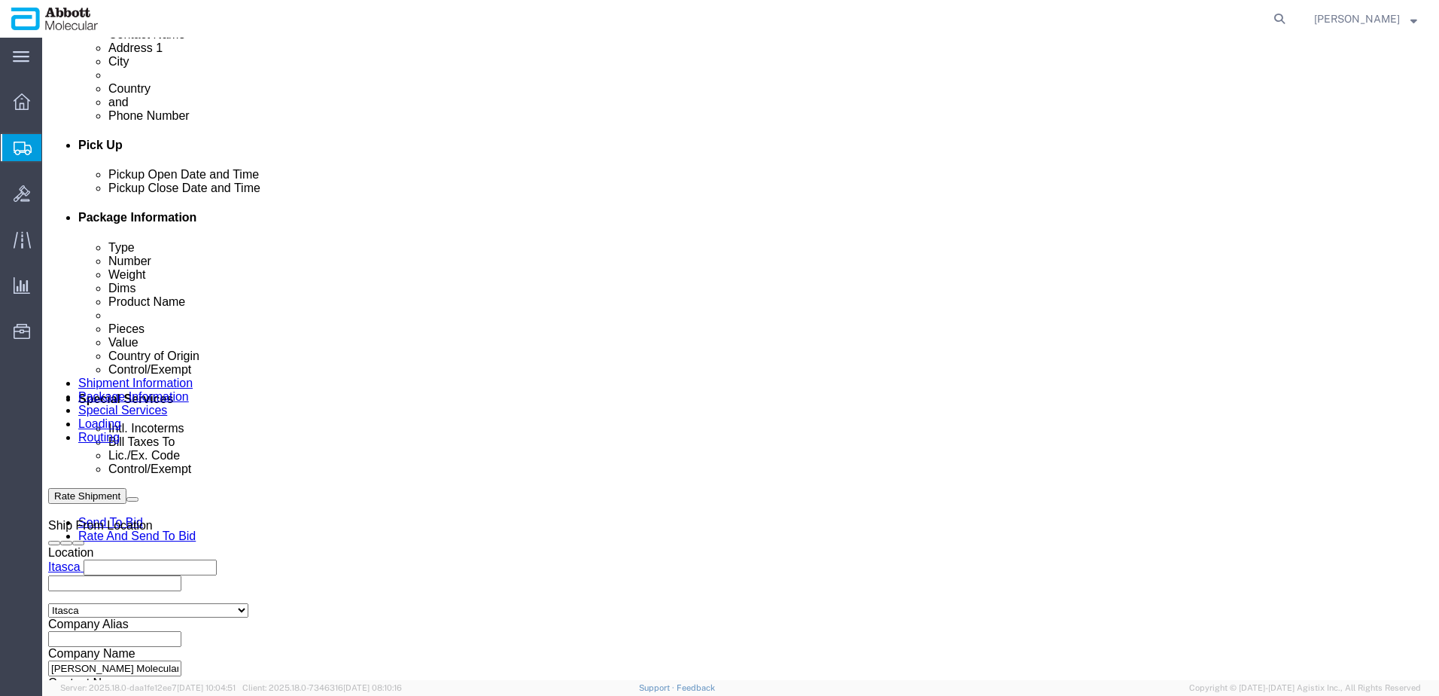
click button "Continue"
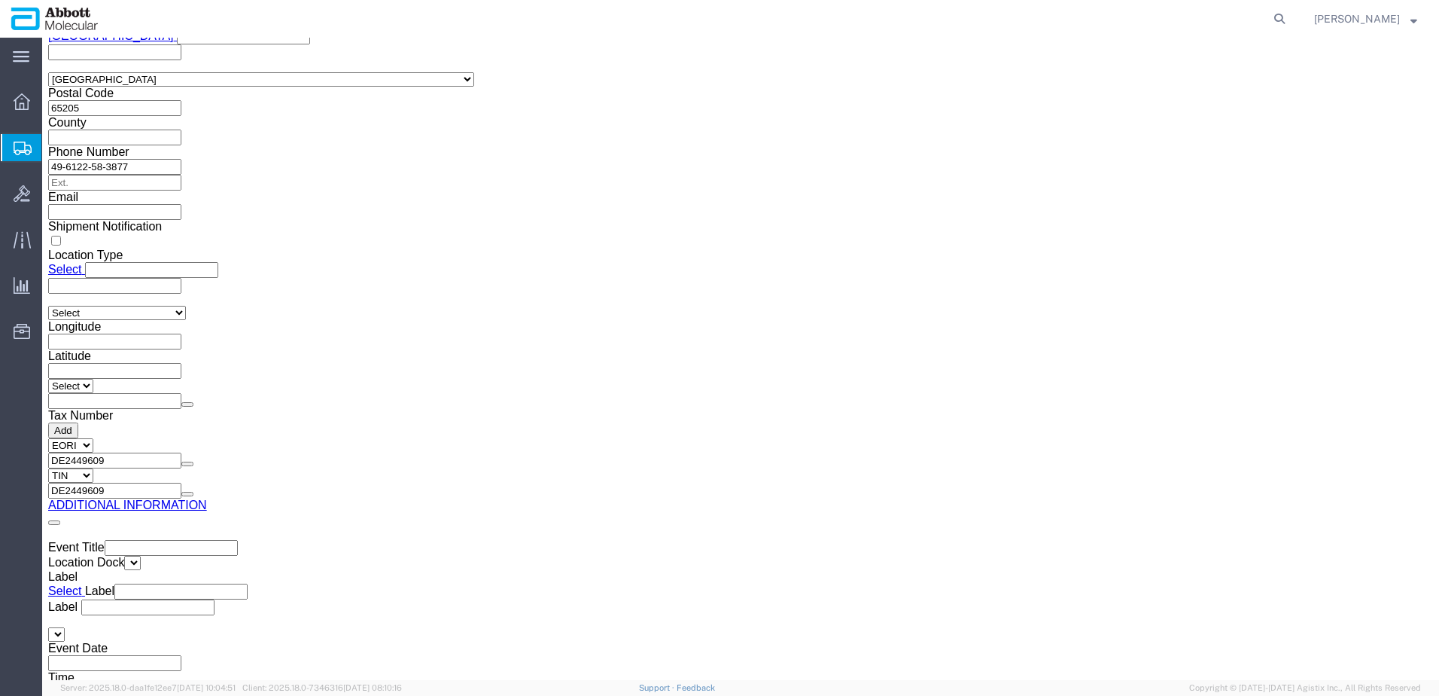
drag, startPoint x: 763, startPoint y: 498, endPoint x: 428, endPoint y: 328, distance: 375.4
click button "Upload"
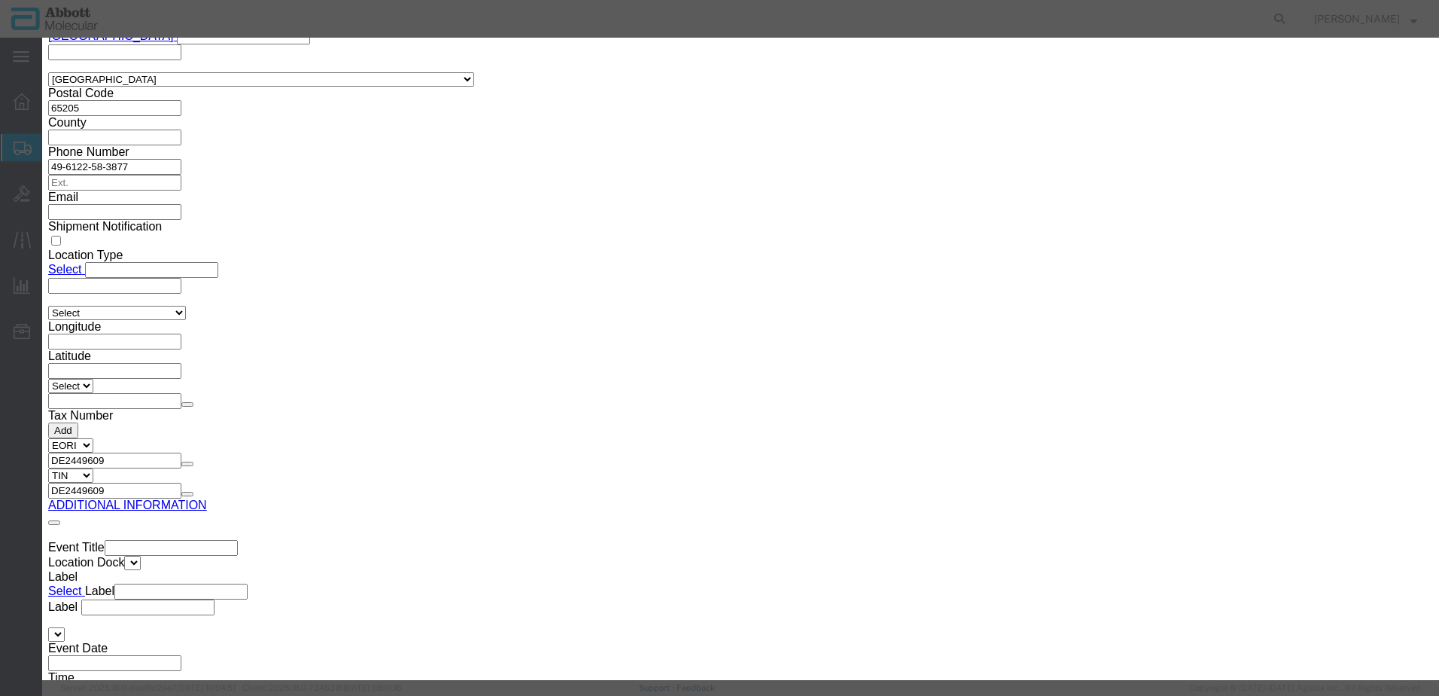
click button "Browse"
type input "C:\fakepath\917999581 SLI [PERSON_NAME].pdf"
click button "Upload"
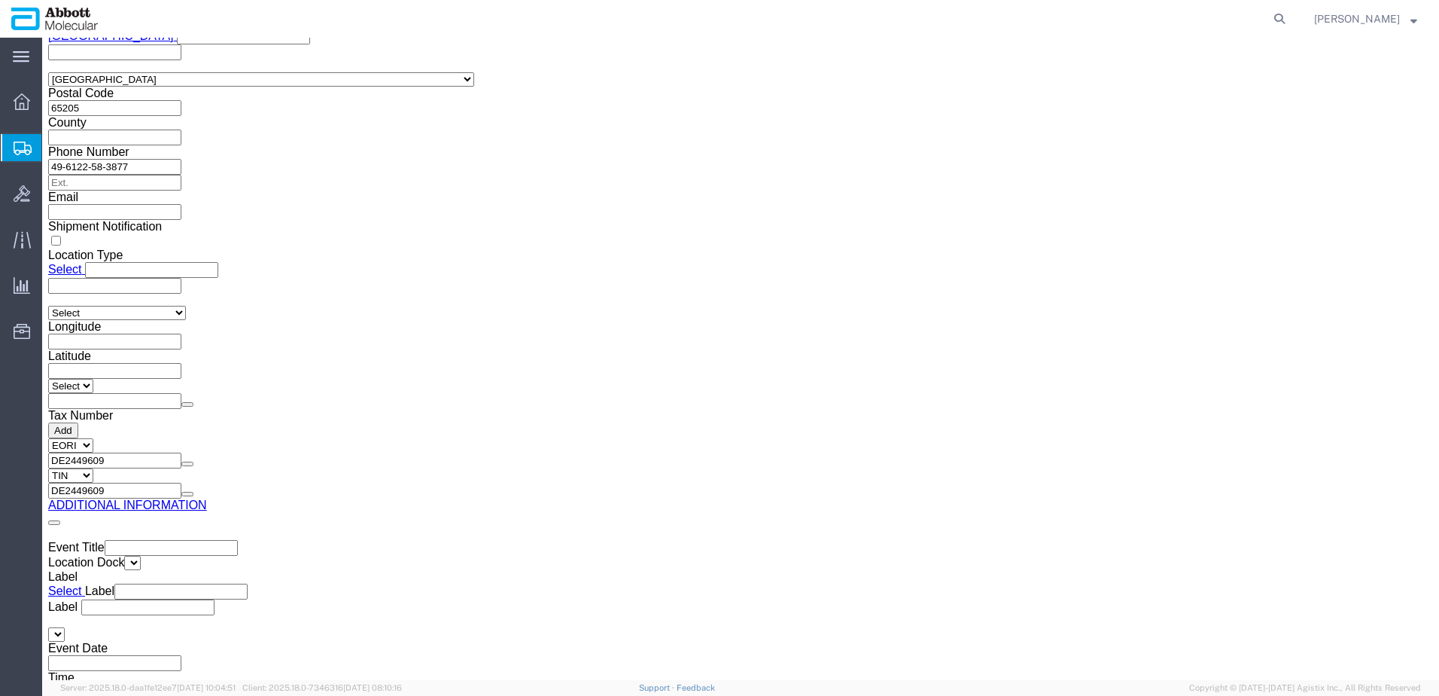
drag, startPoint x: 41, startPoint y: 19, endPoint x: 202, endPoint y: 17, distance: 161.8
click h1 "Shipment 56703900"
copy h1 "Shipment 56703900"
click button "Rate Shipment"
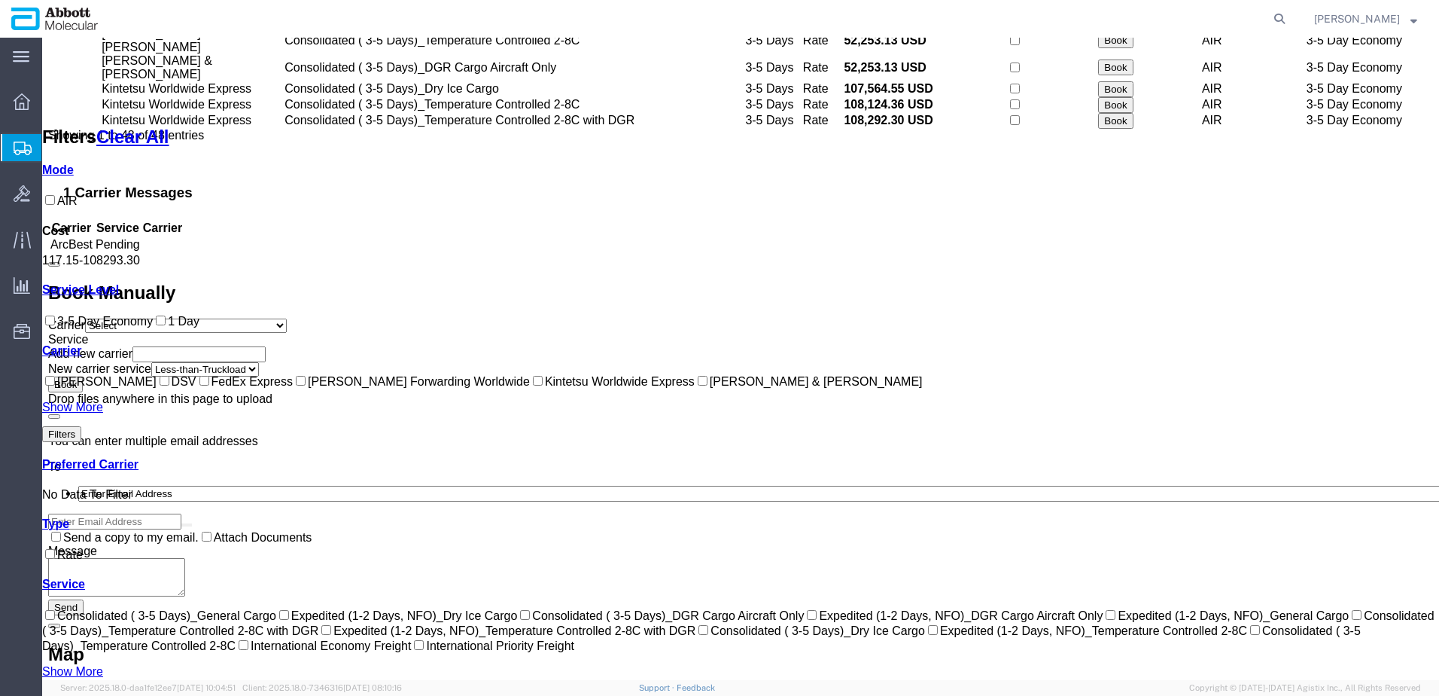
scroll to position [1066, 0]
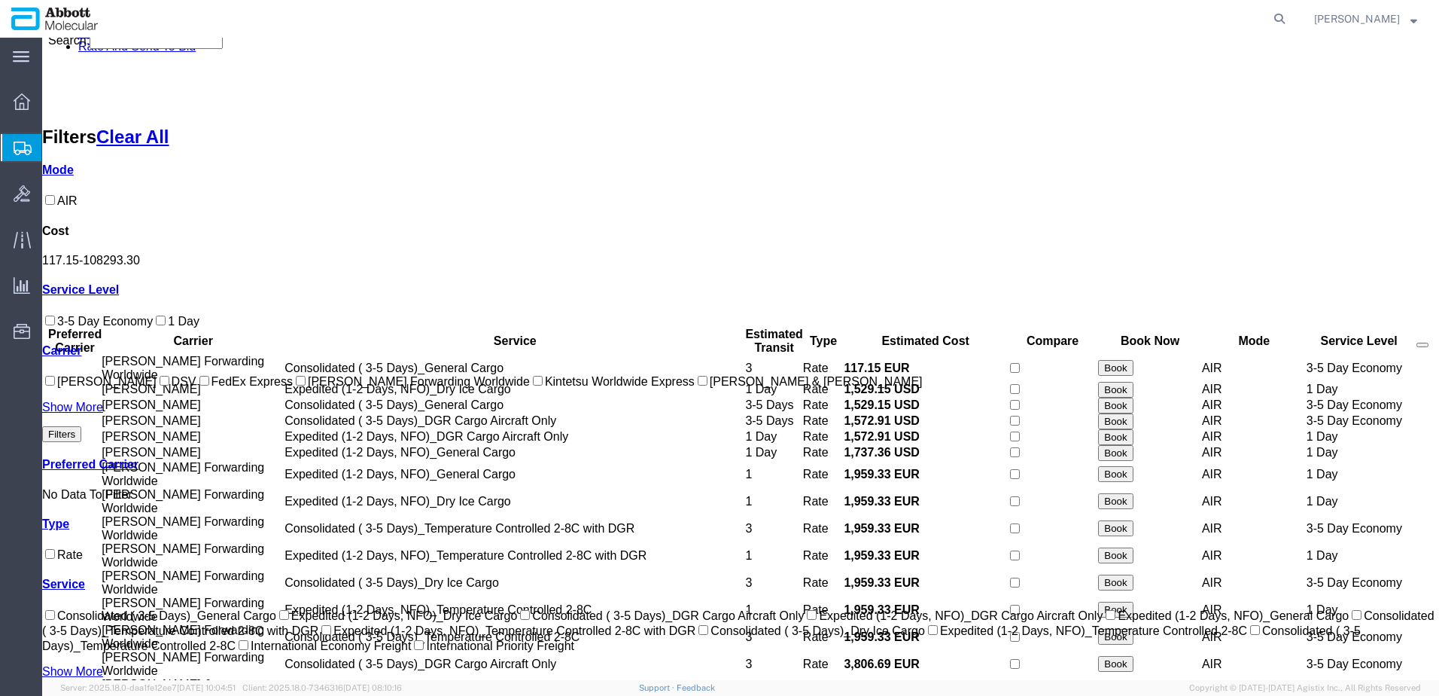
click at [296, 385] on input "[PERSON_NAME] Forwarding Worldwide" at bounding box center [301, 381] width 10 height 10
checkbox input "true"
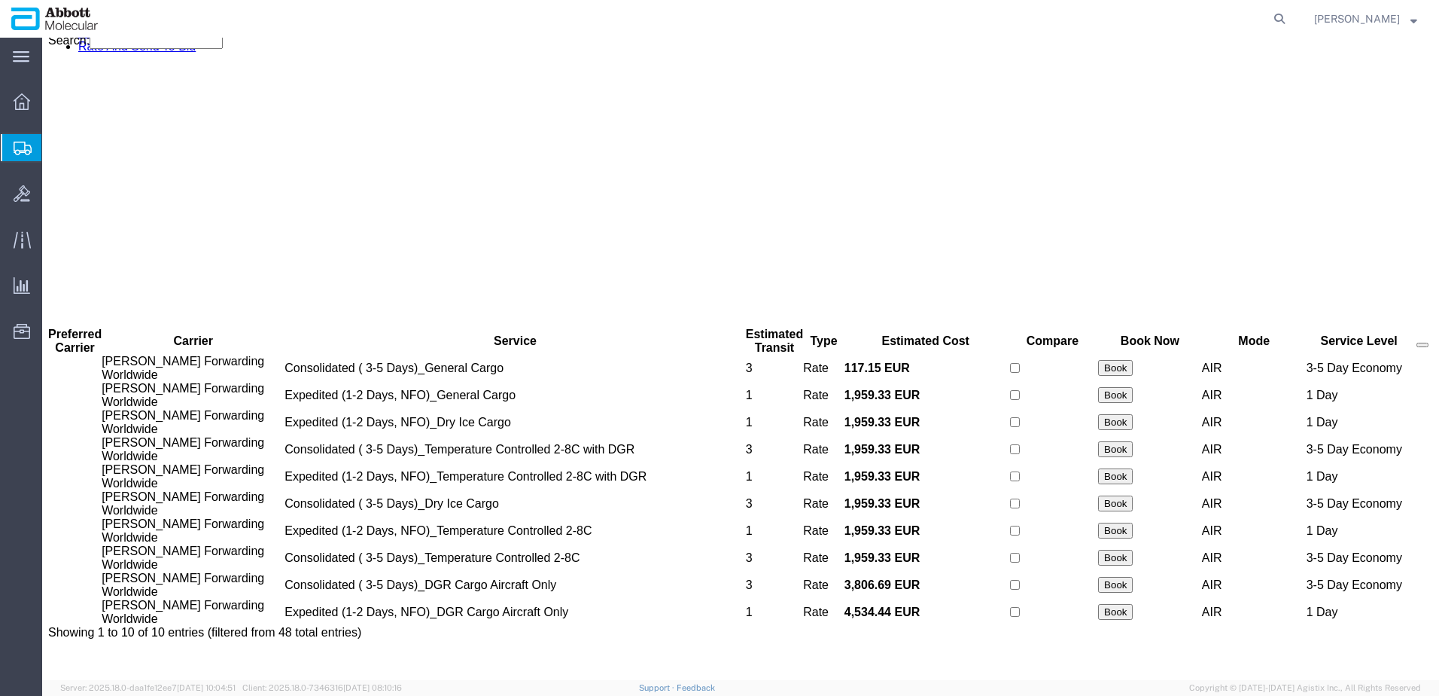
scroll to position [0, 0]
